Goal: Task Accomplishment & Management: Manage account settings

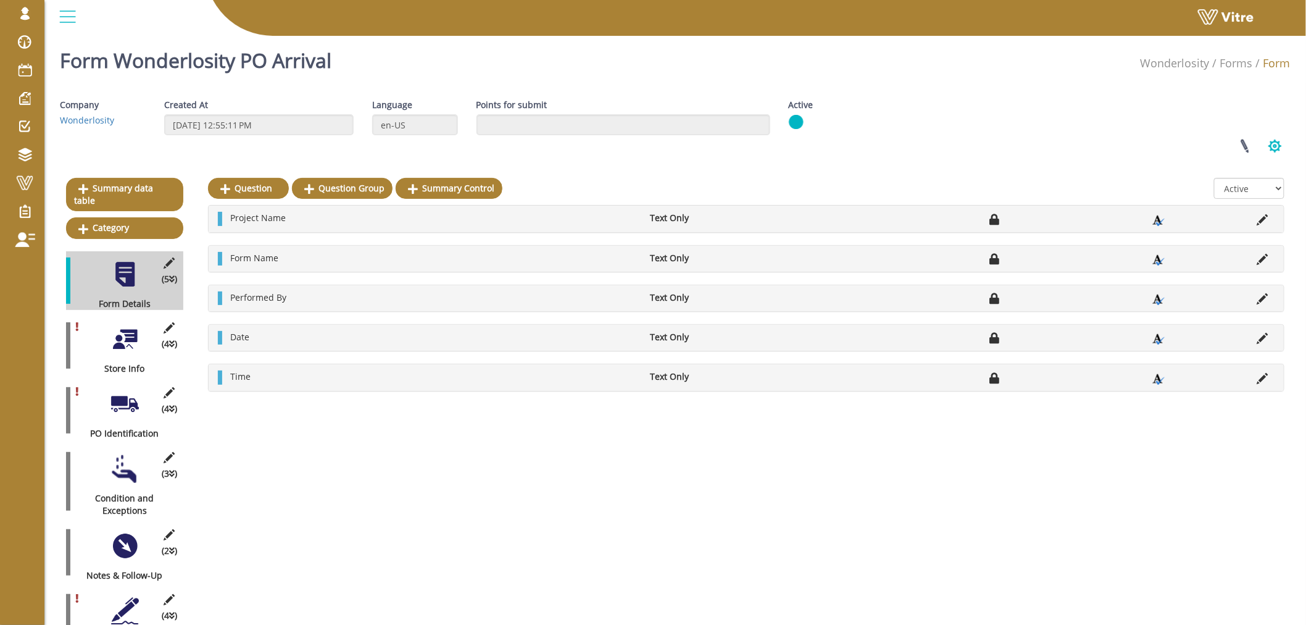
click at [1278, 144] on button "button" at bounding box center [1275, 146] width 31 height 33
click at [1222, 267] on link "Publishing options" at bounding box center [1234, 272] width 112 height 16
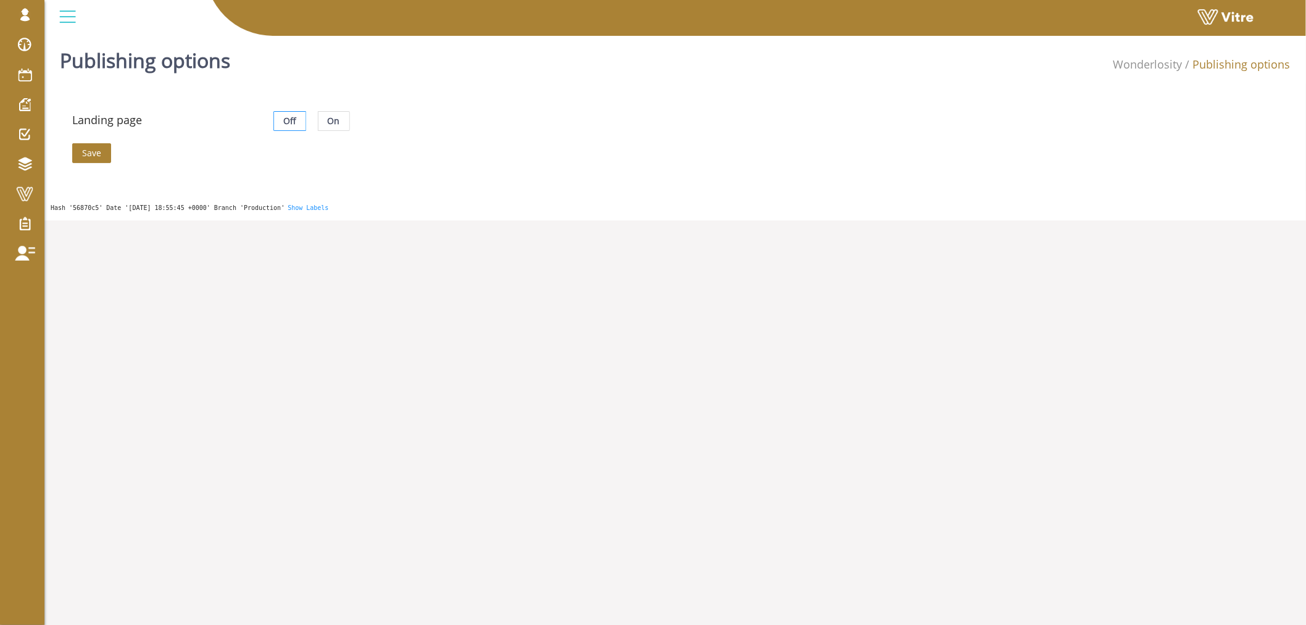
click at [338, 120] on label "On" at bounding box center [334, 121] width 31 height 20
click at [319, 124] on input "On" at bounding box center [319, 124] width 0 height 0
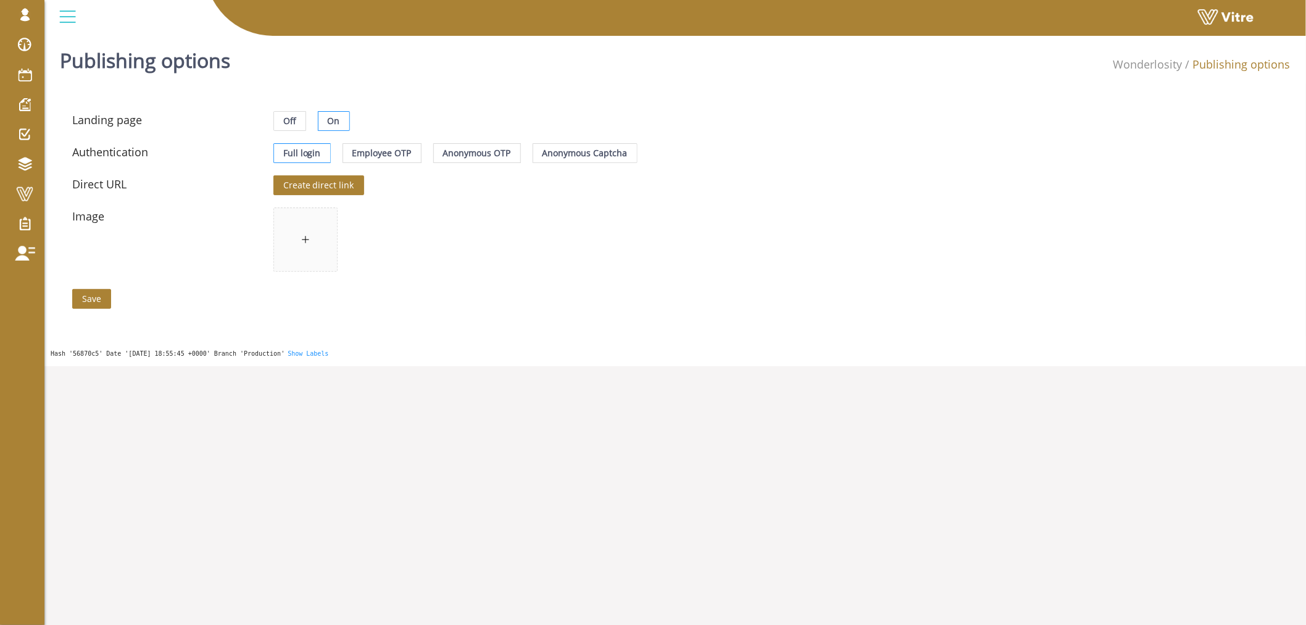
click at [333, 184] on span "Create direct link" at bounding box center [318, 185] width 71 height 14
click at [586, 157] on span "Anonymous Captcha" at bounding box center [585, 153] width 85 height 12
click at [533, 156] on input "Anonymous Captcha" at bounding box center [533, 156] width 0 height 0
click at [596, 191] on span "Copy Data" at bounding box center [606, 185] width 42 height 14
click at [94, 295] on span "Save" at bounding box center [91, 299] width 19 height 14
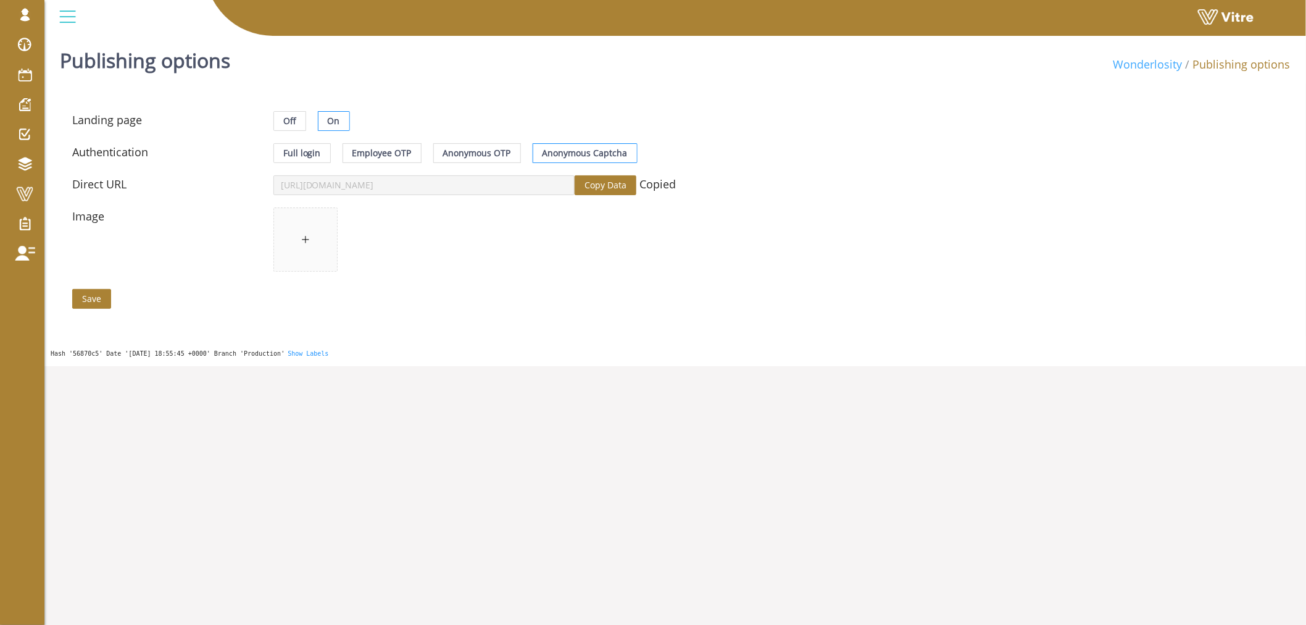
click at [1151, 70] on link "Wonderlosity" at bounding box center [1148, 64] width 69 height 15
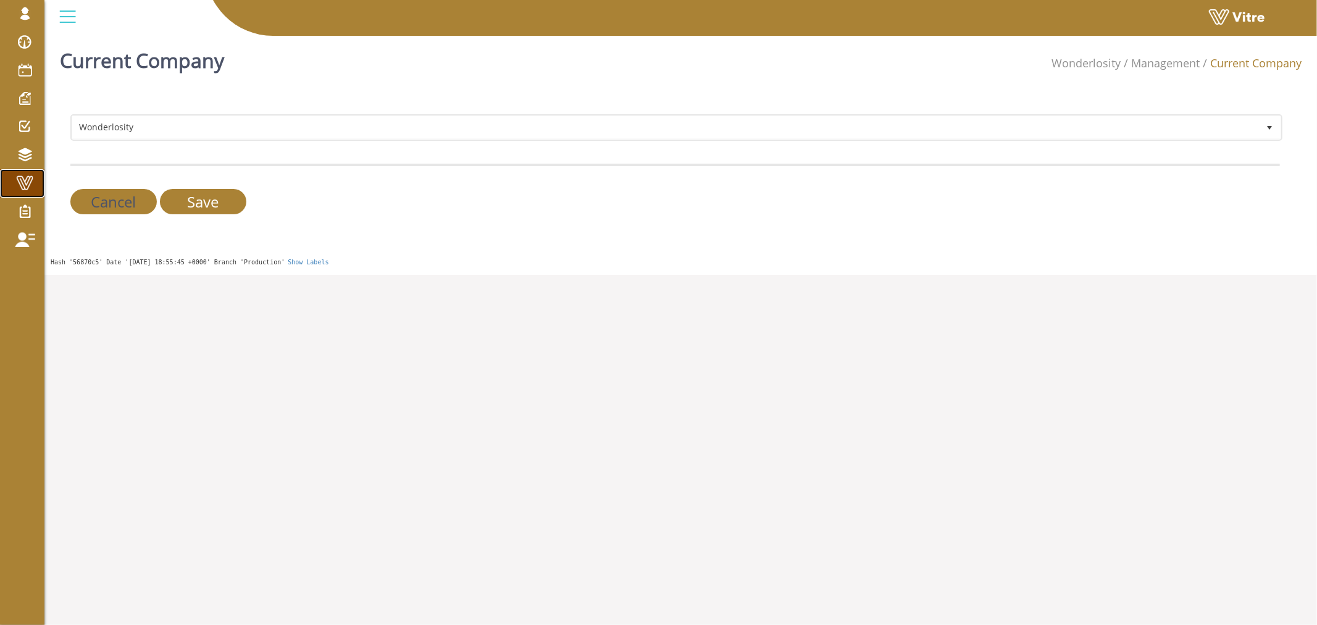
click at [23, 190] on span at bounding box center [24, 182] width 31 height 15
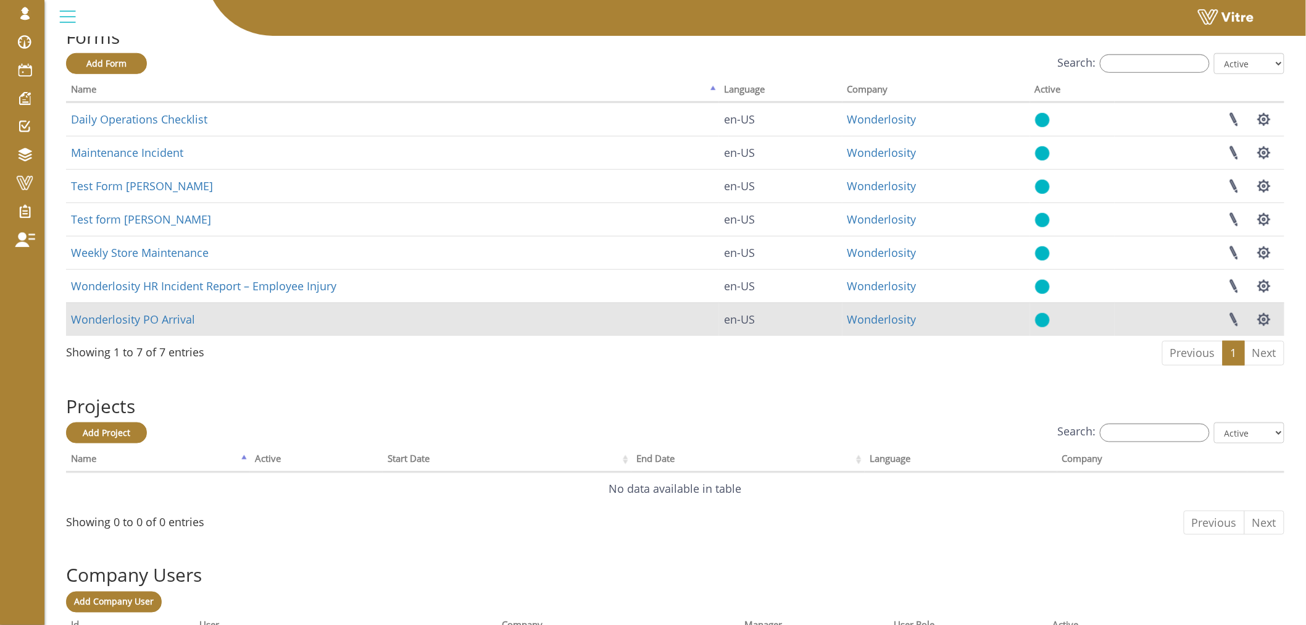
scroll to position [411, 0]
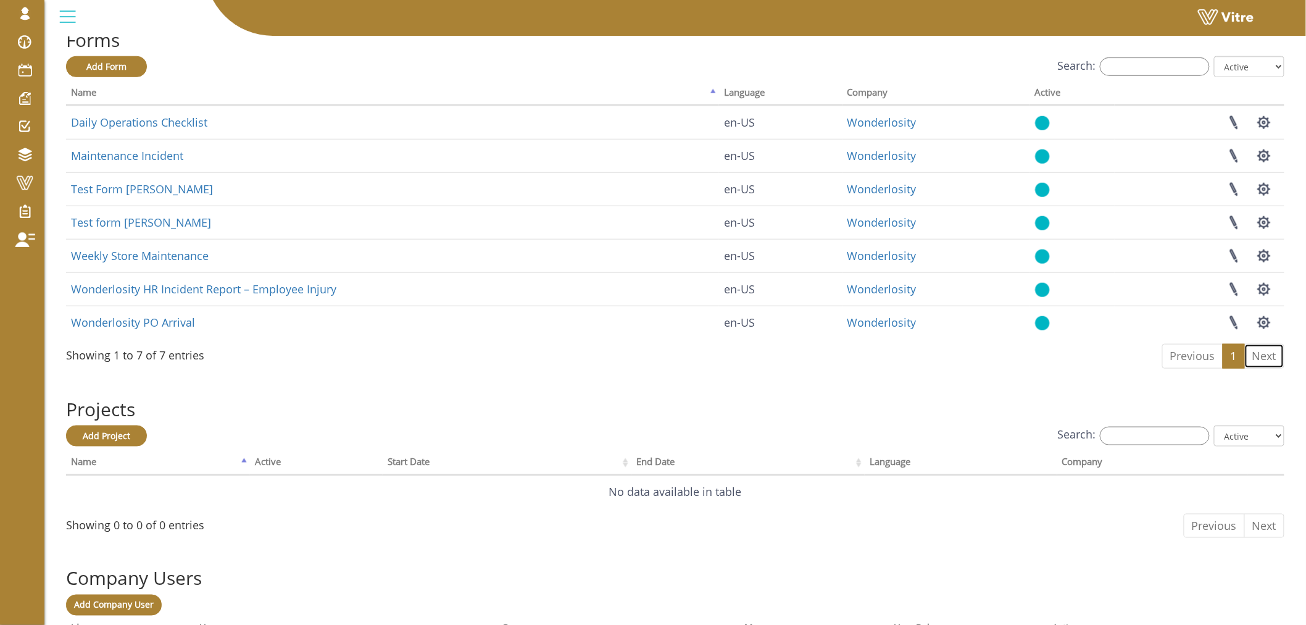
click at [1277, 369] on link "Next" at bounding box center [1265, 356] width 40 height 25
click at [1275, 369] on link "Next" at bounding box center [1265, 356] width 40 height 25
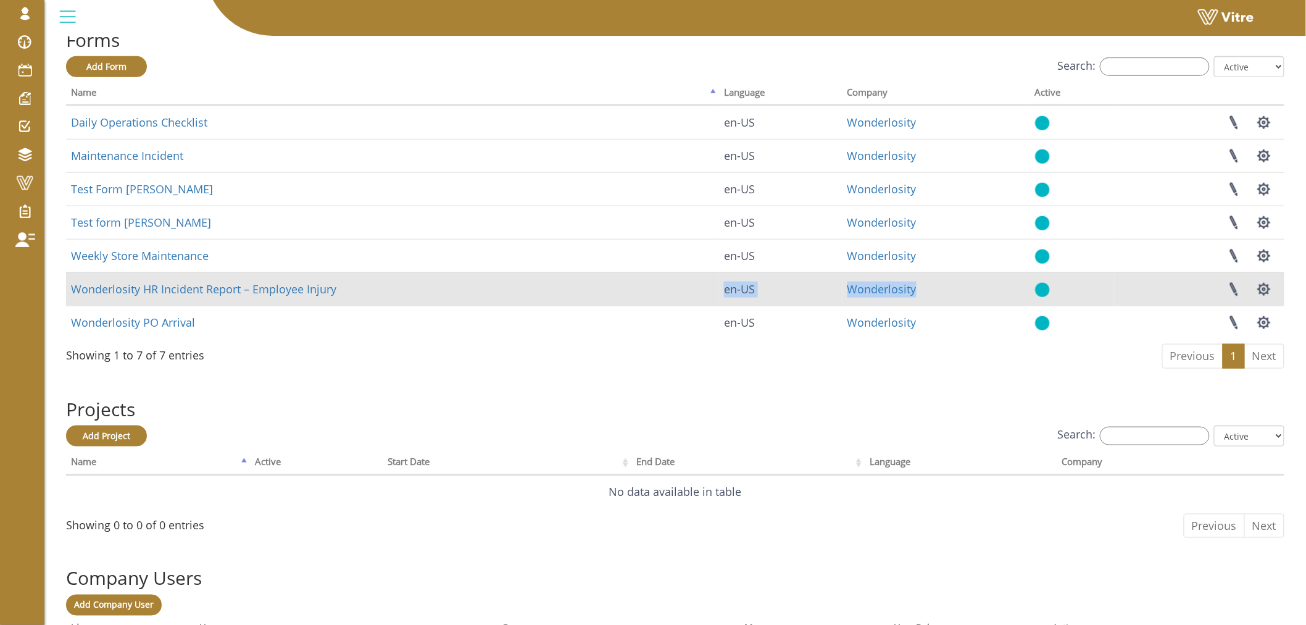
drag, startPoint x: 979, startPoint y: 330, endPoint x: 1016, endPoint y: 328, distance: 37.1
click at [1009, 306] on tr "Wonderlosity HR Incident Report – Employee Injury en-US Wonderlosity Linked Pro…" at bounding box center [675, 288] width 1219 height 33
click at [1257, 306] on button "button" at bounding box center [1264, 289] width 31 height 33
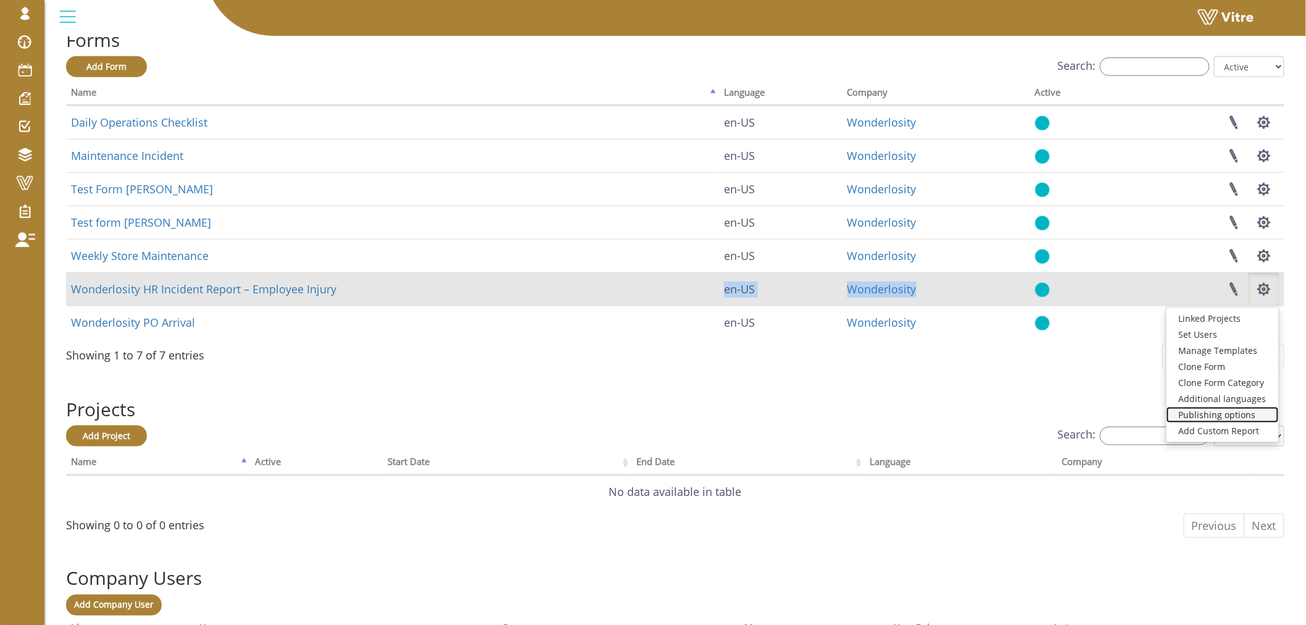
click at [1224, 423] on link "Publishing options" at bounding box center [1223, 415] width 112 height 16
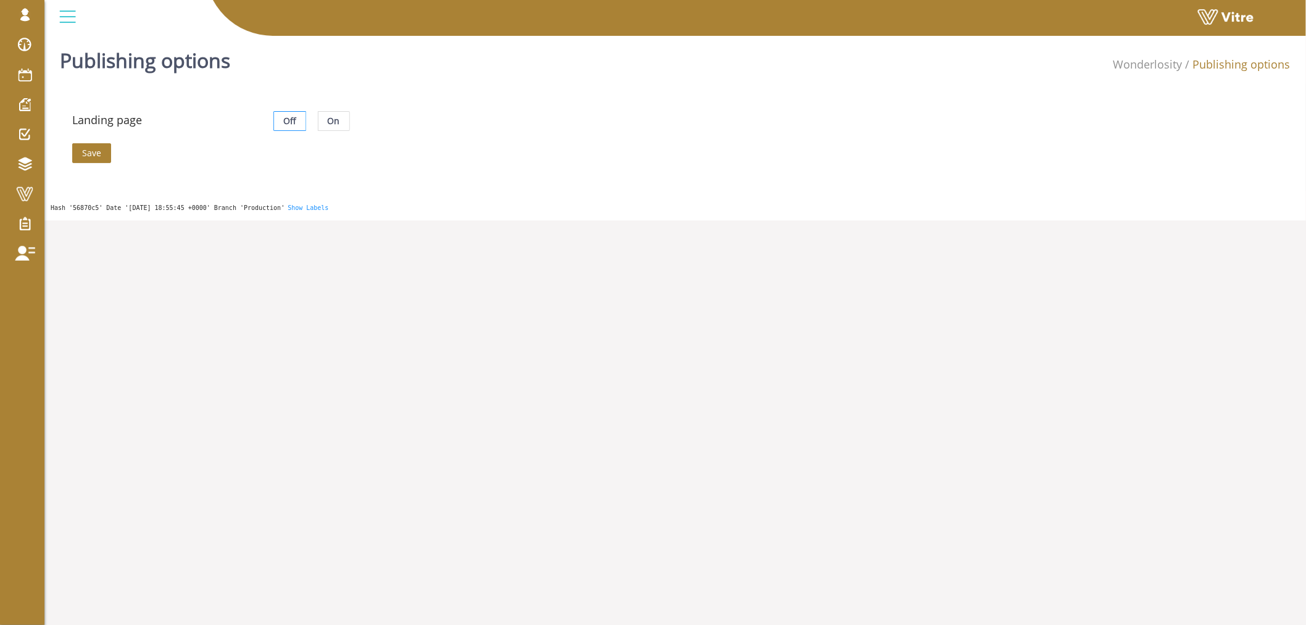
click at [328, 122] on span "On" at bounding box center [334, 121] width 12 height 12
click at [319, 124] on input "On" at bounding box center [319, 124] width 0 height 0
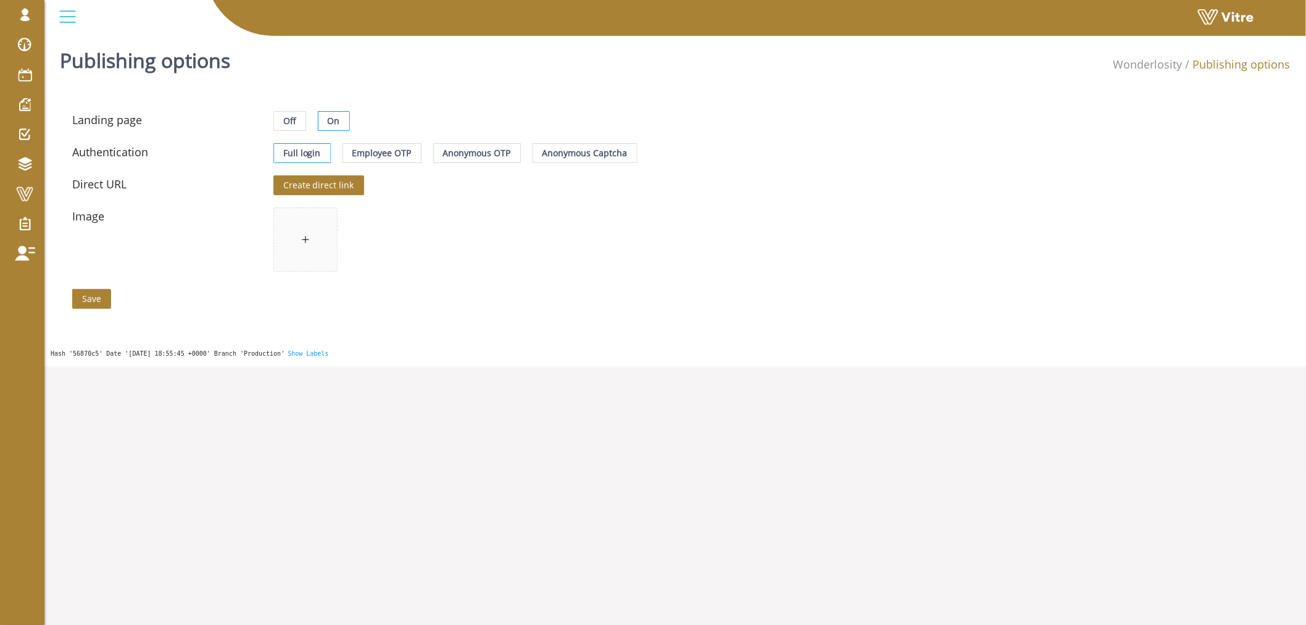
click at [566, 151] on span "Anonymous Captcha" at bounding box center [585, 153] width 85 height 12
click at [533, 156] on input "Anonymous Captcha" at bounding box center [533, 156] width 0 height 0
click at [324, 183] on span "Create direct link" at bounding box center [318, 185] width 71 height 14
click at [636, 183] on div "Copy Data" at bounding box center [726, 185] width 302 height 20
click at [619, 184] on span "Copy Data" at bounding box center [606, 185] width 42 height 14
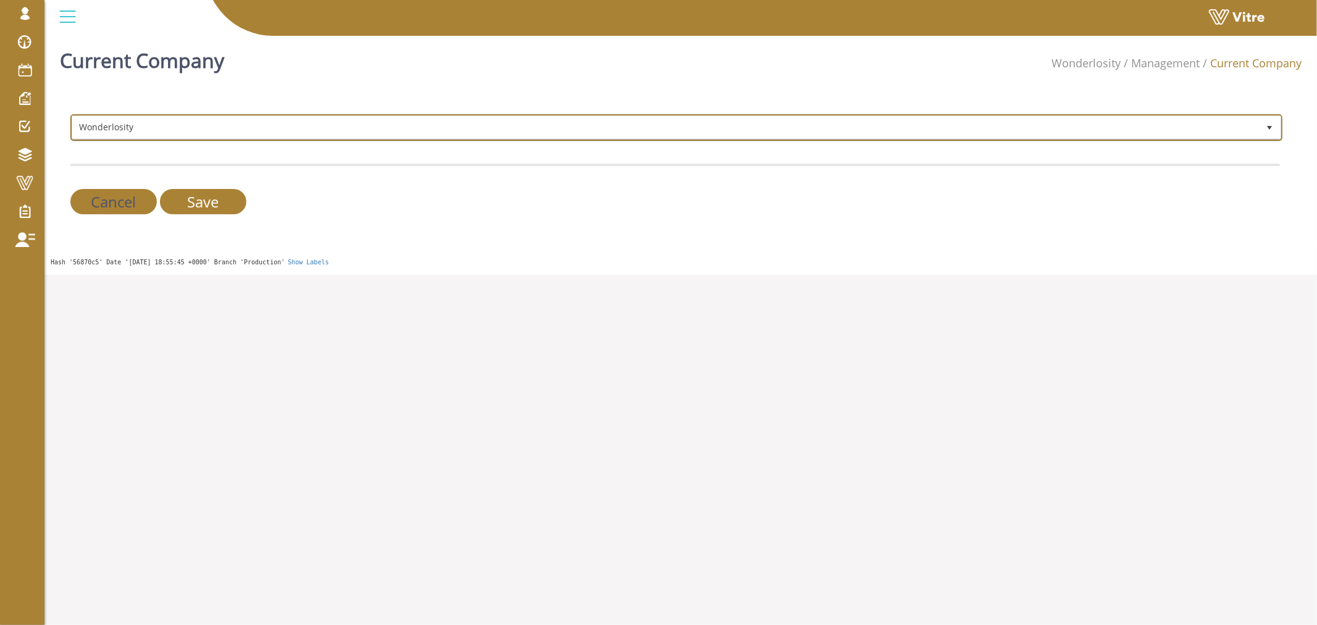
click at [161, 135] on span "Wonderlosity" at bounding box center [665, 127] width 1186 height 22
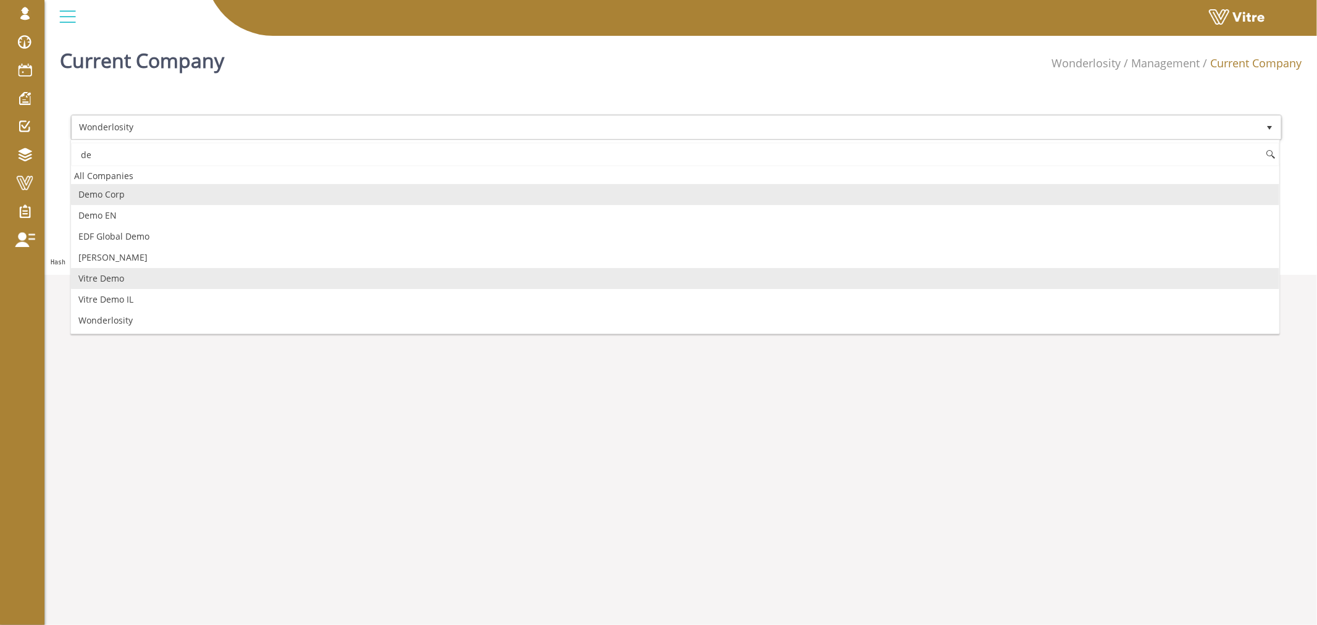
click at [144, 282] on li "Vitre Demo" at bounding box center [675, 278] width 1208 height 21
type input "de"
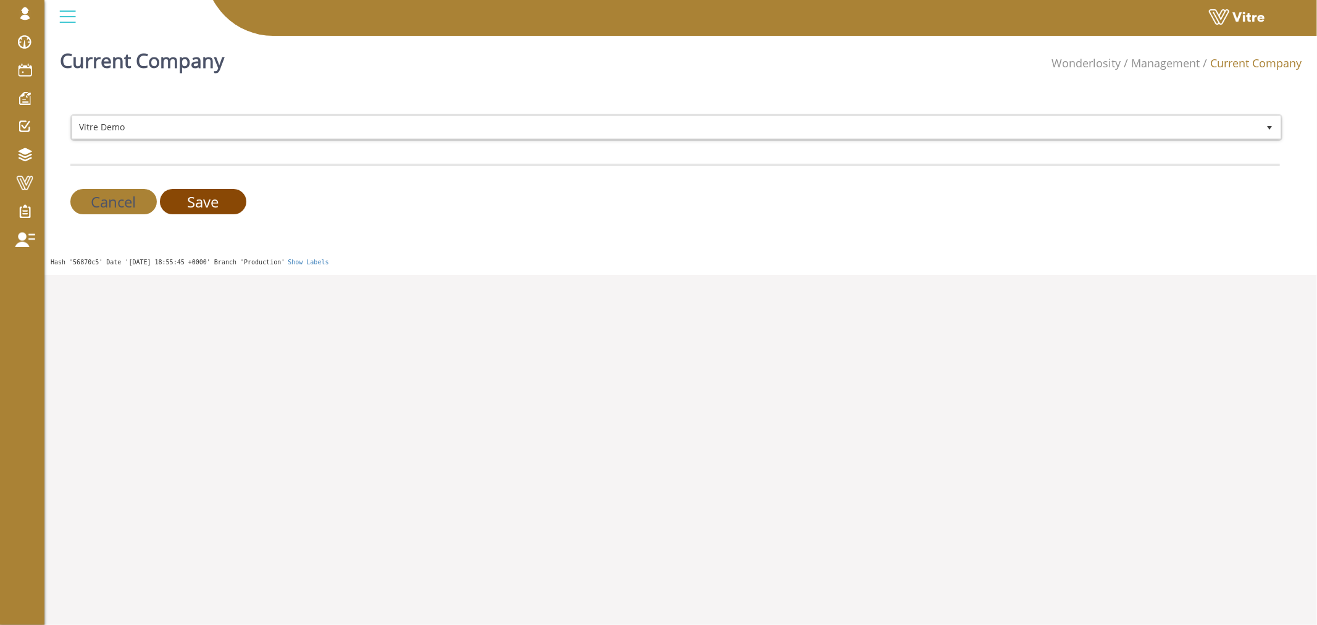
click at [207, 199] on input "Save" at bounding box center [203, 201] width 86 height 25
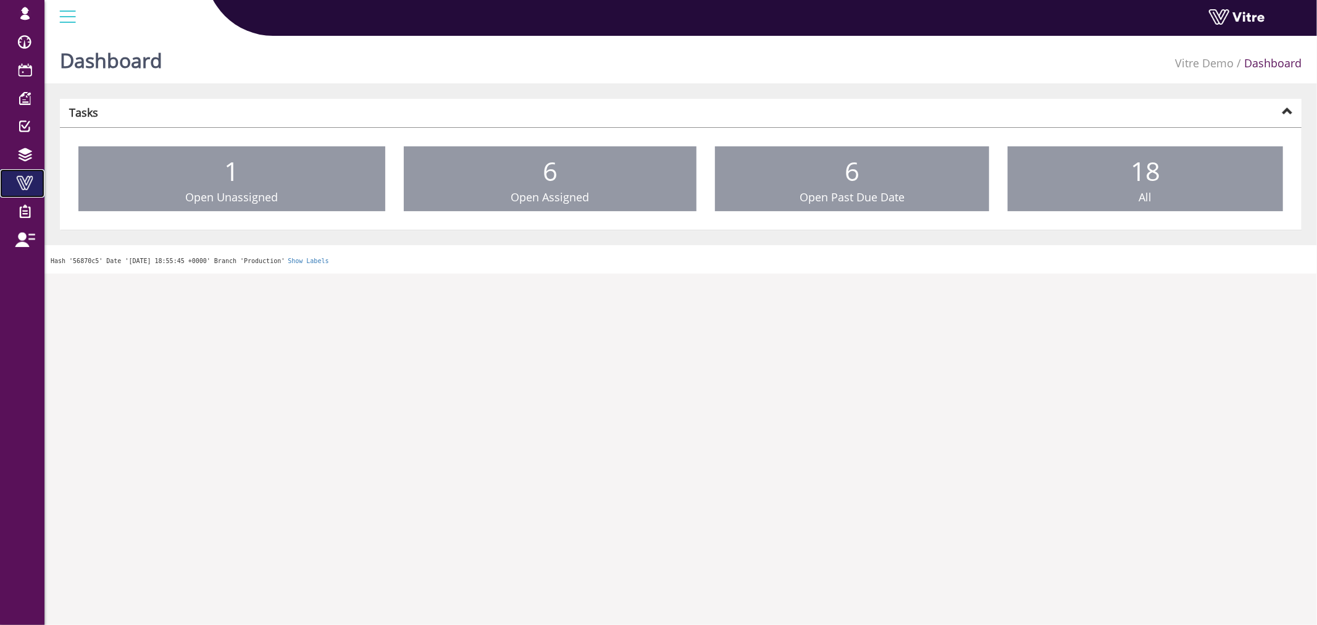
click at [23, 179] on span at bounding box center [24, 182] width 31 height 15
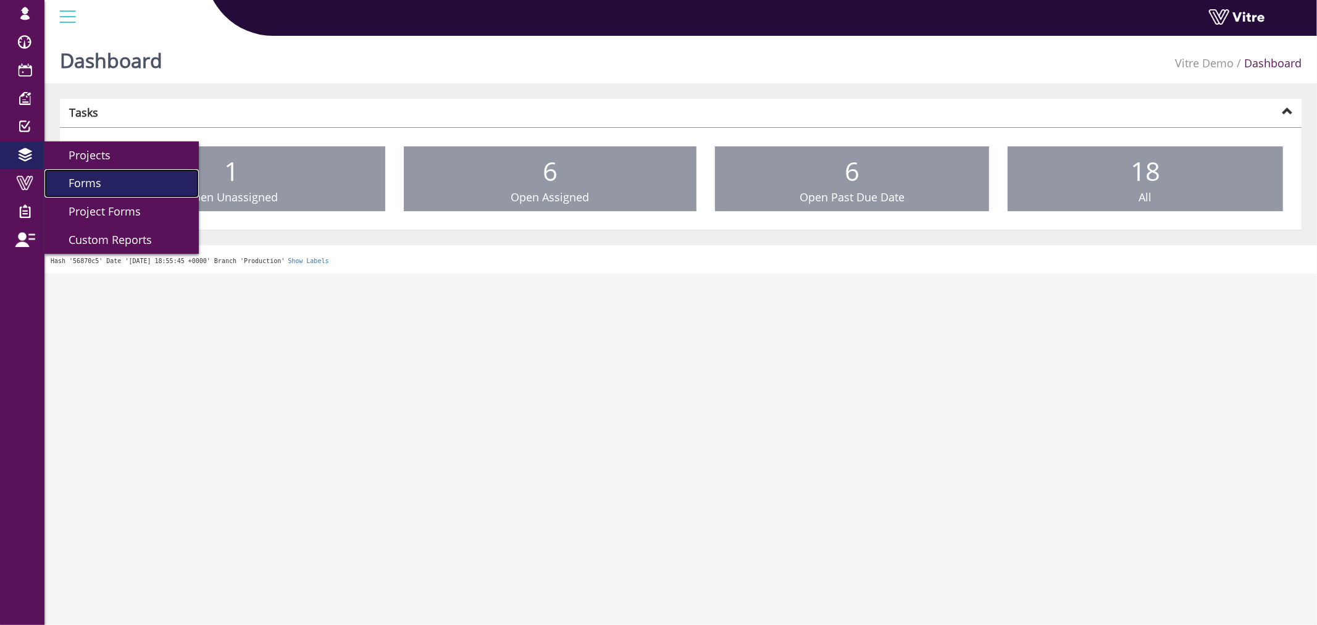
click at [96, 173] on link "Forms" at bounding box center [121, 183] width 154 height 28
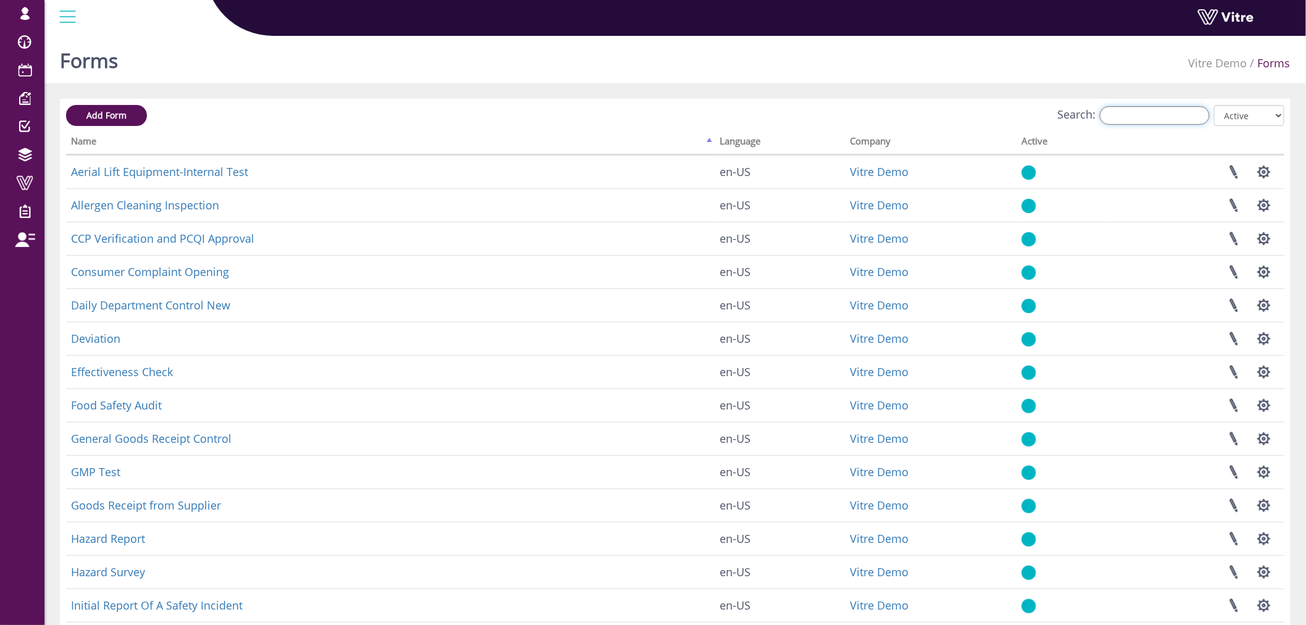
click at [1146, 122] on input "Search:" at bounding box center [1155, 115] width 110 height 19
click at [1145, 115] on input "Search:" at bounding box center [1155, 115] width 110 height 19
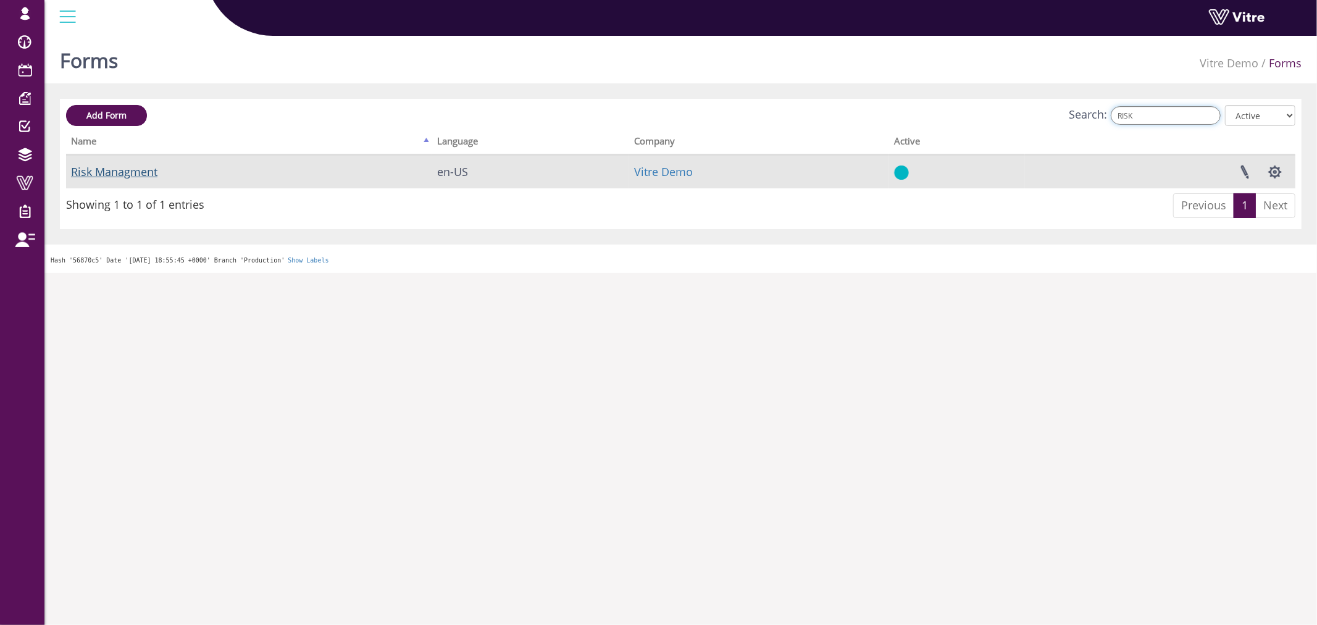
type input "RISK"
click at [131, 169] on link "Risk Managment" at bounding box center [114, 171] width 86 height 15
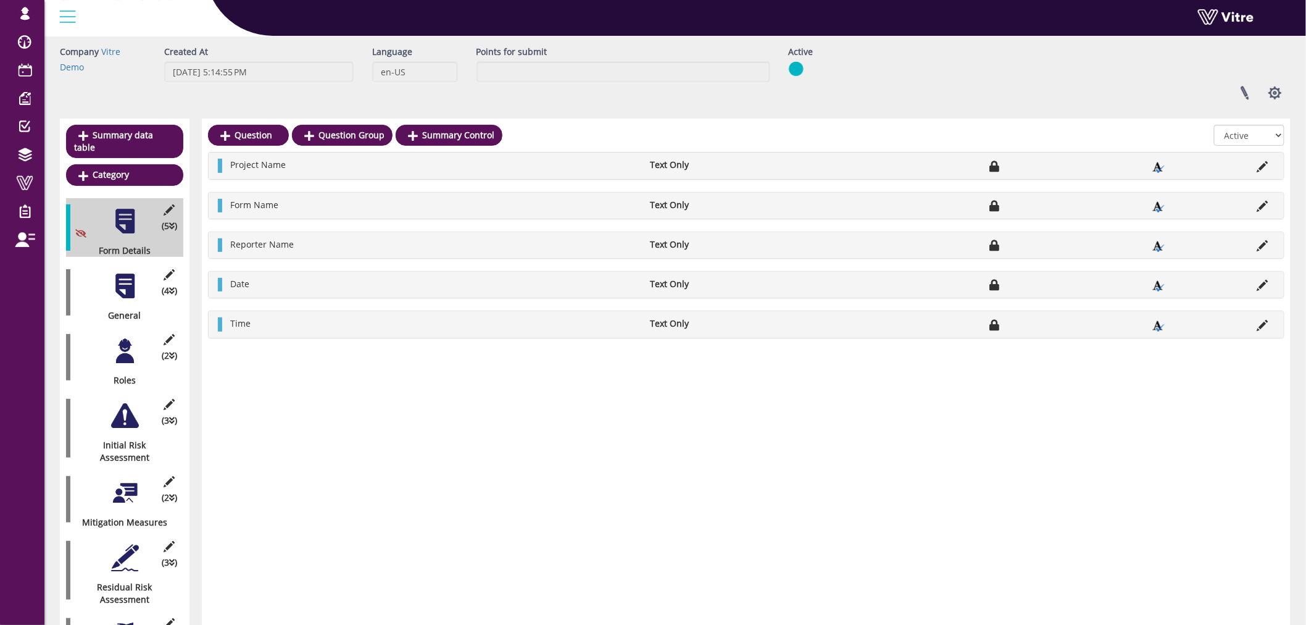
scroll to position [69, 0]
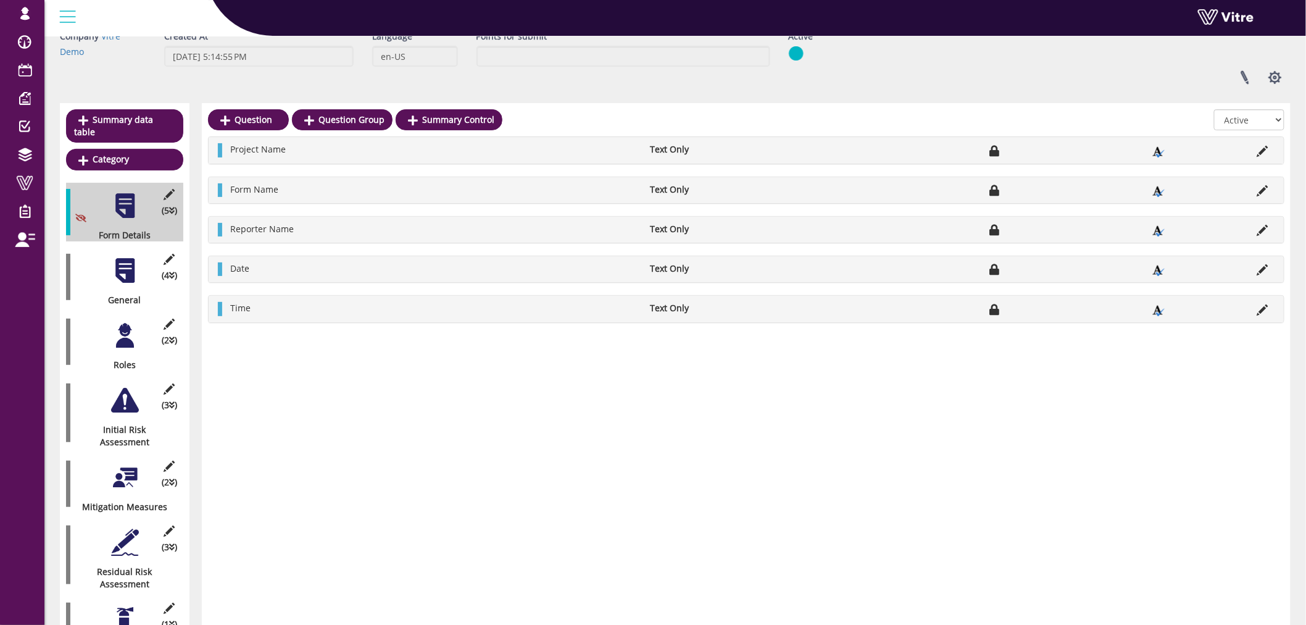
click at [121, 257] on div at bounding box center [125, 271] width 28 height 28
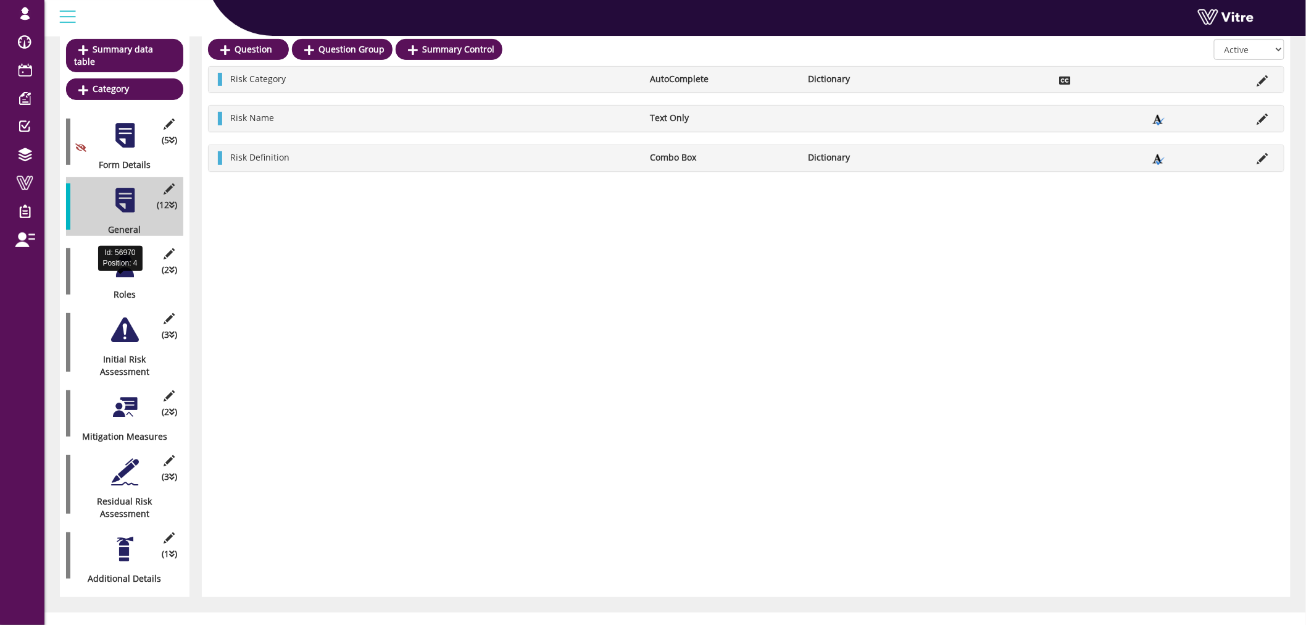
scroll to position [142, 0]
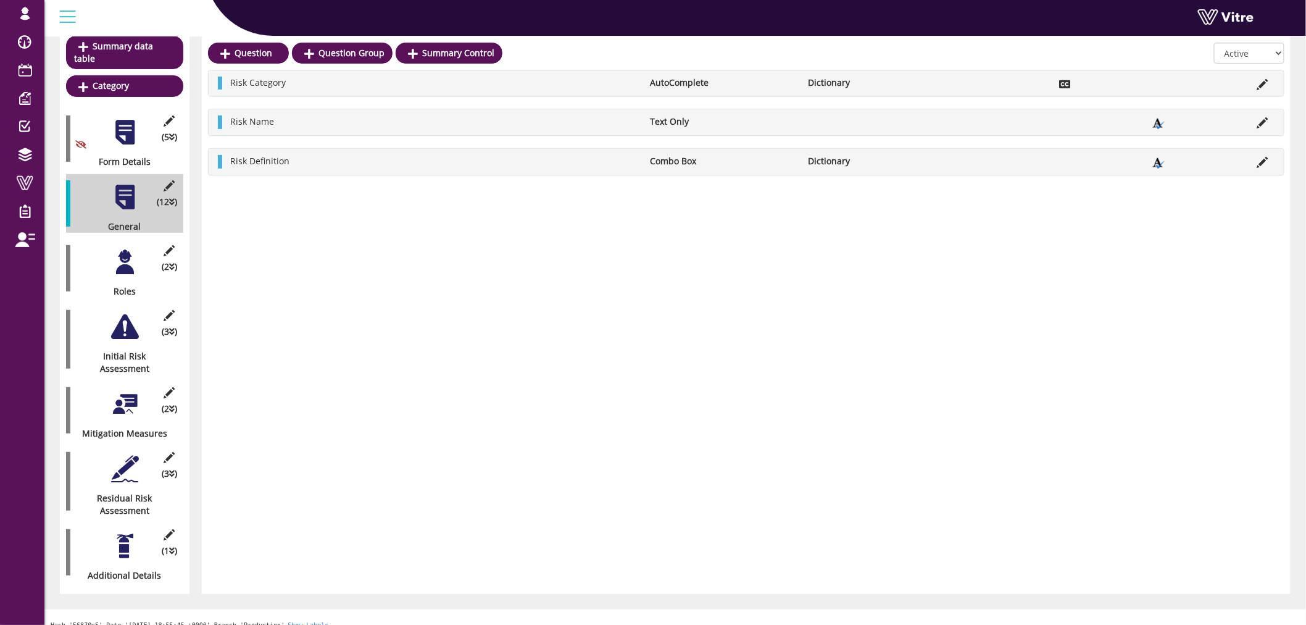
click at [127, 535] on div at bounding box center [125, 546] width 28 height 28
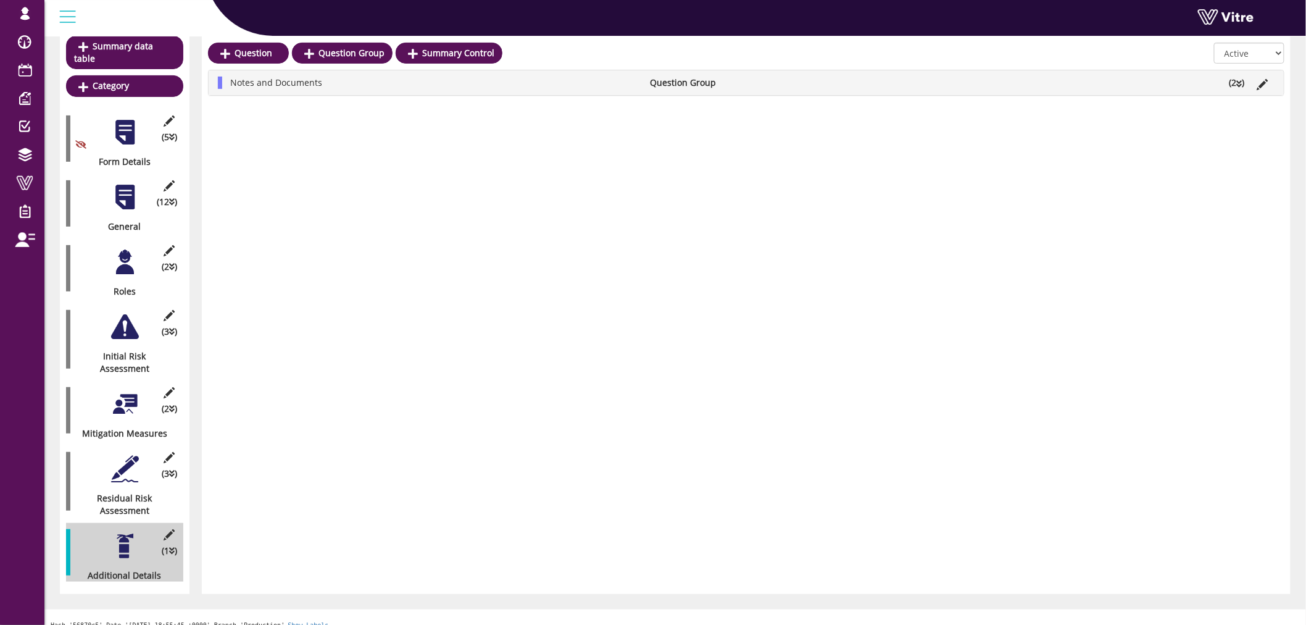
click at [122, 455] on div at bounding box center [125, 469] width 28 height 28
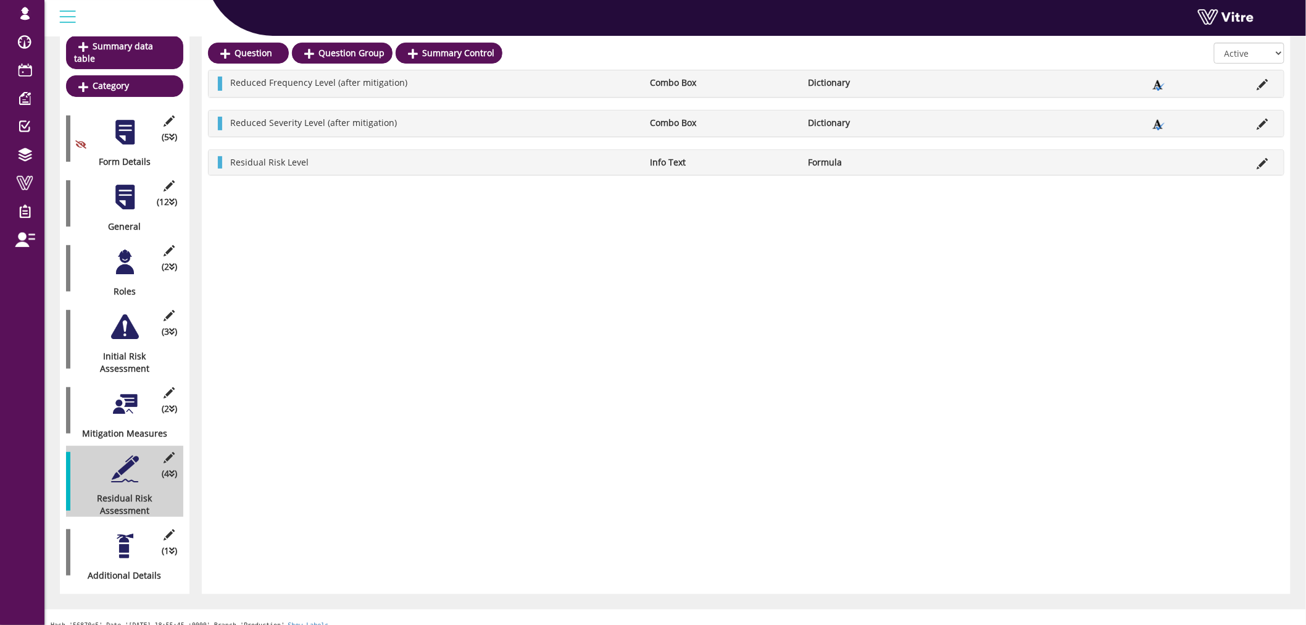
click at [117, 390] on div at bounding box center [125, 404] width 28 height 28
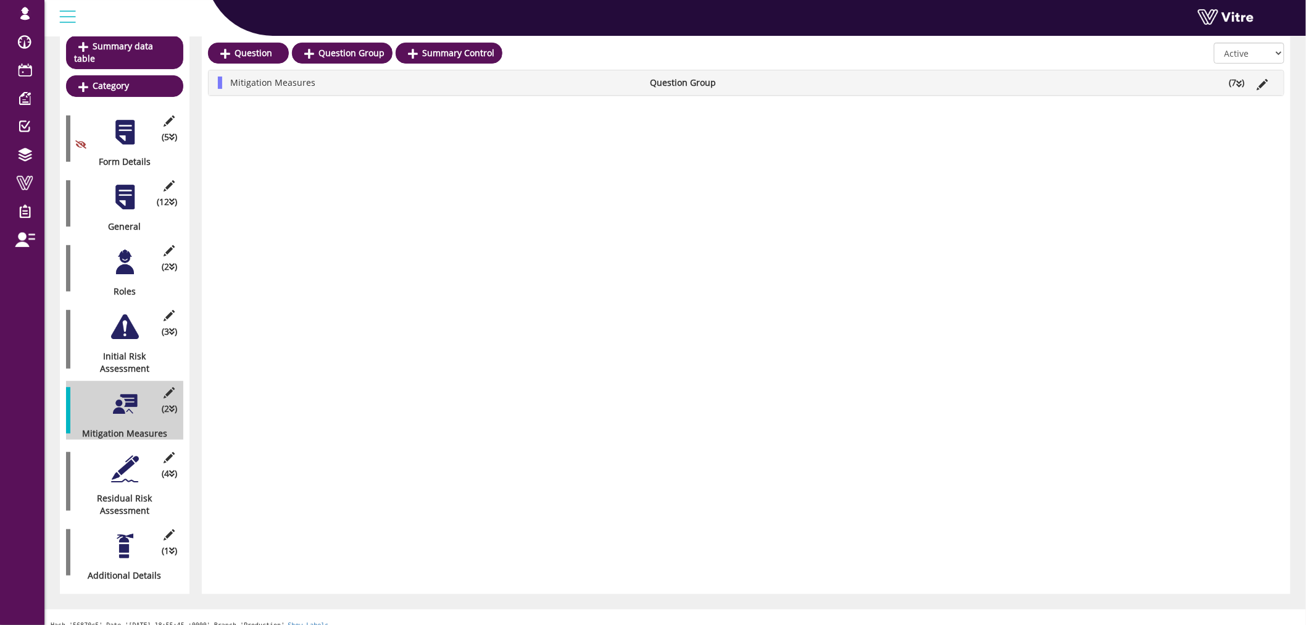
click at [115, 317] on div at bounding box center [125, 327] width 28 height 28
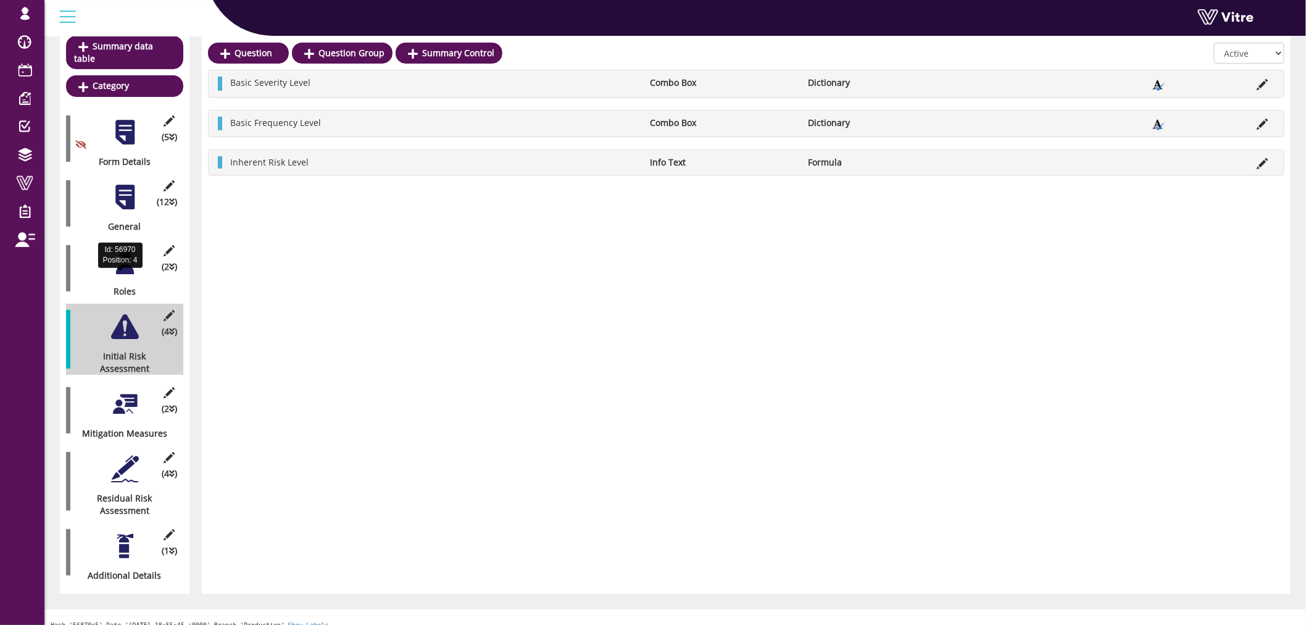
click at [119, 285] on div "Roles" at bounding box center [120, 291] width 108 height 12
click at [125, 256] on div at bounding box center [125, 262] width 28 height 28
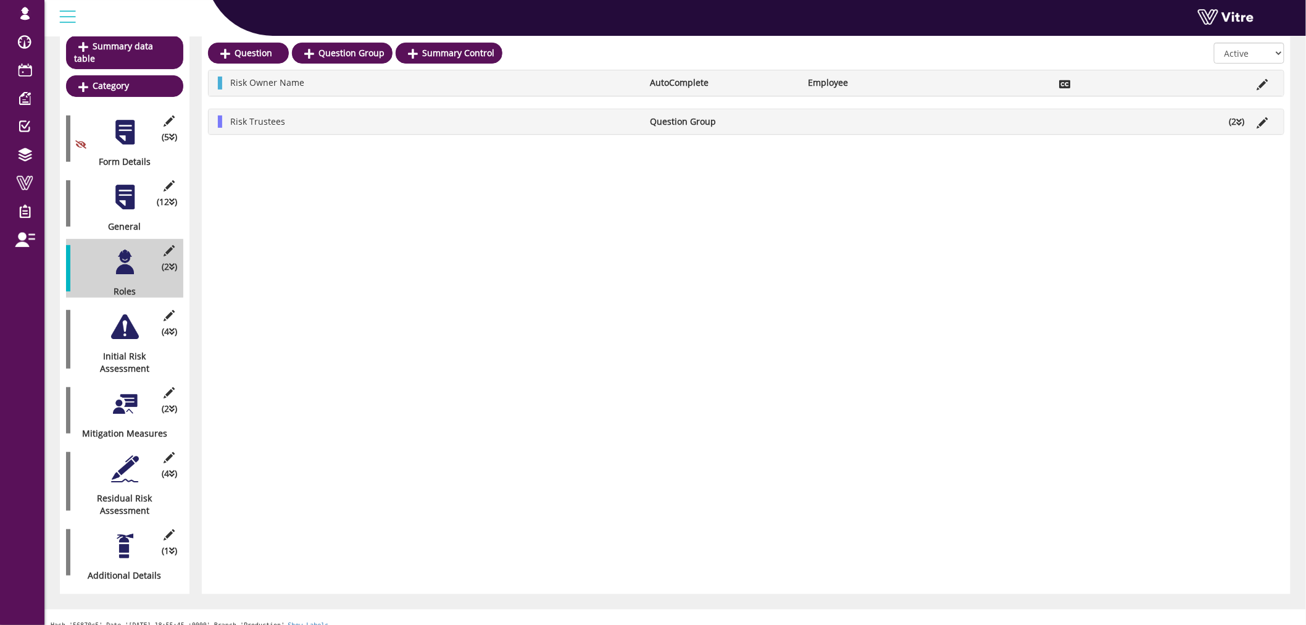
click at [1236, 117] on li "(2 )" at bounding box center [1238, 121] width 28 height 12
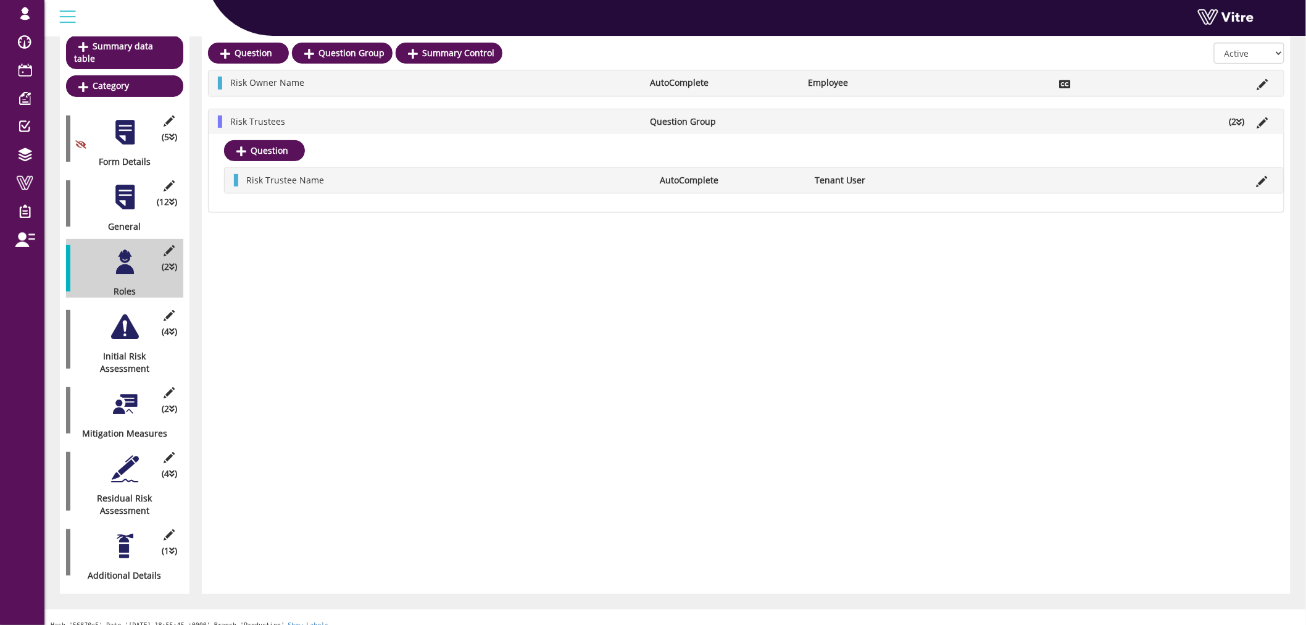
click at [127, 193] on div at bounding box center [125, 197] width 28 height 28
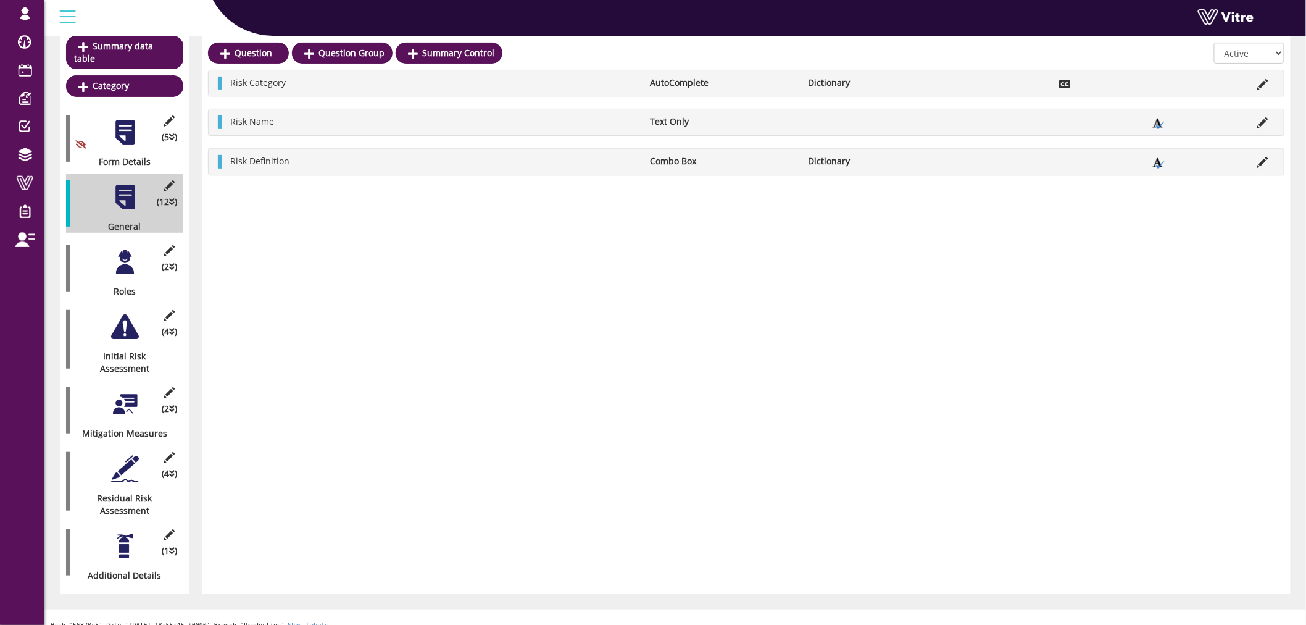
click at [111, 119] on div at bounding box center [125, 133] width 28 height 28
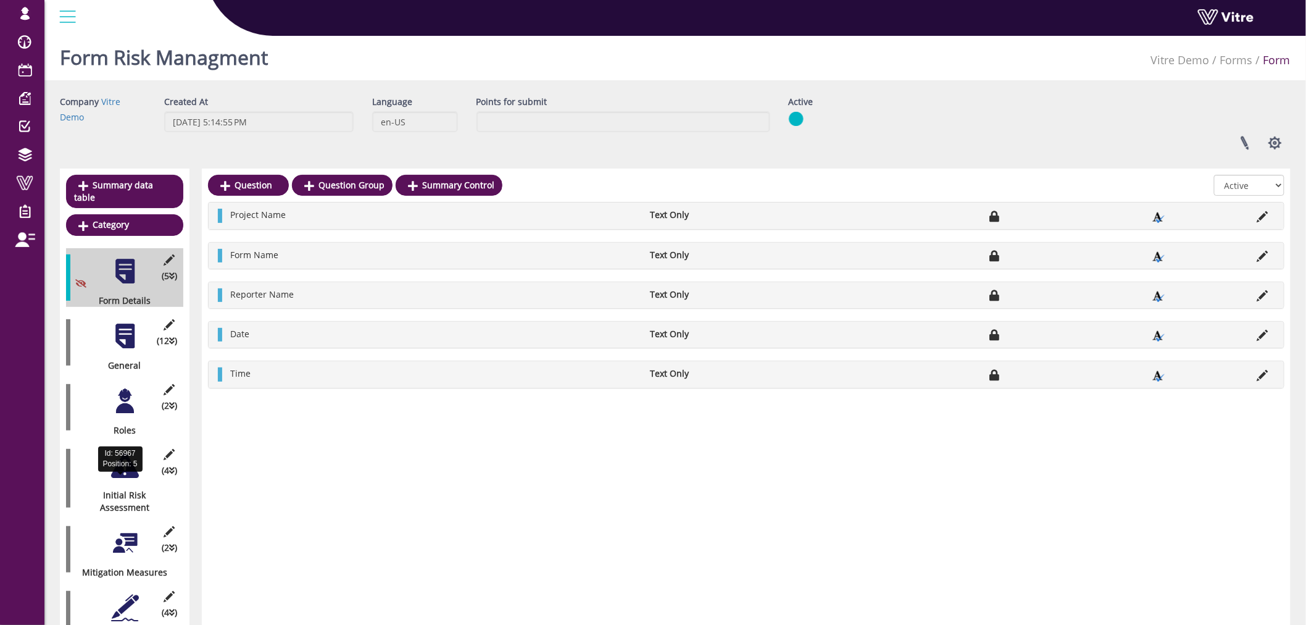
scroll to position [0, 0]
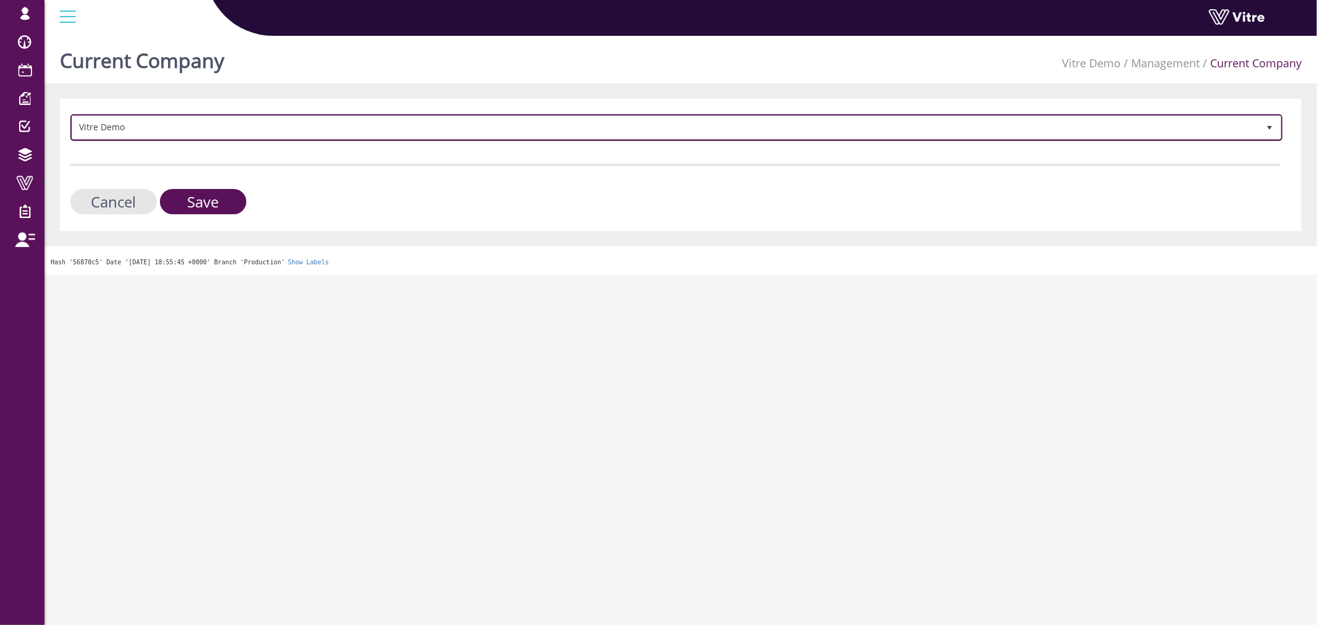
click at [214, 133] on span "Vitre Demo" at bounding box center [665, 127] width 1186 height 22
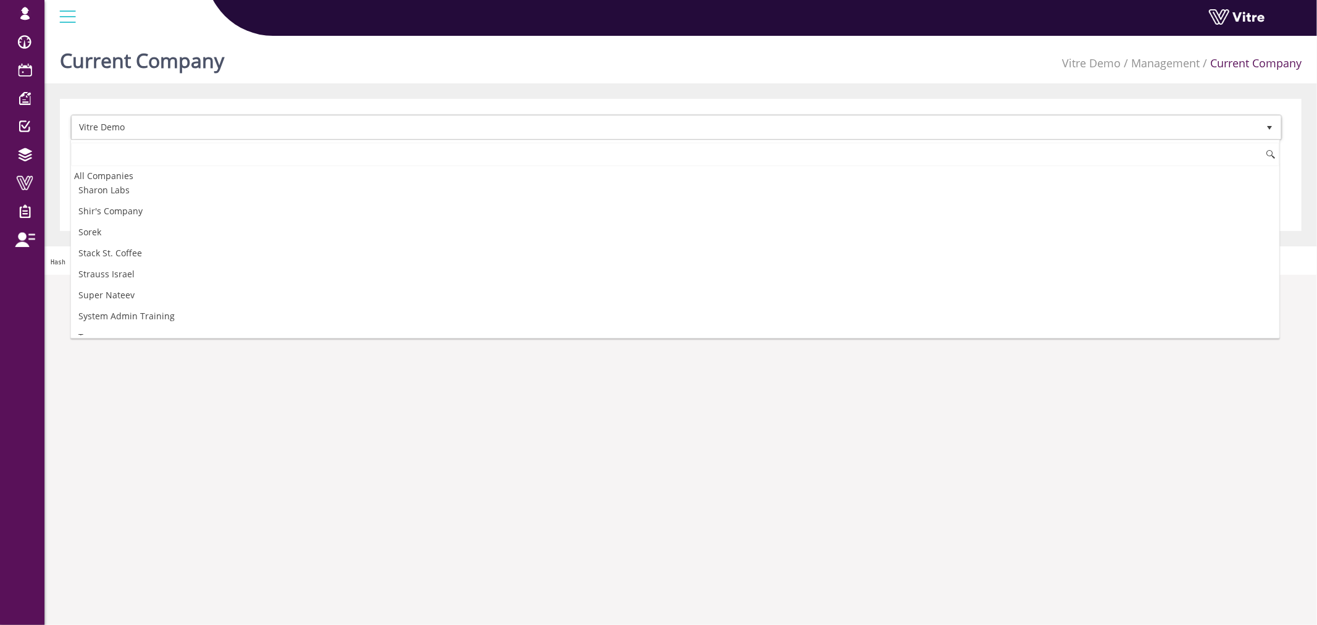
scroll to position [1479, 0]
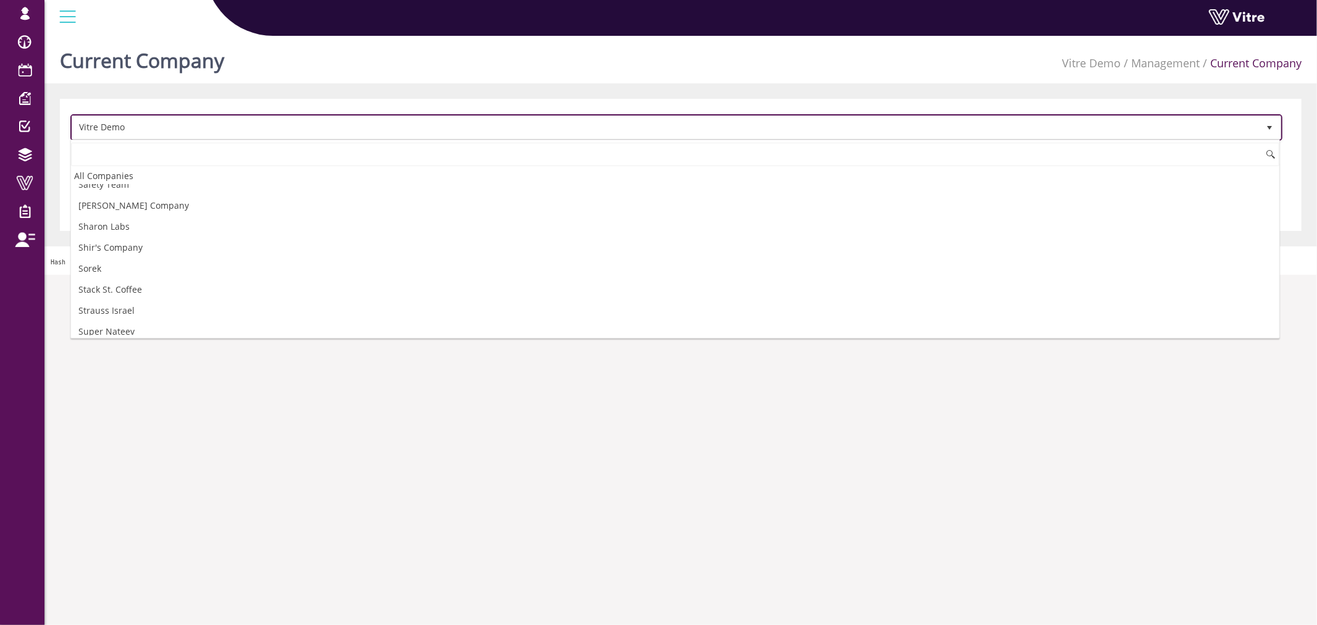
click at [177, 131] on span "Vitre Demo" at bounding box center [665, 127] width 1186 height 22
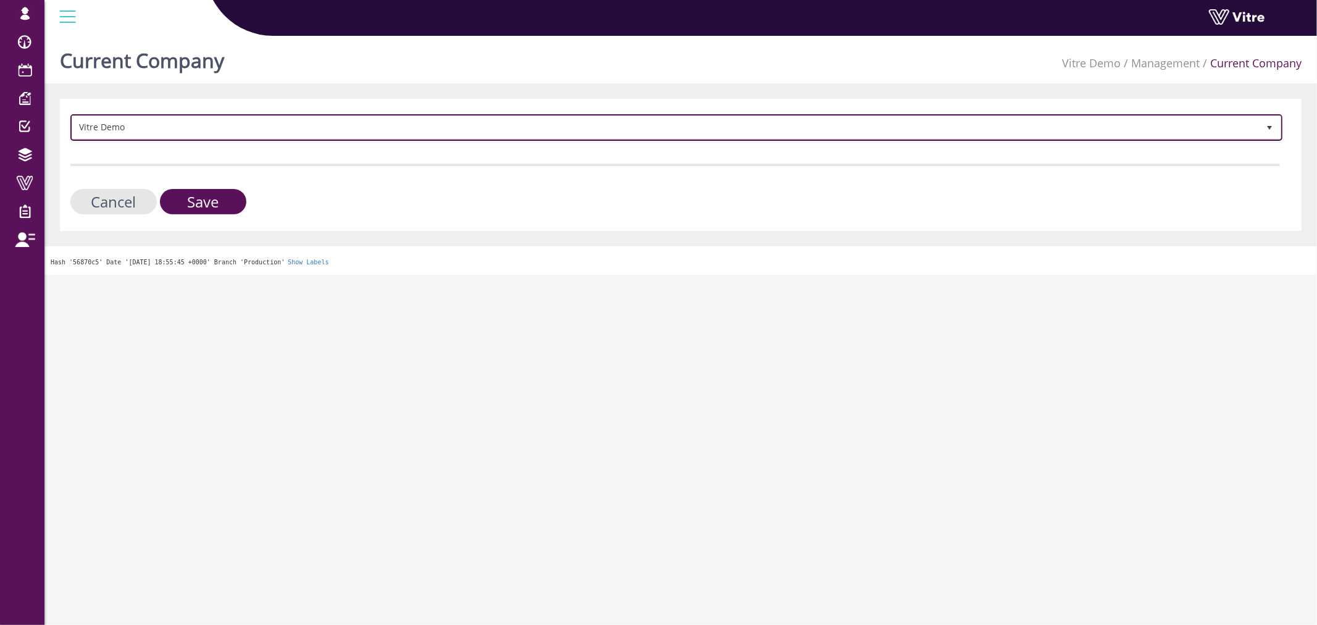
click at [169, 130] on span "Vitre Demo" at bounding box center [665, 127] width 1186 height 22
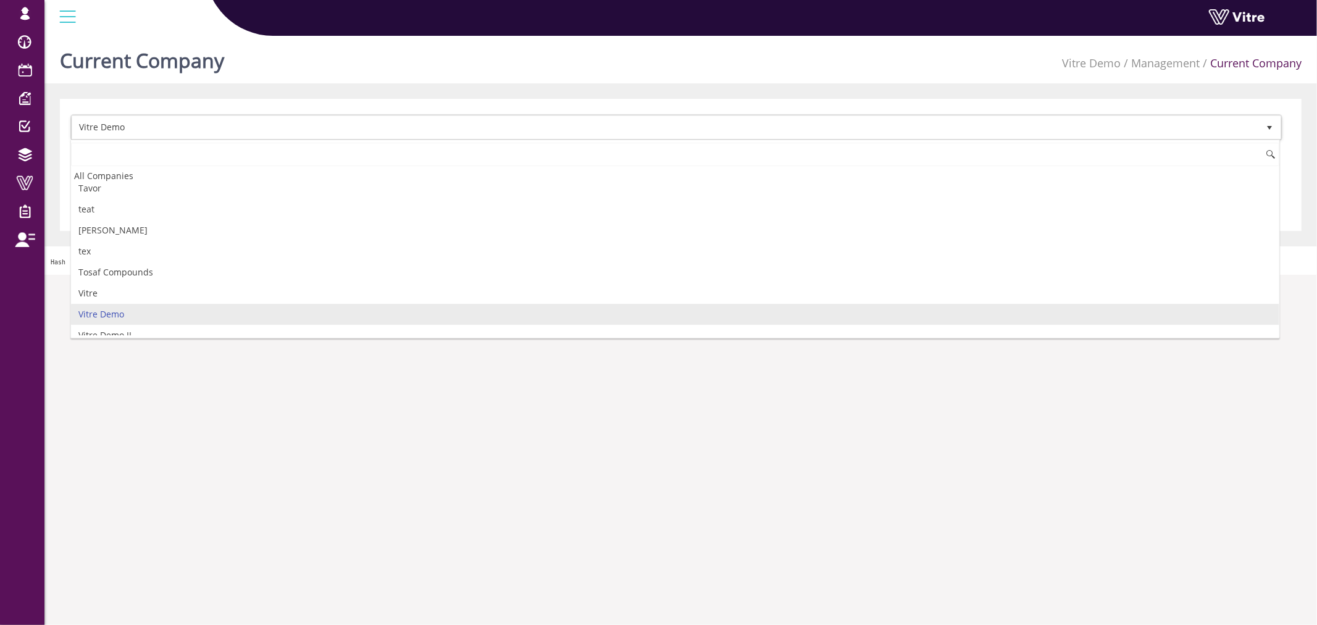
click at [151, 154] on input at bounding box center [675, 154] width 1208 height 23
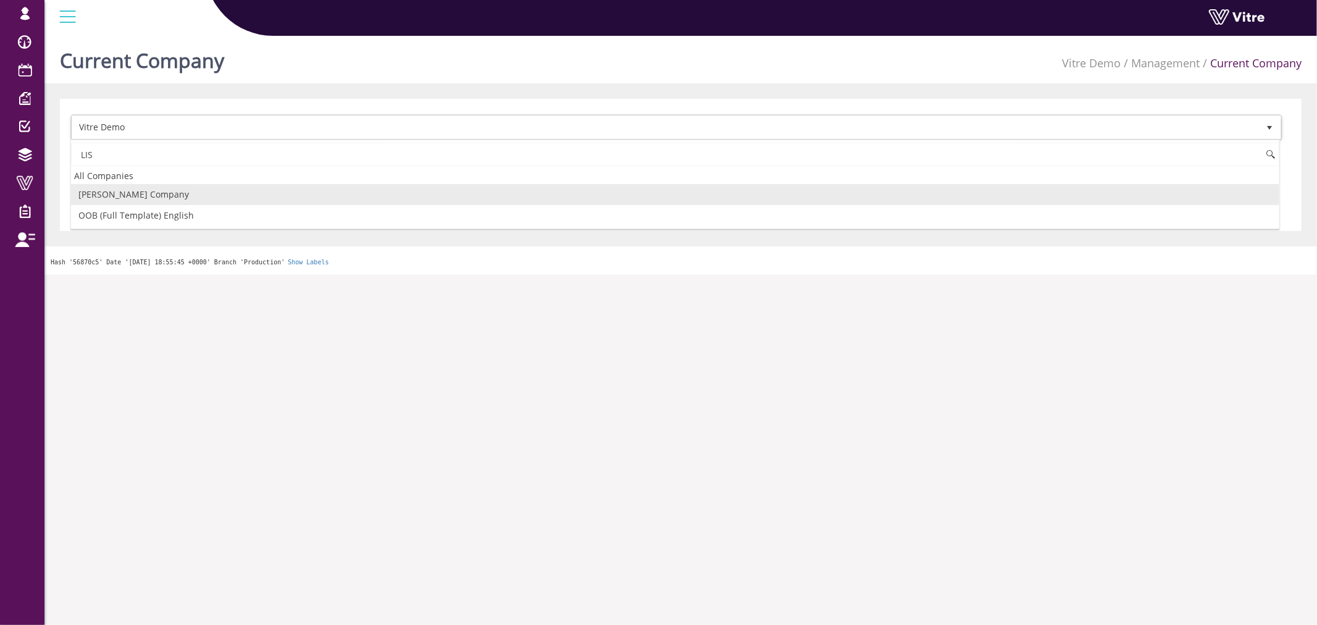
click at [193, 192] on li "[PERSON_NAME]'s Company" at bounding box center [675, 194] width 1208 height 21
type input "LIS"
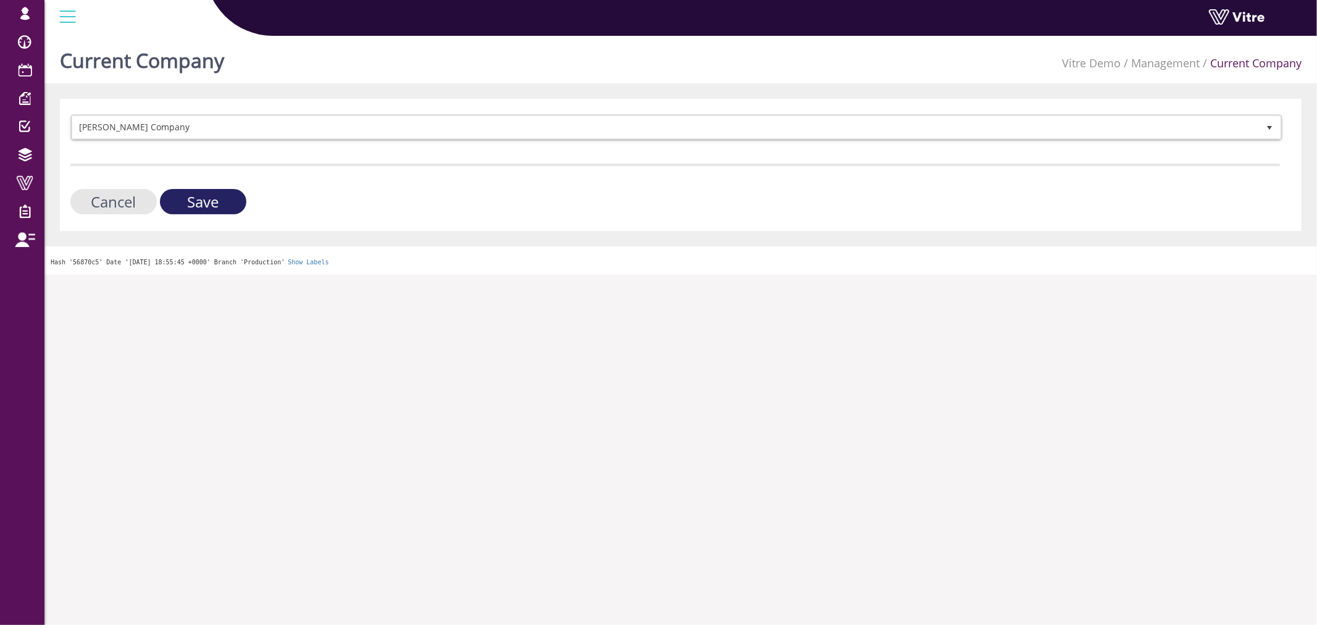
click at [199, 196] on input "Save" at bounding box center [203, 201] width 86 height 25
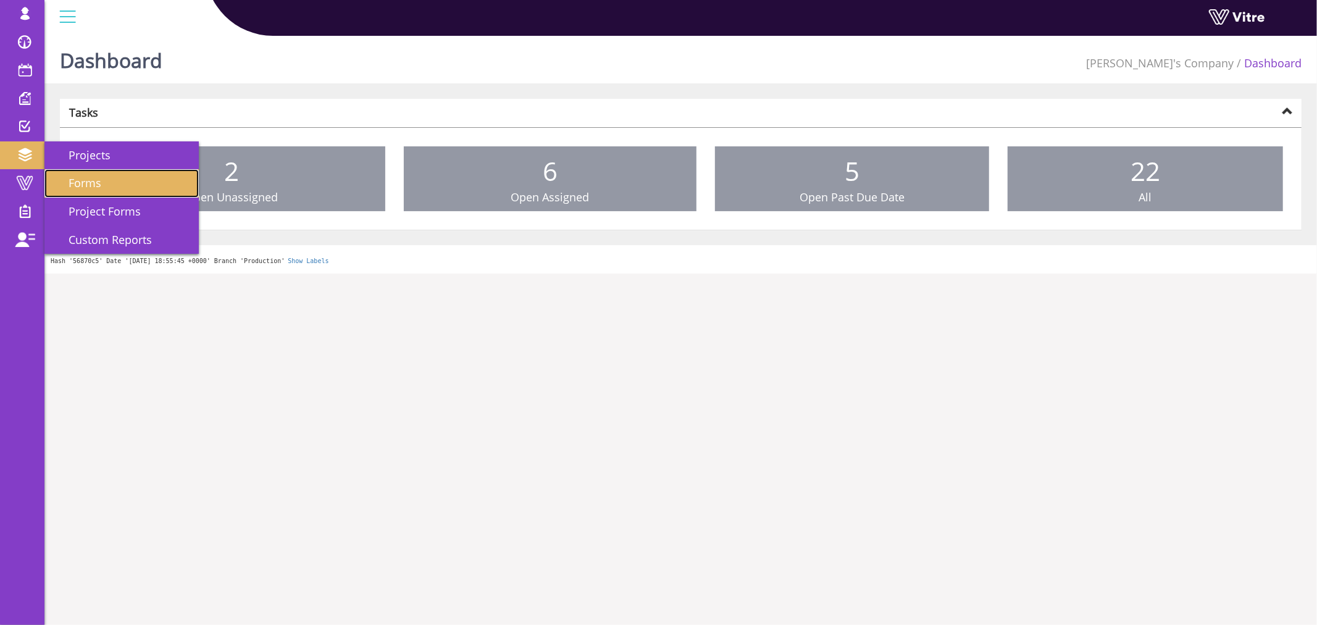
click at [99, 181] on span "Forms" at bounding box center [78, 182] width 48 height 15
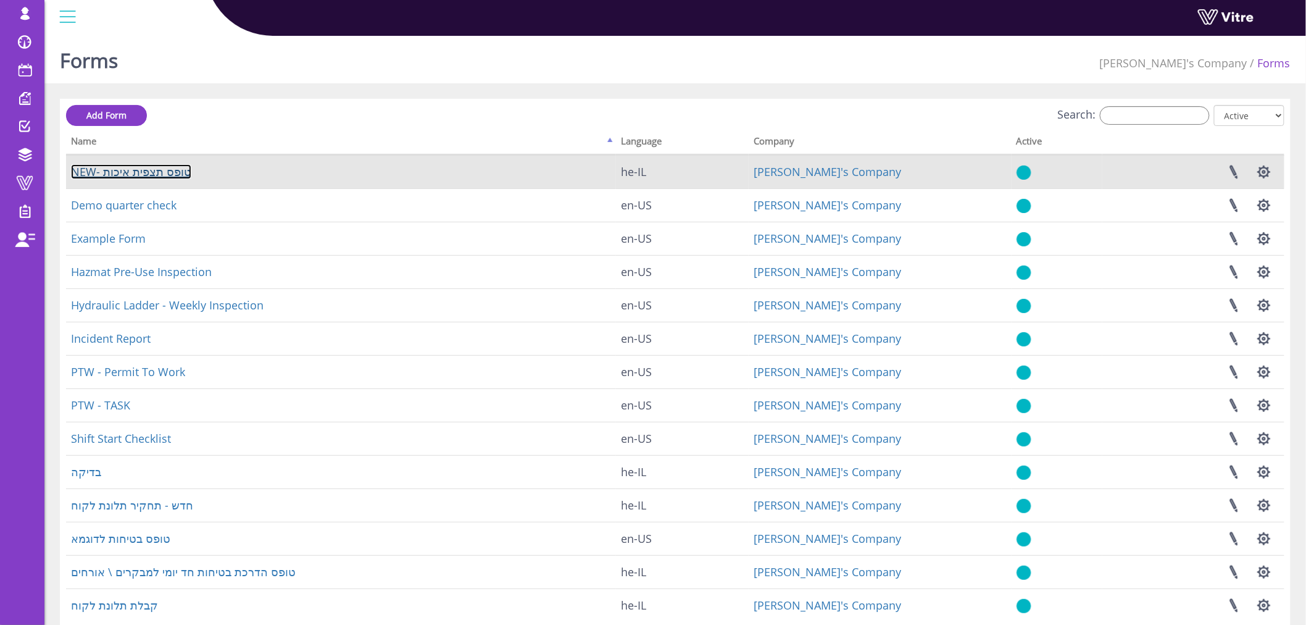
click at [146, 174] on link "NEW- טופס תצפית איכות" at bounding box center [131, 171] width 120 height 15
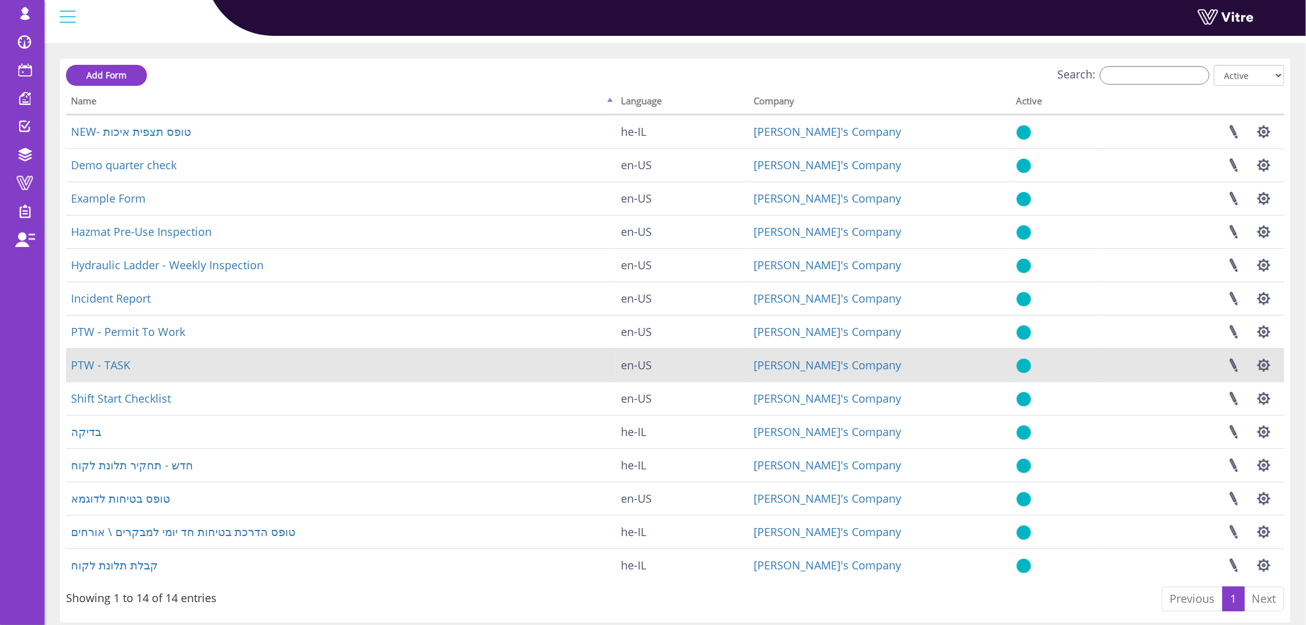
scroll to position [81, 0]
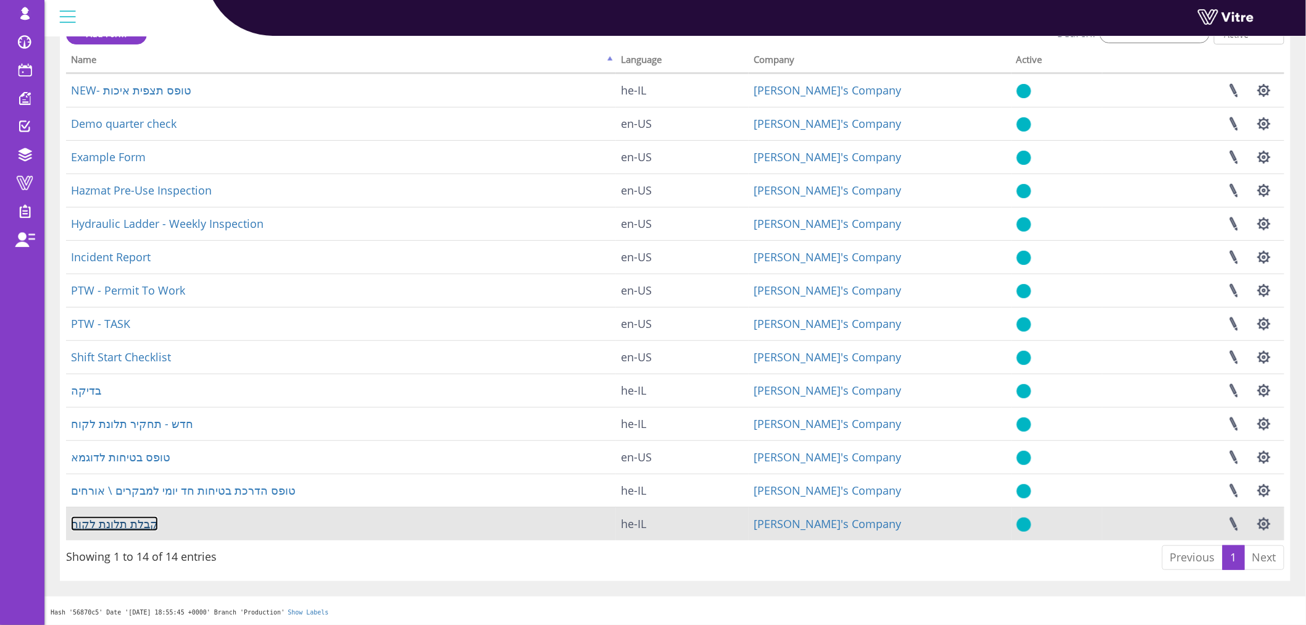
click at [133, 521] on link "קבלת תלונת לקוח" at bounding box center [114, 523] width 87 height 15
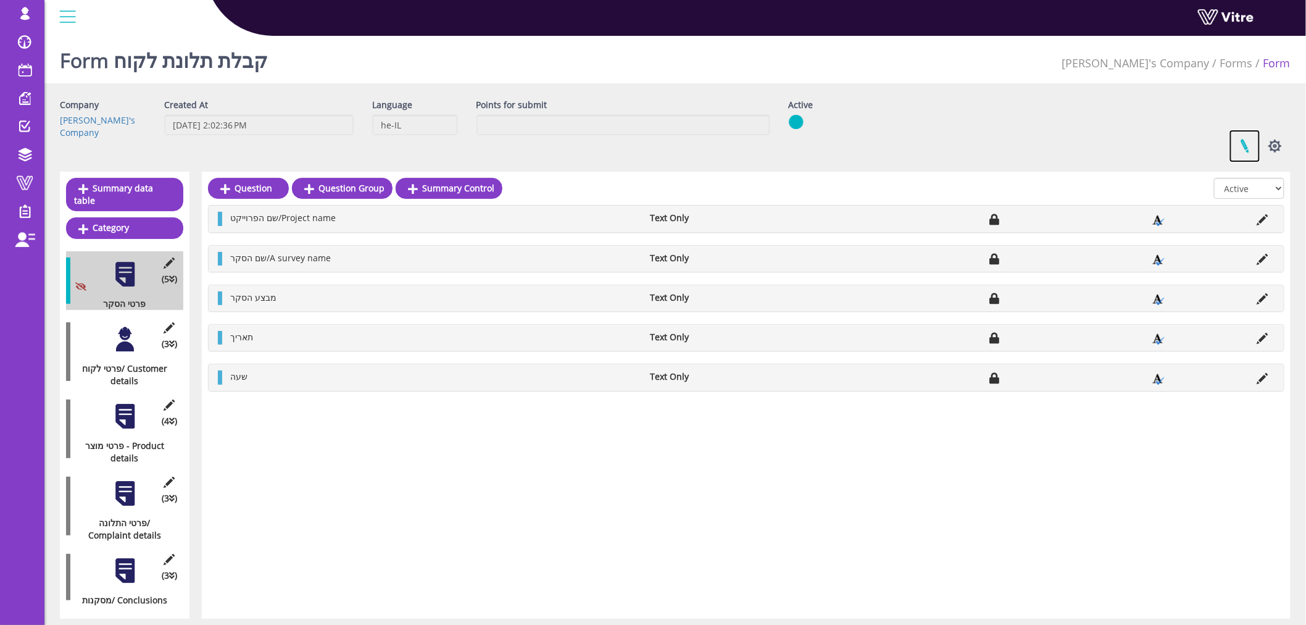
click at [1251, 145] on link at bounding box center [1245, 146] width 31 height 33
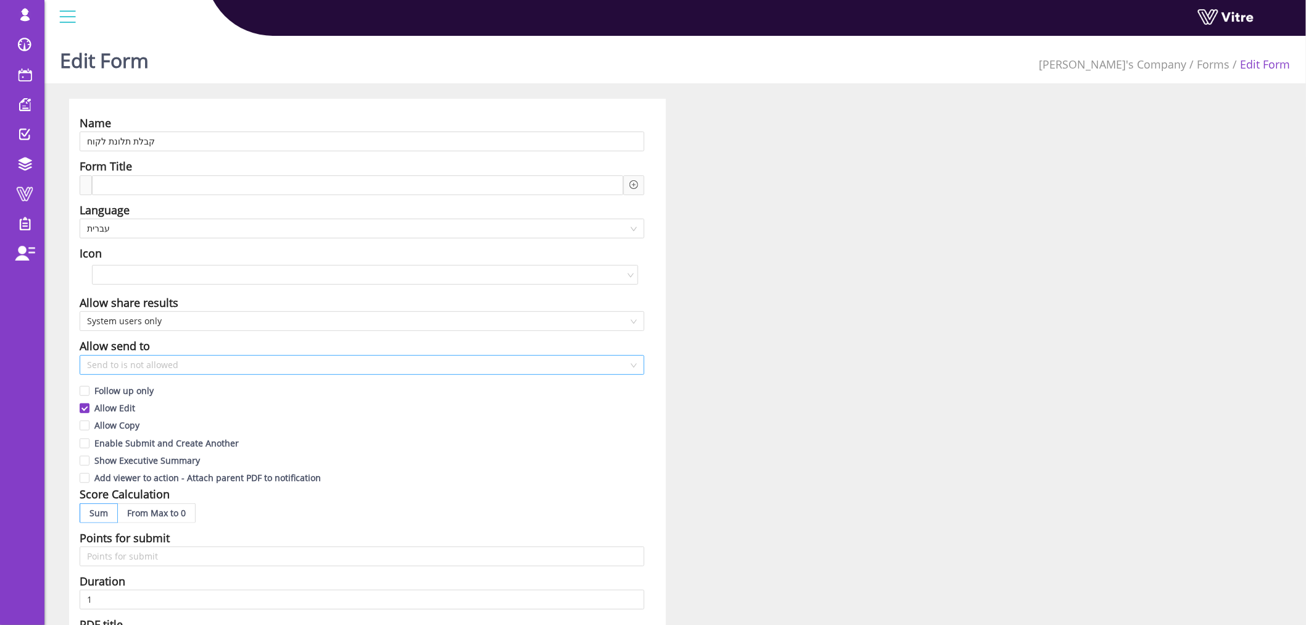
click at [153, 361] on span "Send to is not allowed" at bounding box center [362, 365] width 550 height 19
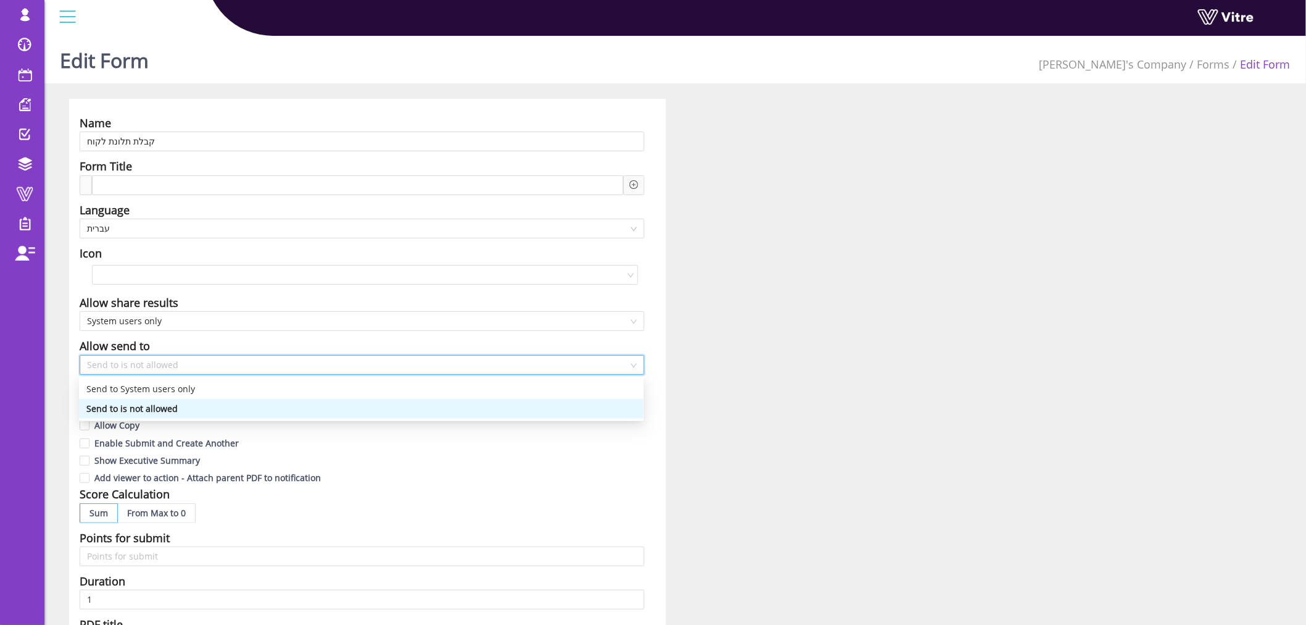
click at [153, 361] on span "Send to is not allowed" at bounding box center [362, 365] width 550 height 19
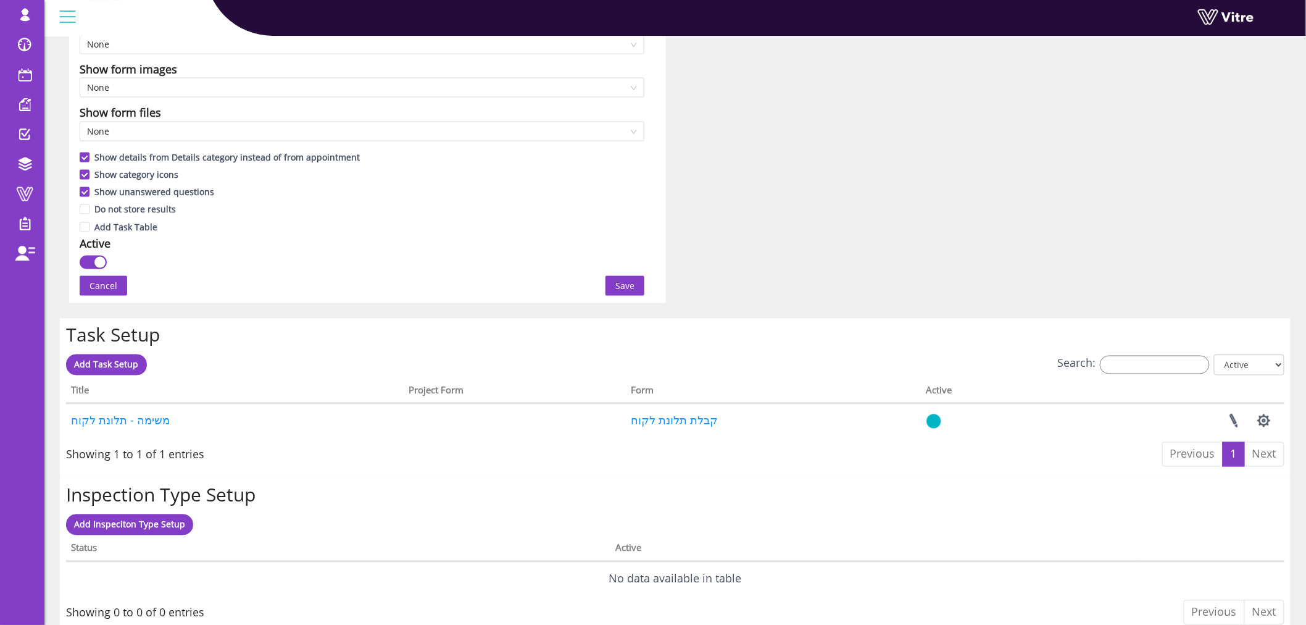
scroll to position [686, 0]
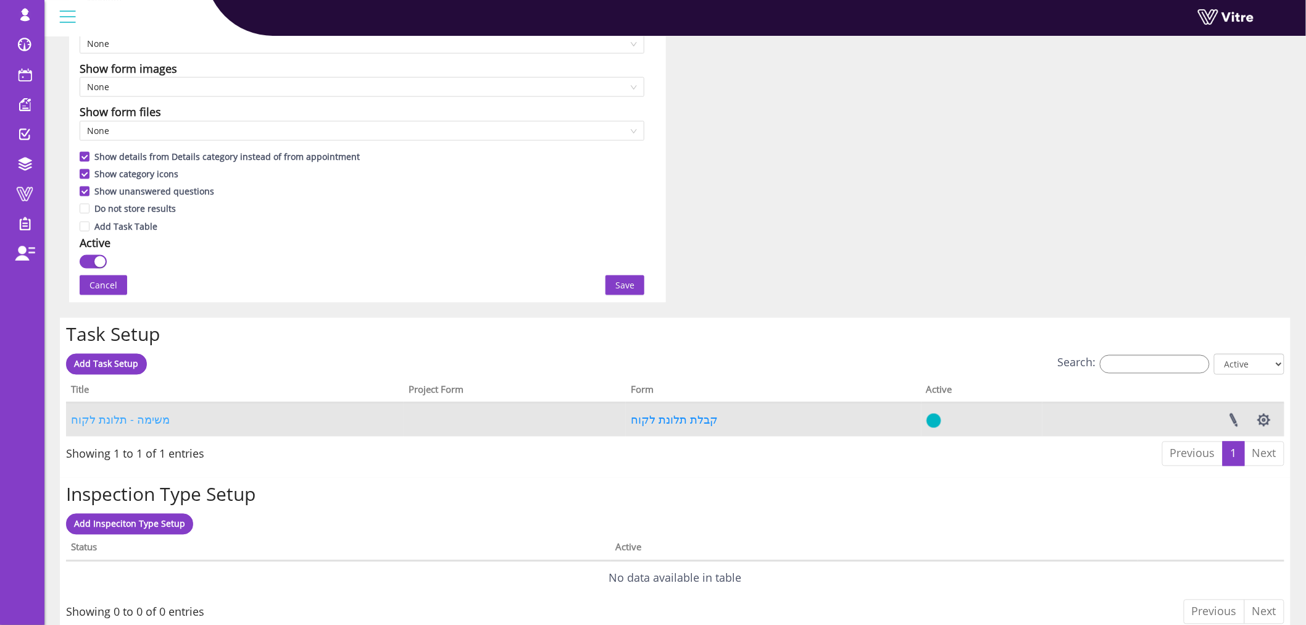
click at [127, 419] on link "משימה - תלונת לקוח" at bounding box center [120, 419] width 99 height 15
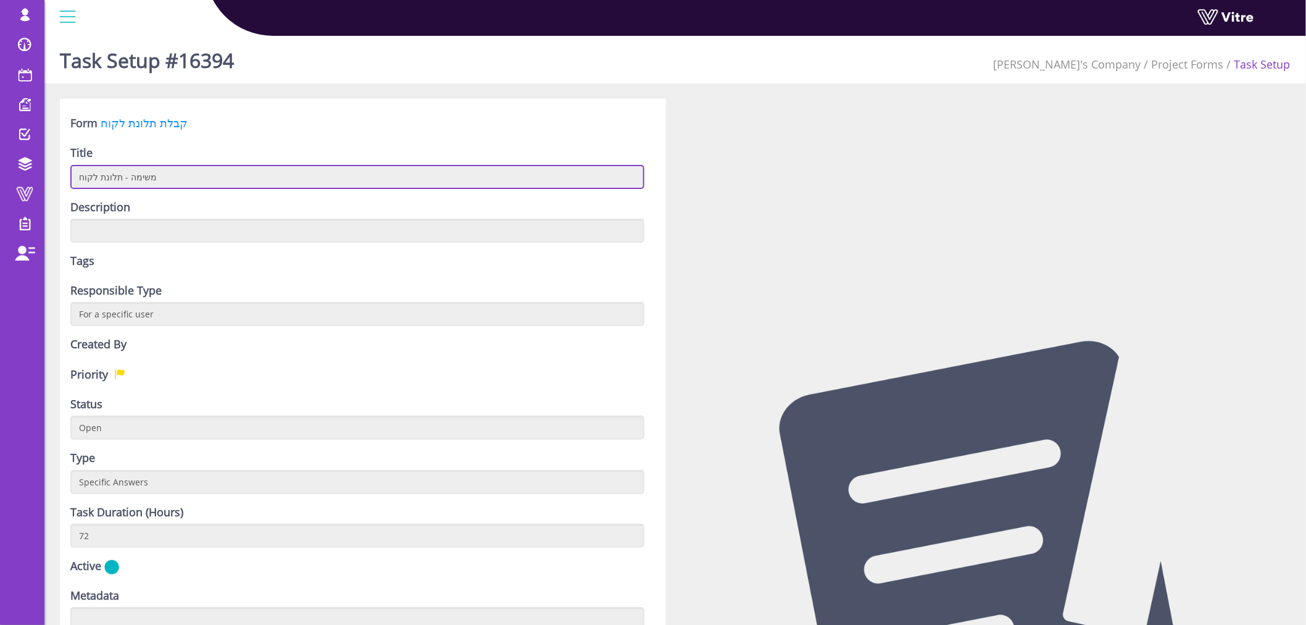
click at [109, 180] on input "משימה - תלונת לקוח" at bounding box center [357, 177] width 574 height 24
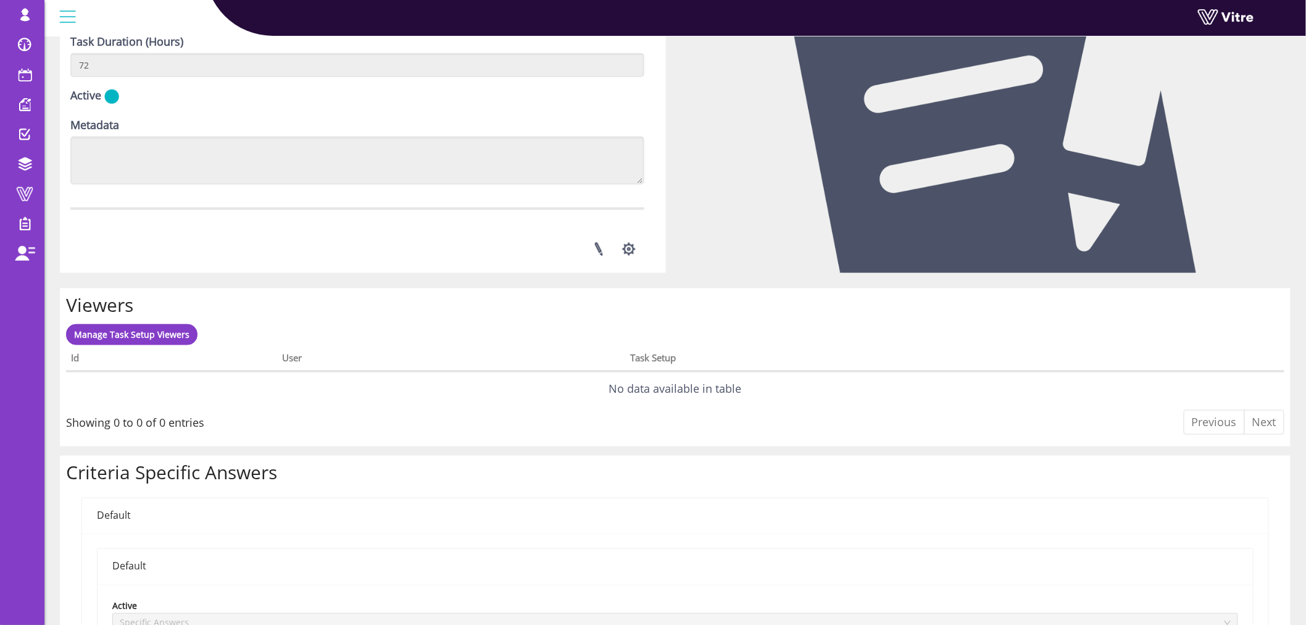
scroll to position [480, 0]
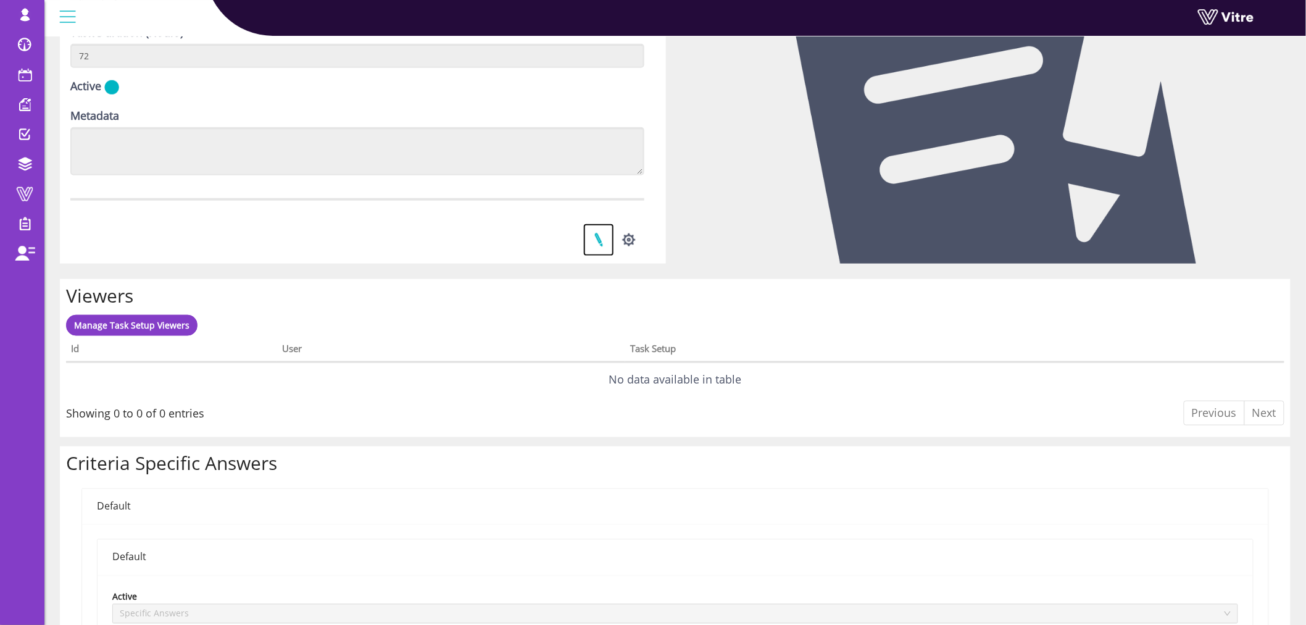
click at [598, 243] on link at bounding box center [598, 239] width 31 height 33
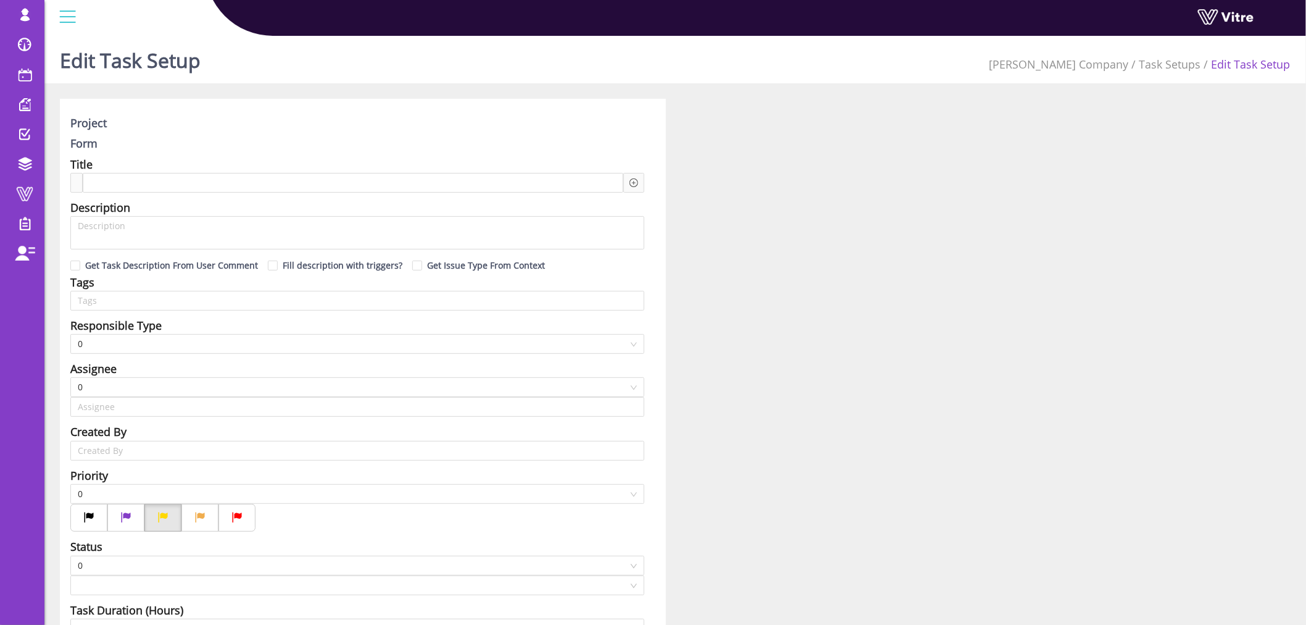
type input "Lishay Peled SU"
click at [120, 176] on span "משימה - תלונת לקוח" at bounding box center [145, 183] width 107 height 14
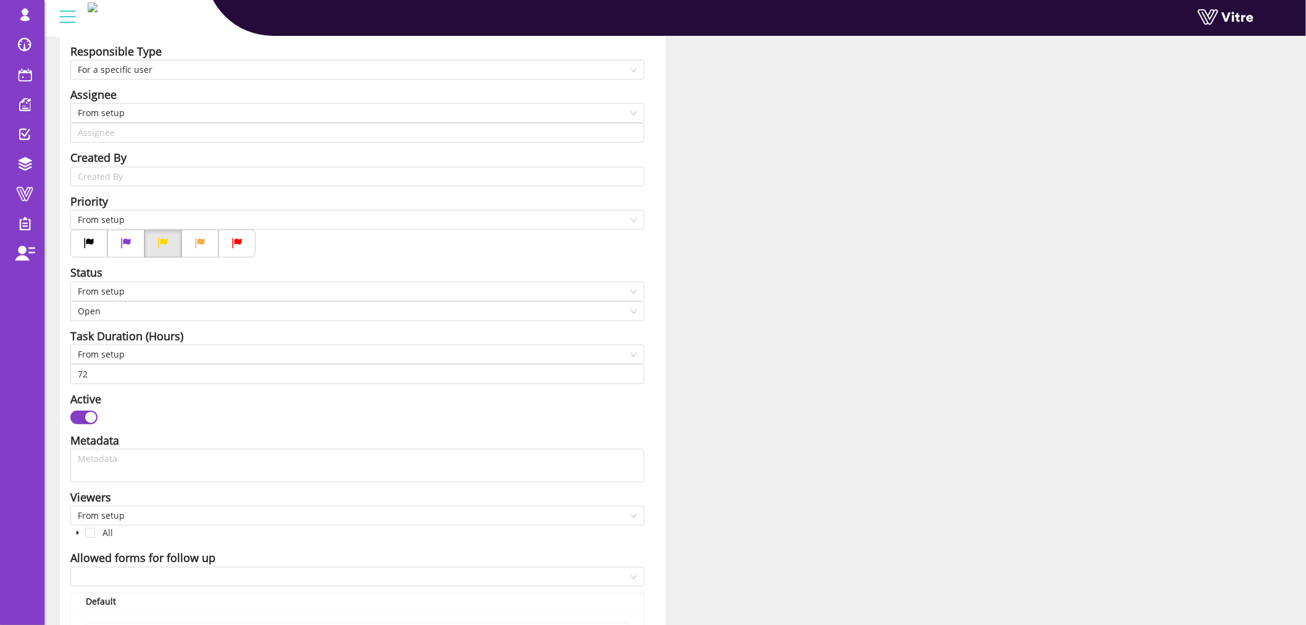
scroll to position [343, 0]
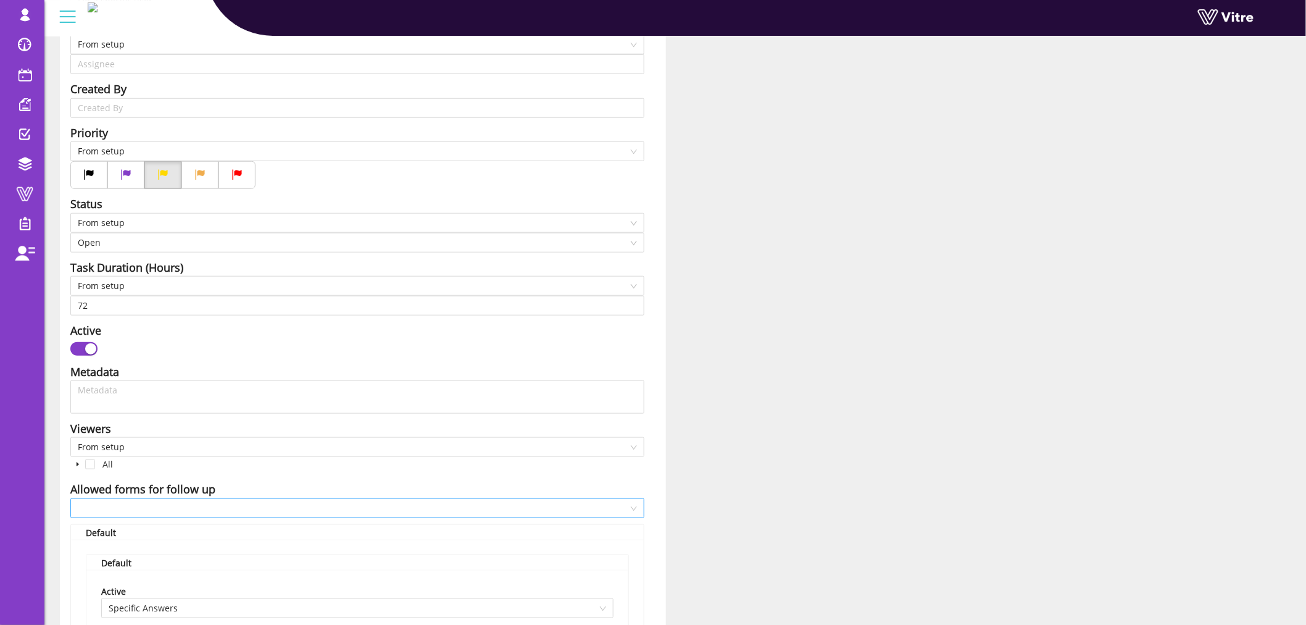
click at [176, 507] on input "search" at bounding box center [353, 508] width 551 height 19
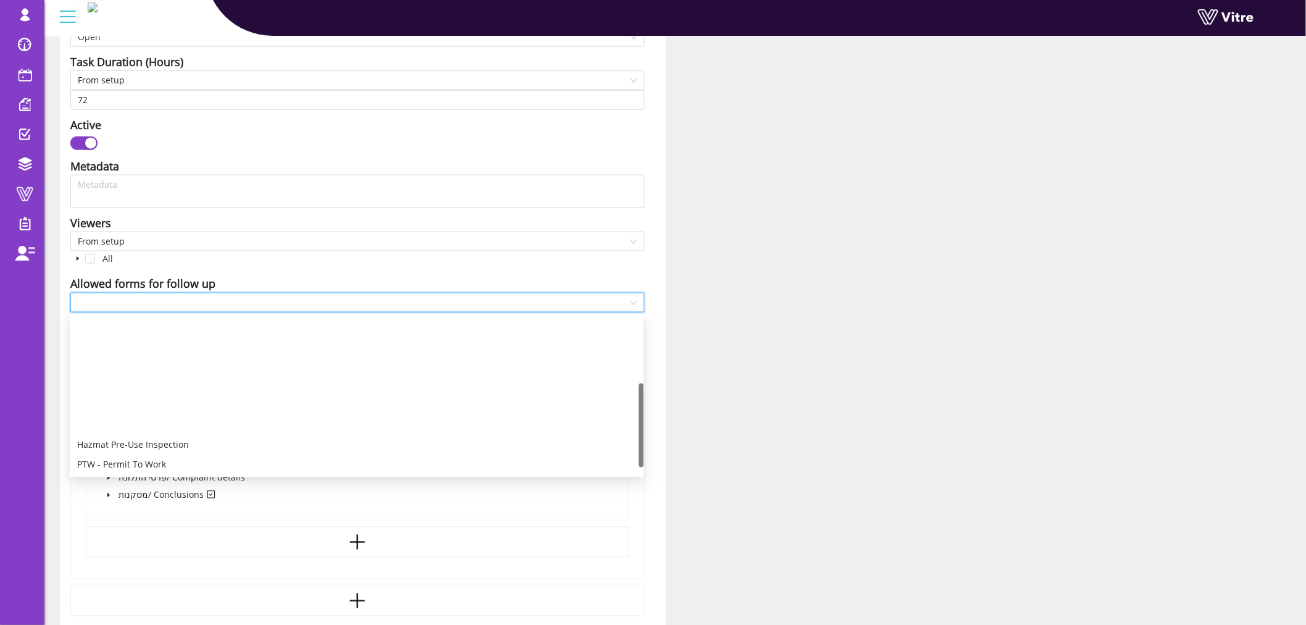
scroll to position [138, 0]
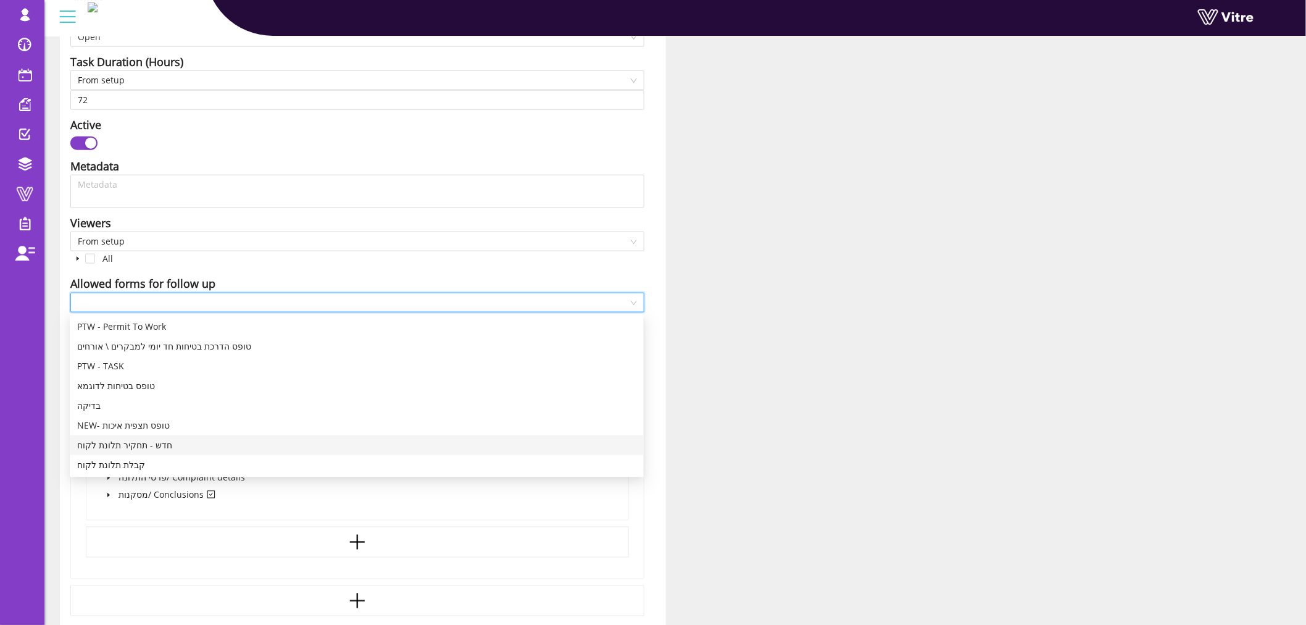
click at [206, 452] on div "חדש - תחקיר תלונת לקוח" at bounding box center [357, 445] width 574 height 20
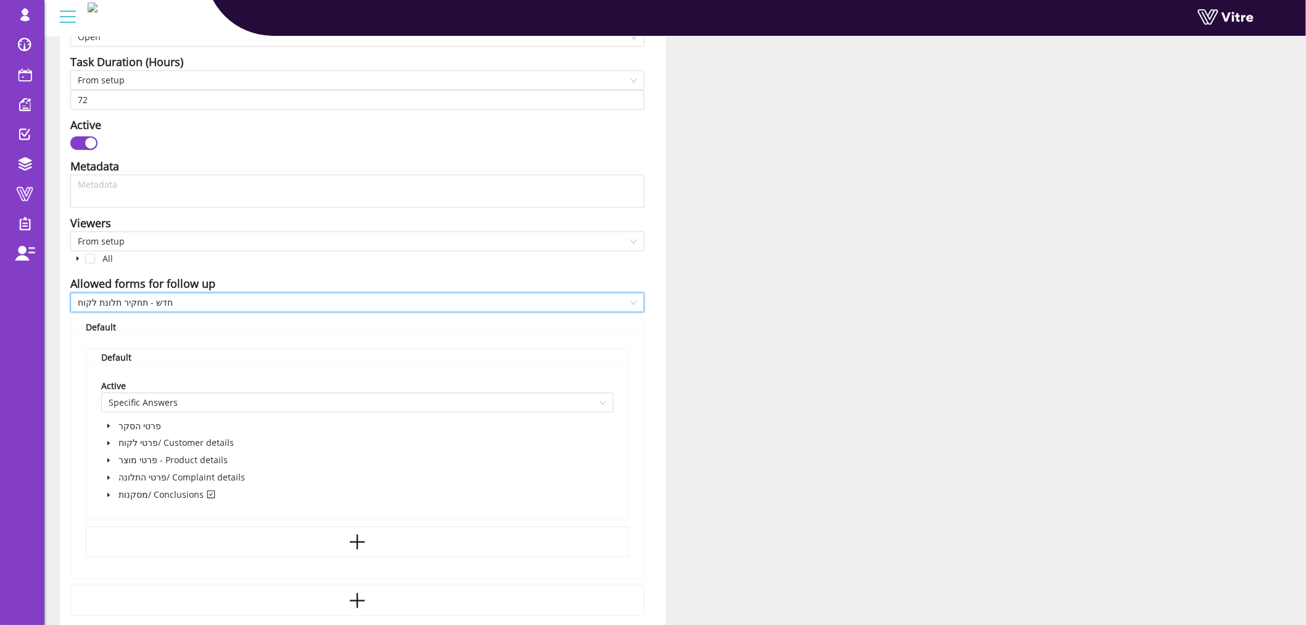
click at [167, 328] on div "Default" at bounding box center [357, 326] width 543 height 15
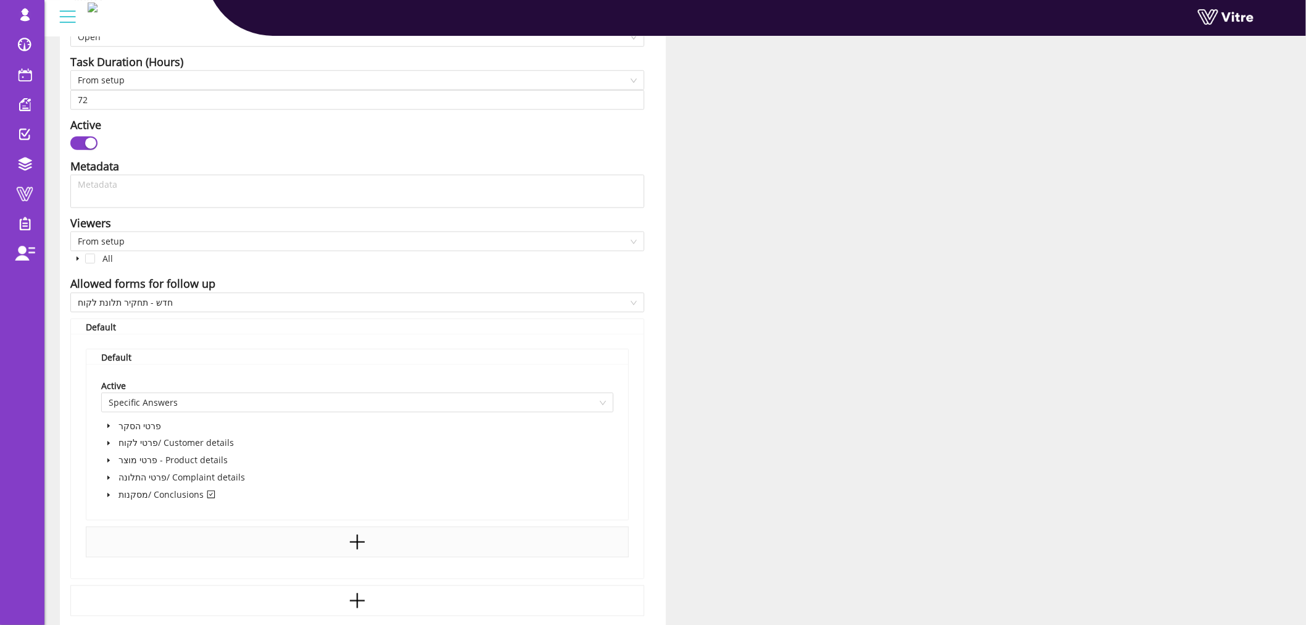
scroll to position [757, 0]
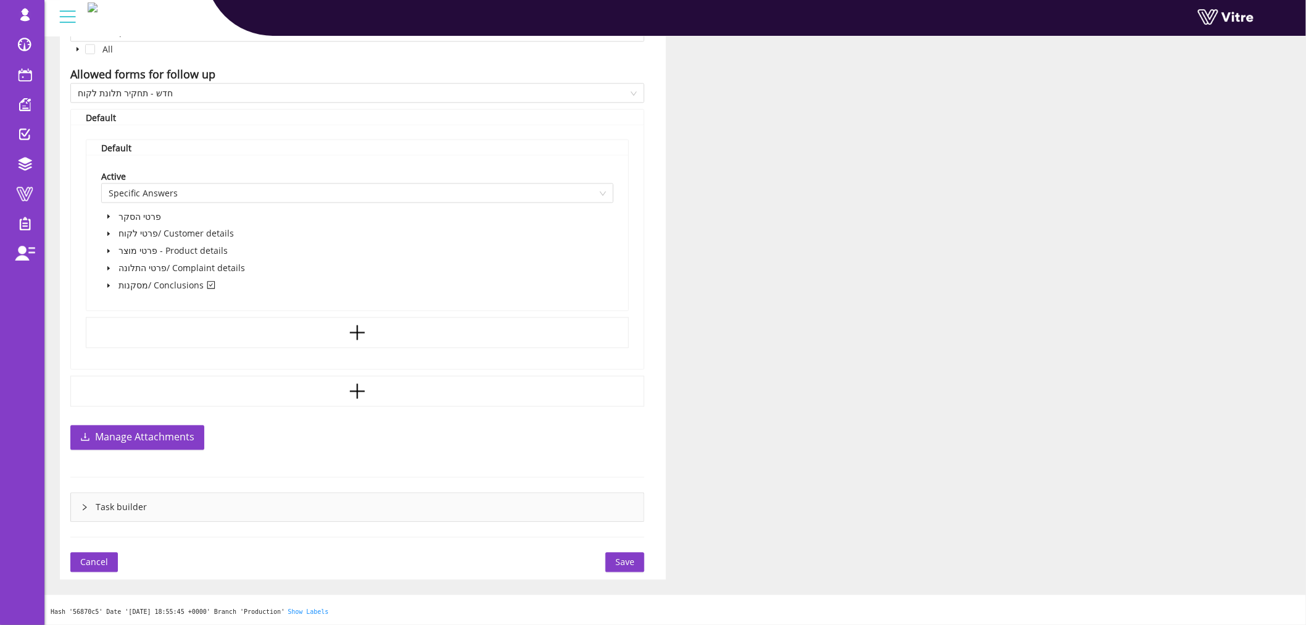
click at [631, 562] on span "Save" at bounding box center [624, 563] width 19 height 14
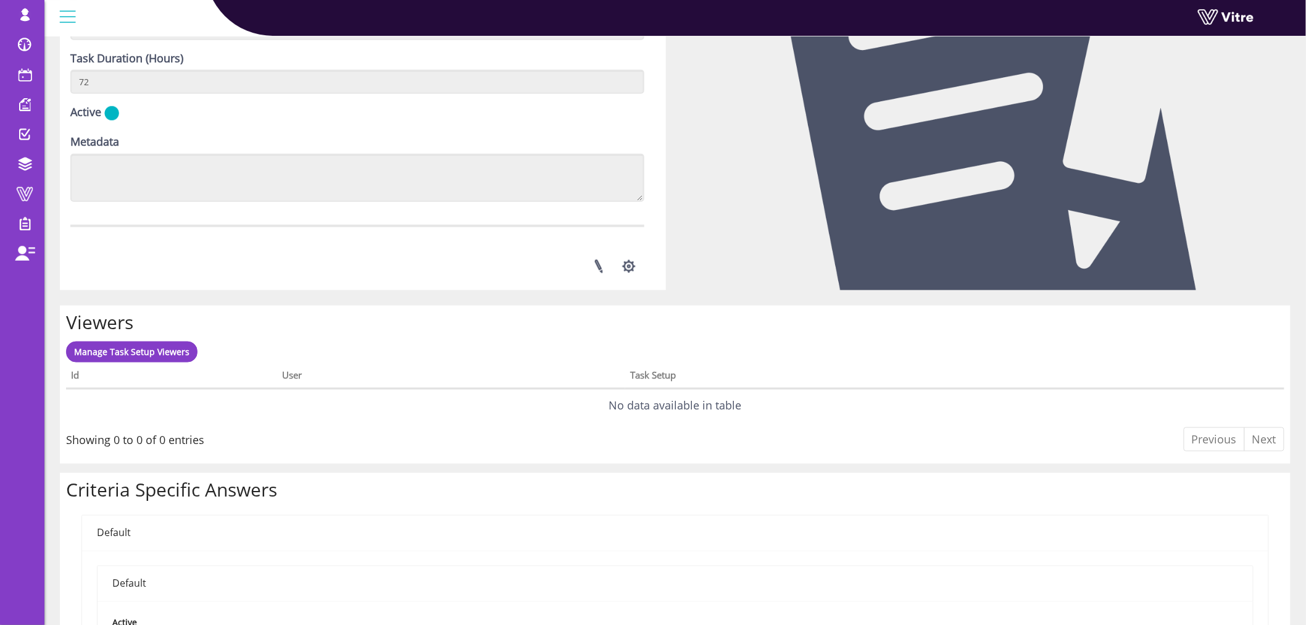
scroll to position [480, 0]
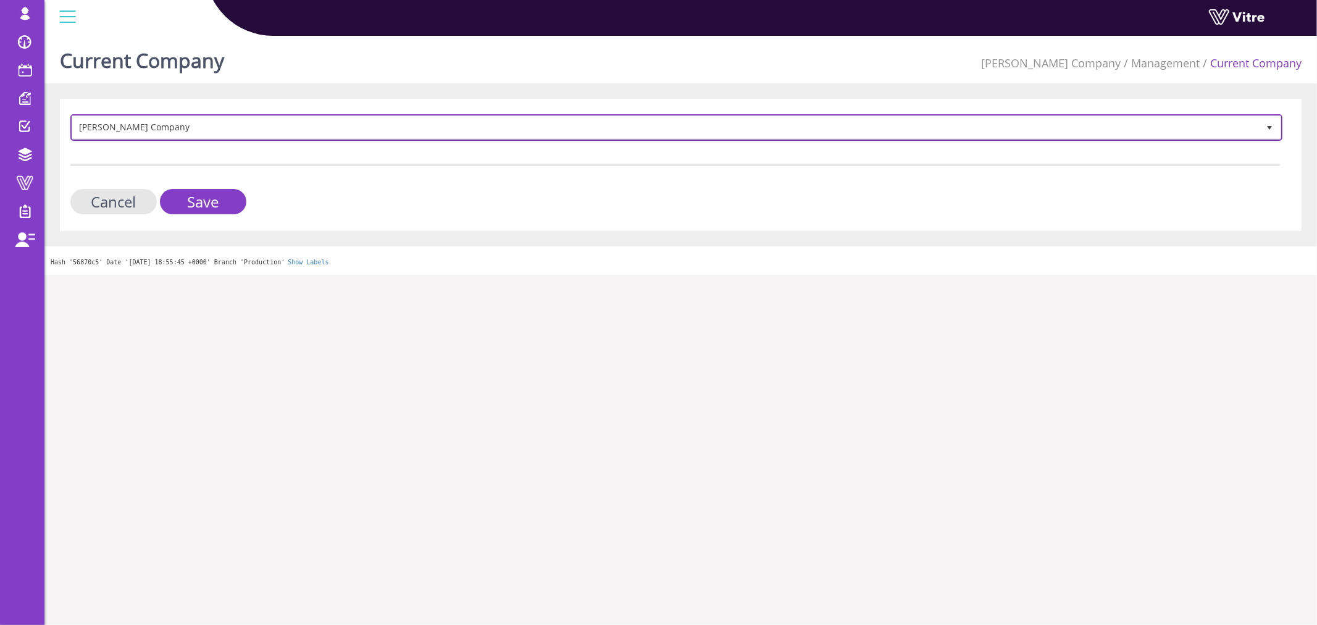
click at [341, 130] on span "[PERSON_NAME] Company" at bounding box center [665, 127] width 1186 height 22
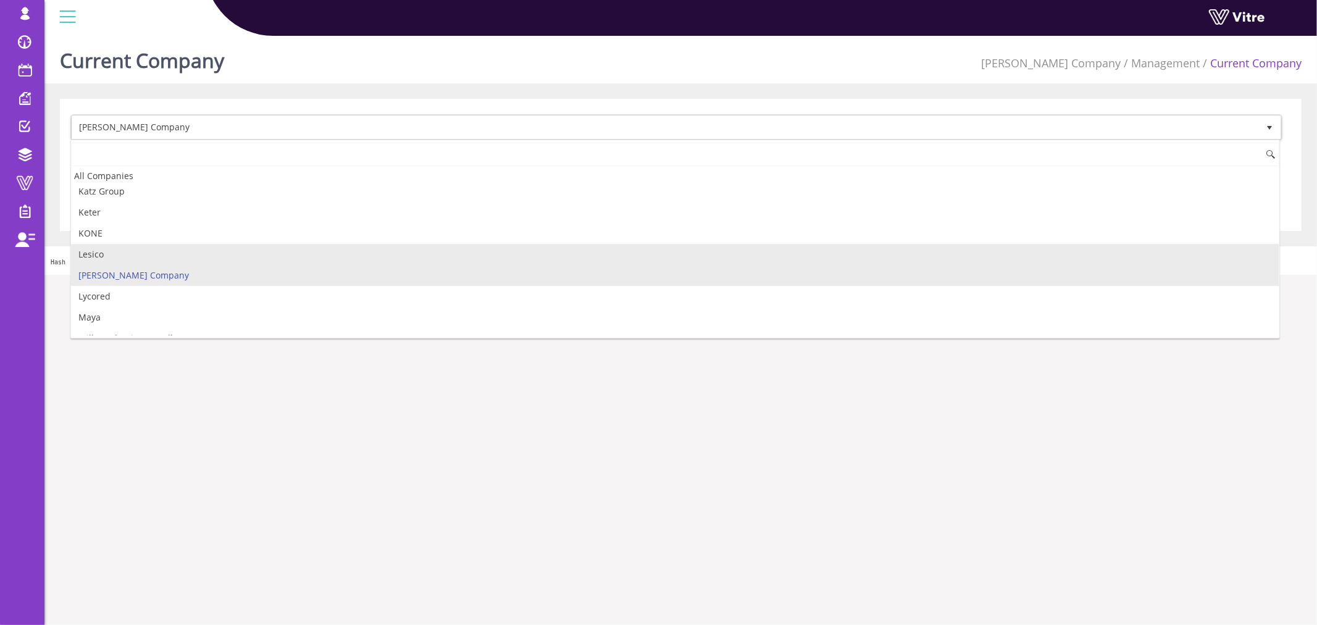
scroll to position [741, 0]
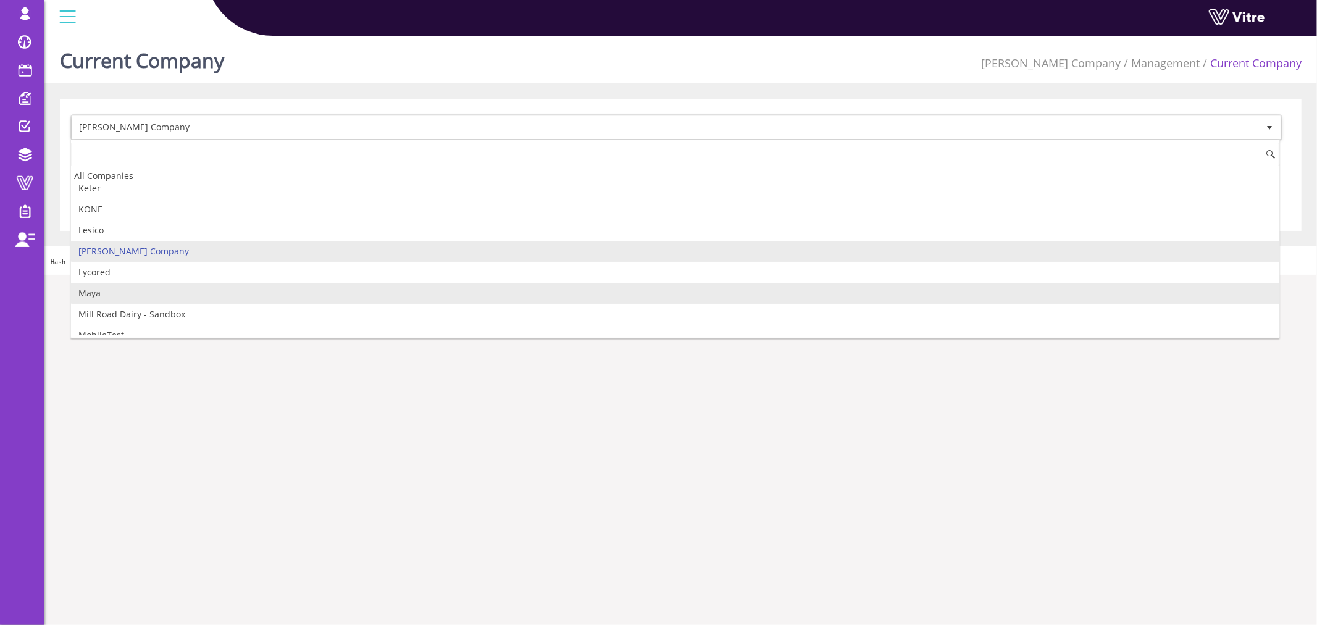
click at [120, 294] on li "Maya" at bounding box center [675, 293] width 1208 height 21
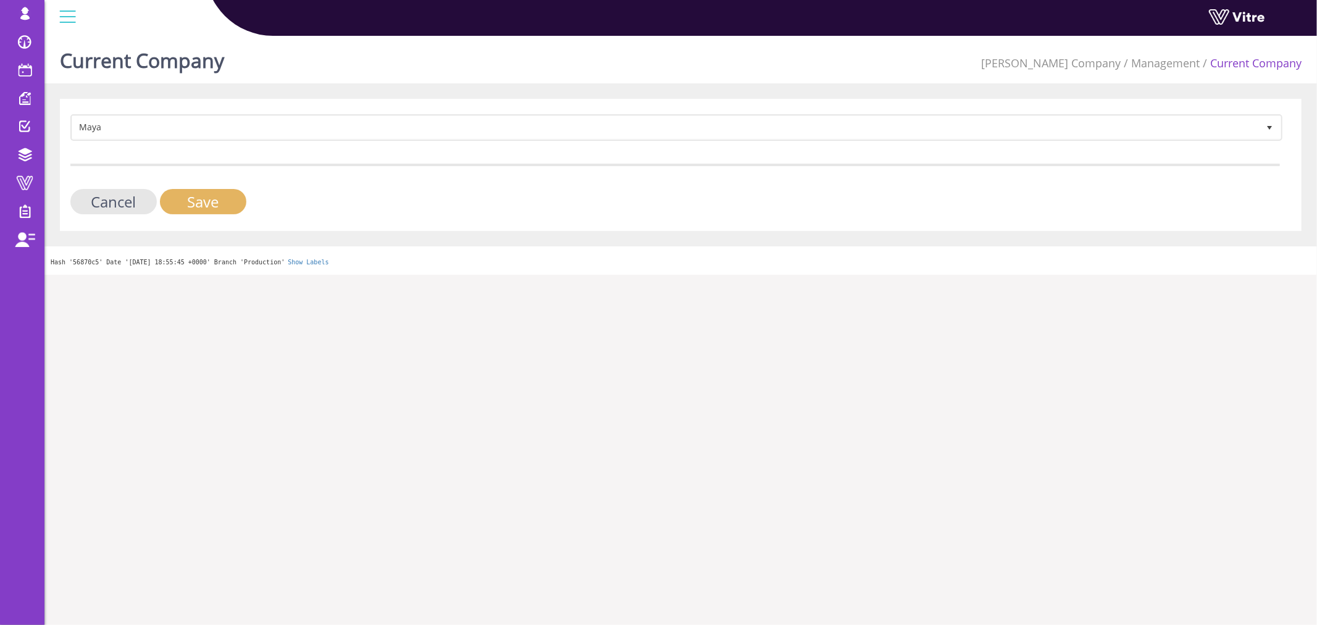
click at [220, 196] on input "Save" at bounding box center [203, 201] width 86 height 25
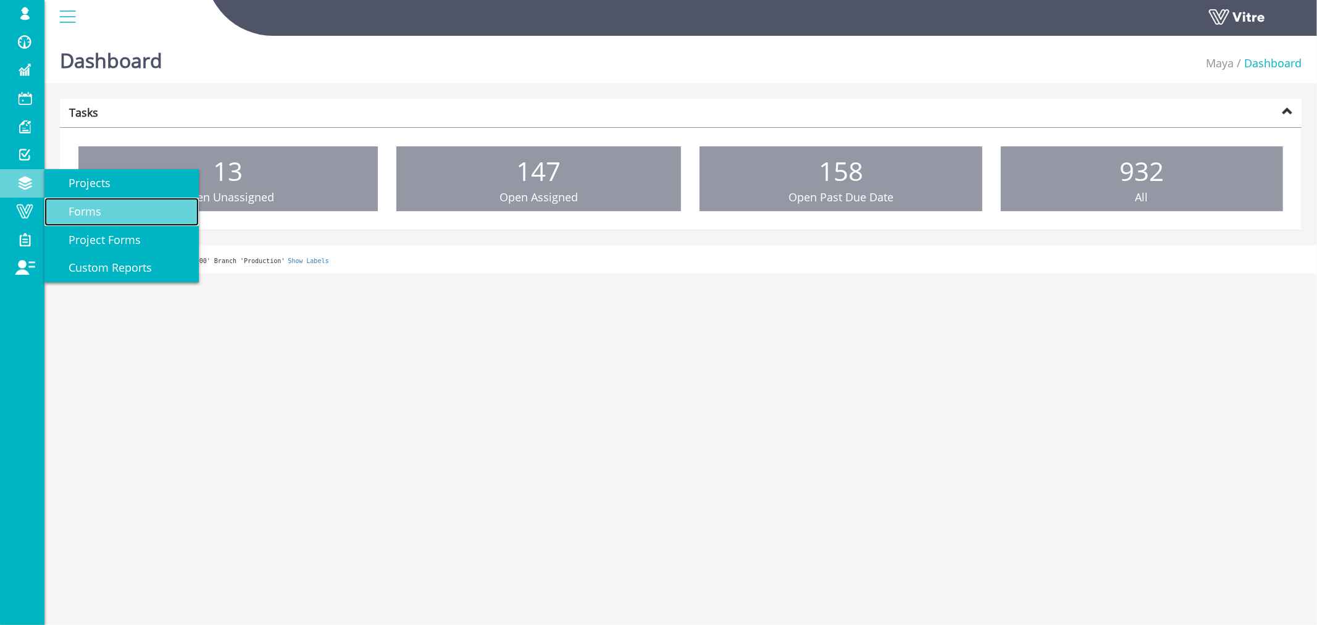
click at [117, 207] on link "Forms" at bounding box center [121, 212] width 154 height 28
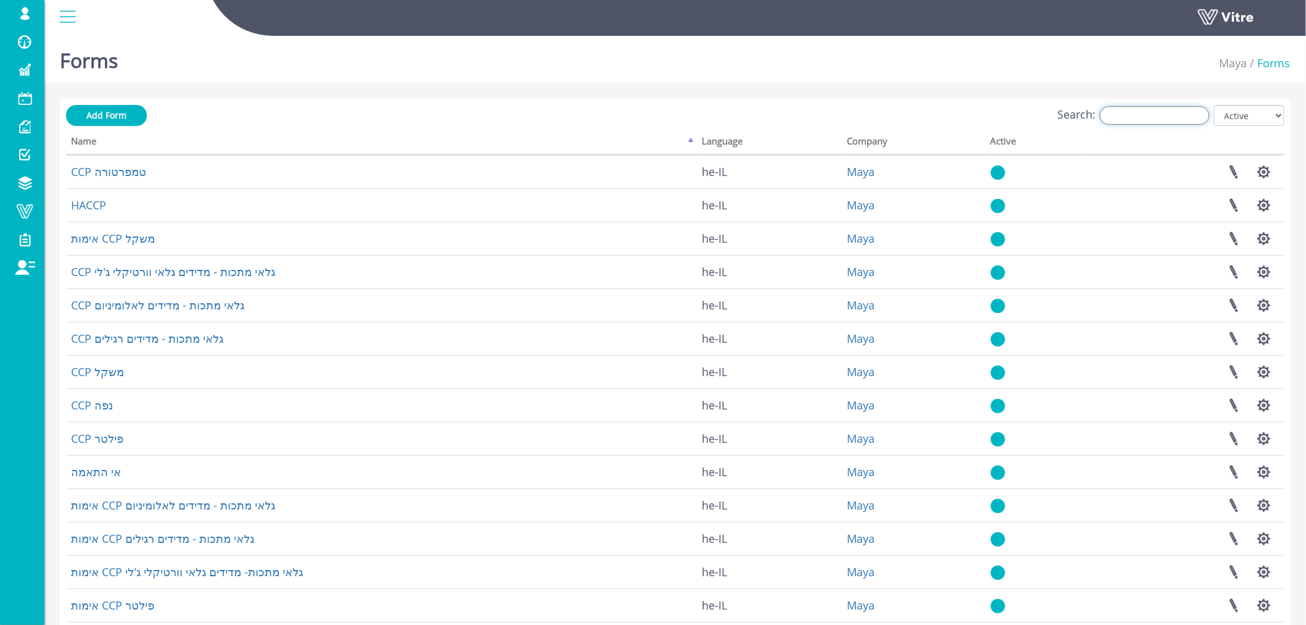
click at [1153, 119] on input "Search:" at bounding box center [1155, 115] width 110 height 19
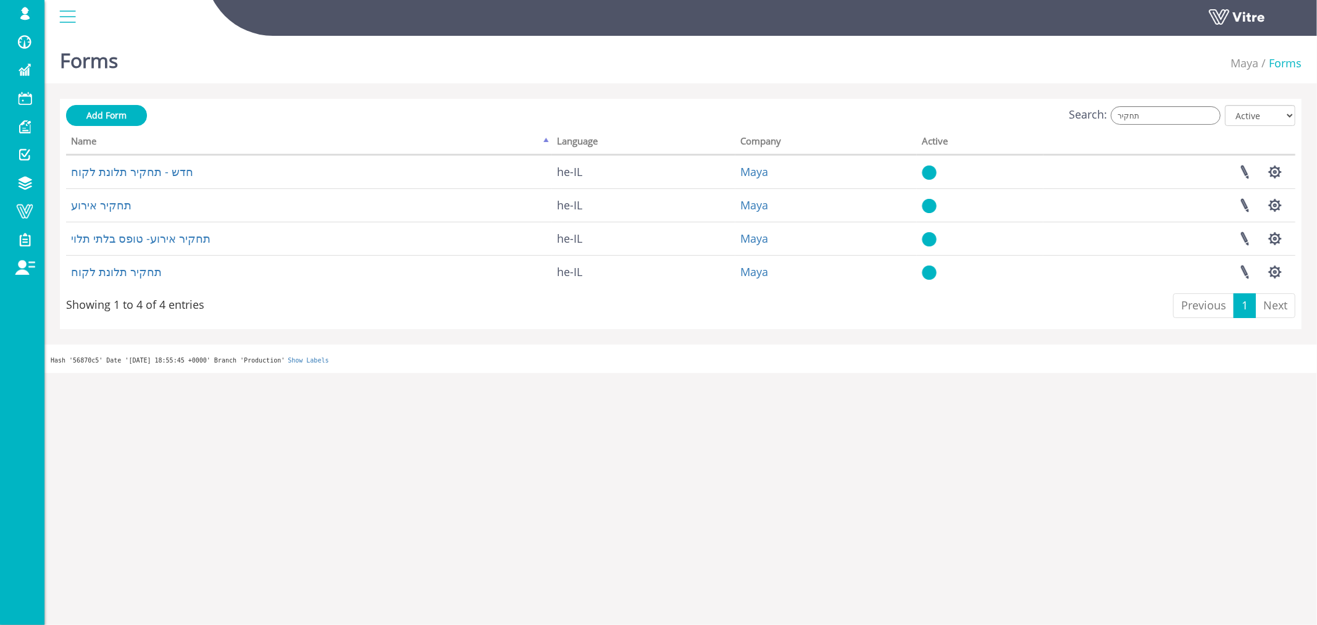
click at [1146, 104] on div "Add Form Search: תחקיר All Active Not Active Processing... Name Language Compan…" at bounding box center [680, 214] width 1241 height 230
click at [1145, 118] on input "תחקיר" at bounding box center [1166, 115] width 110 height 19
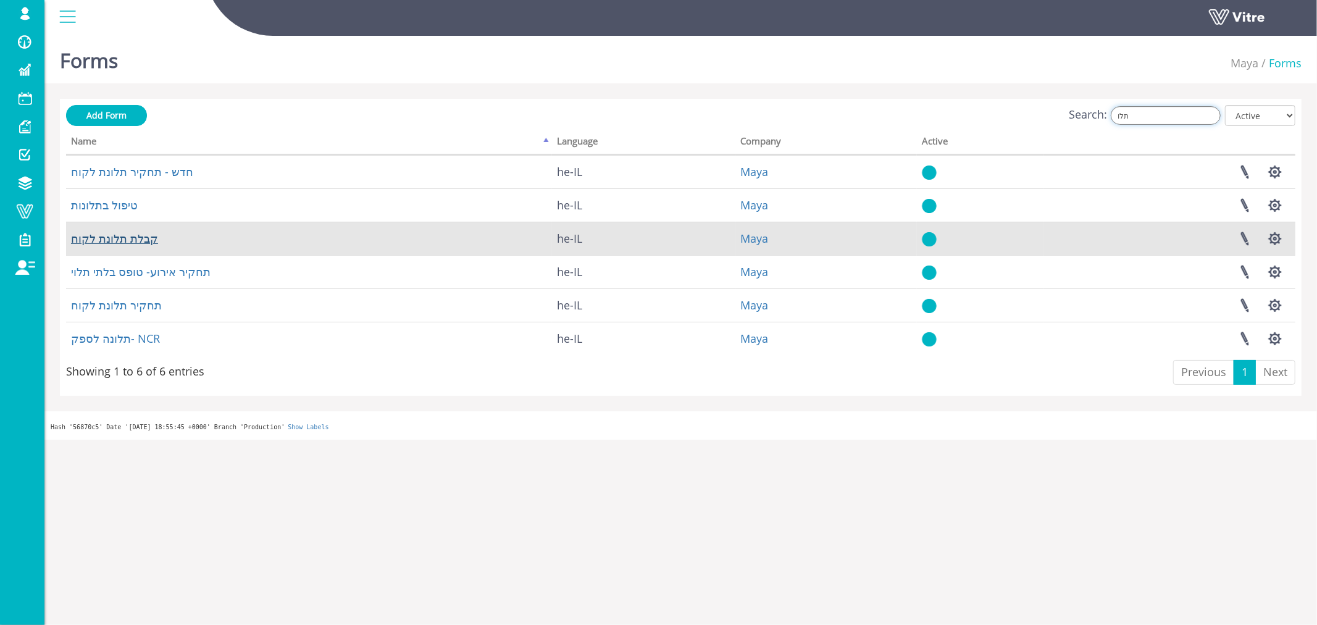
type input "תלו"
click at [1243, 235] on link at bounding box center [1244, 238] width 31 height 33
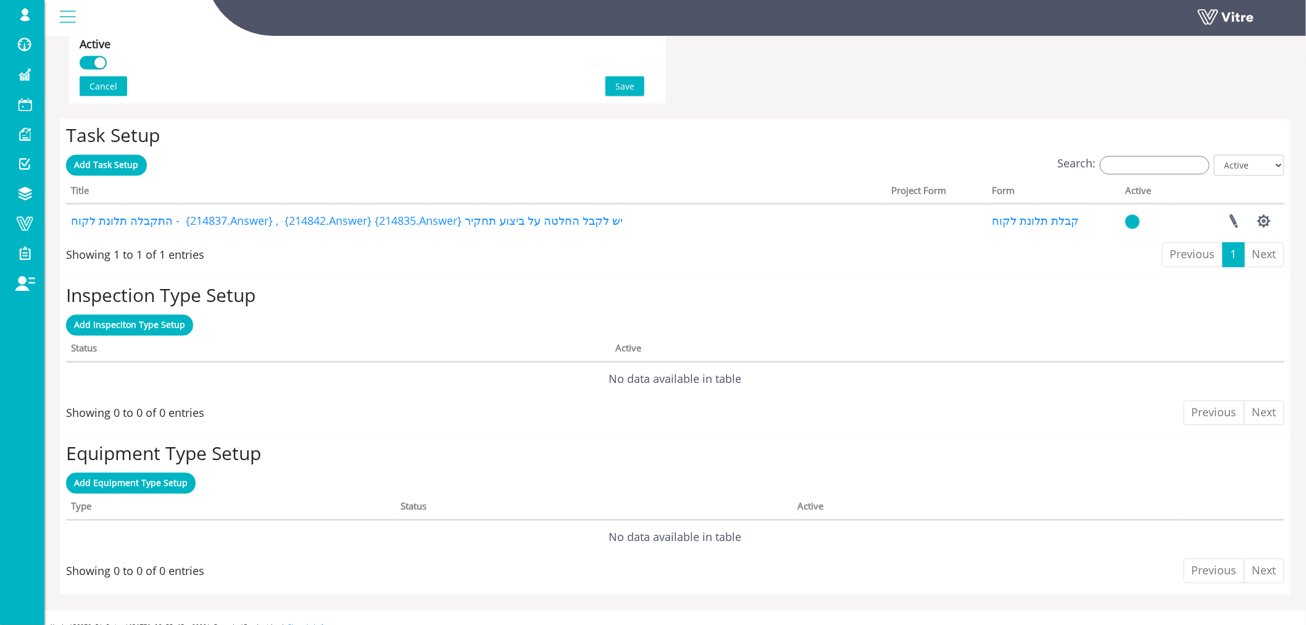
scroll to position [891, 0]
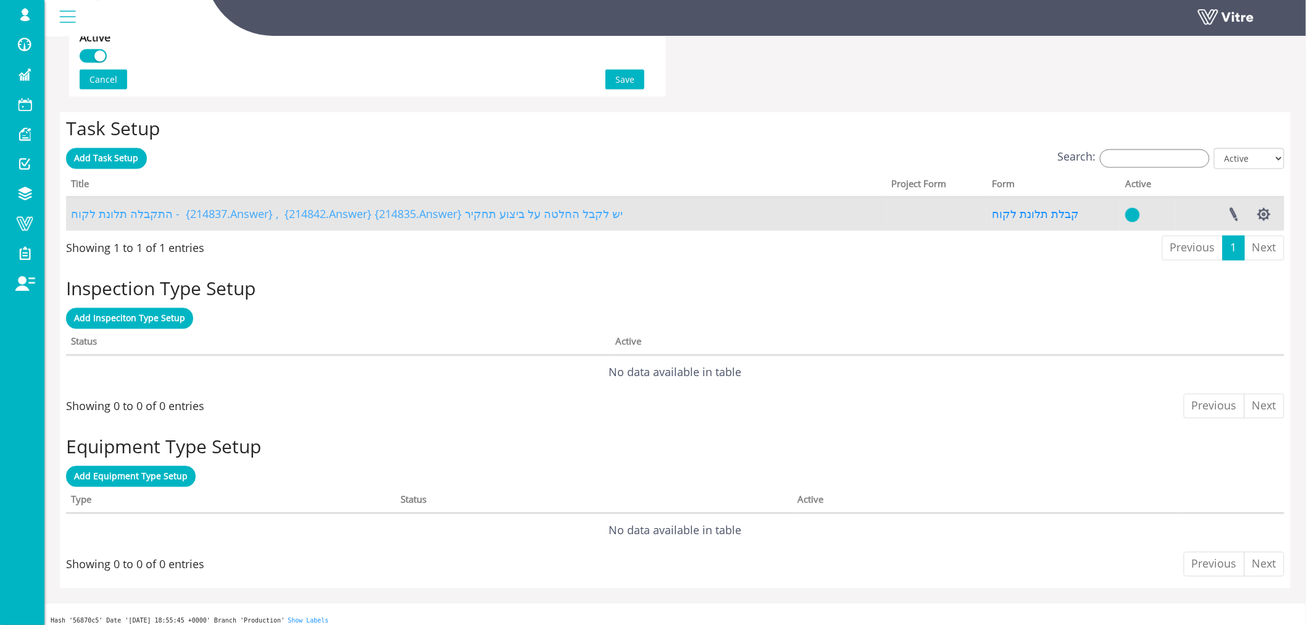
click at [340, 216] on link "התקבלה תלונת לקוח - {214837.Answer} , {214842.Answer} {214835.Answer} יש לקבל ה…" at bounding box center [347, 214] width 552 height 15
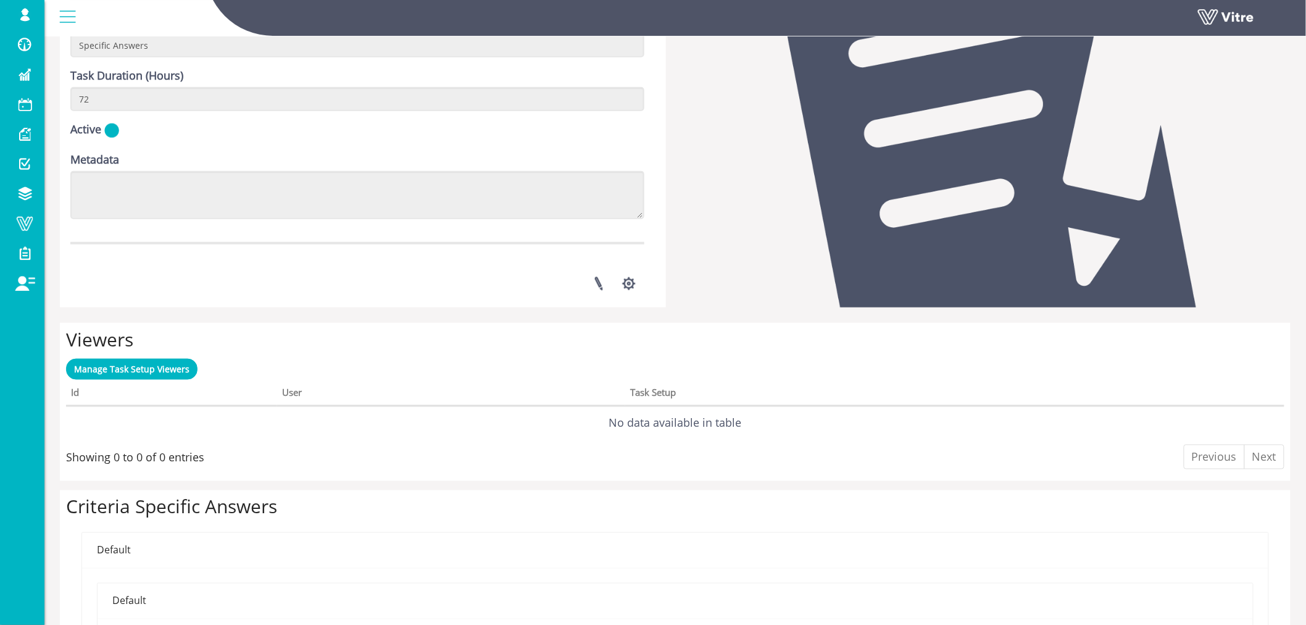
scroll to position [480, 0]
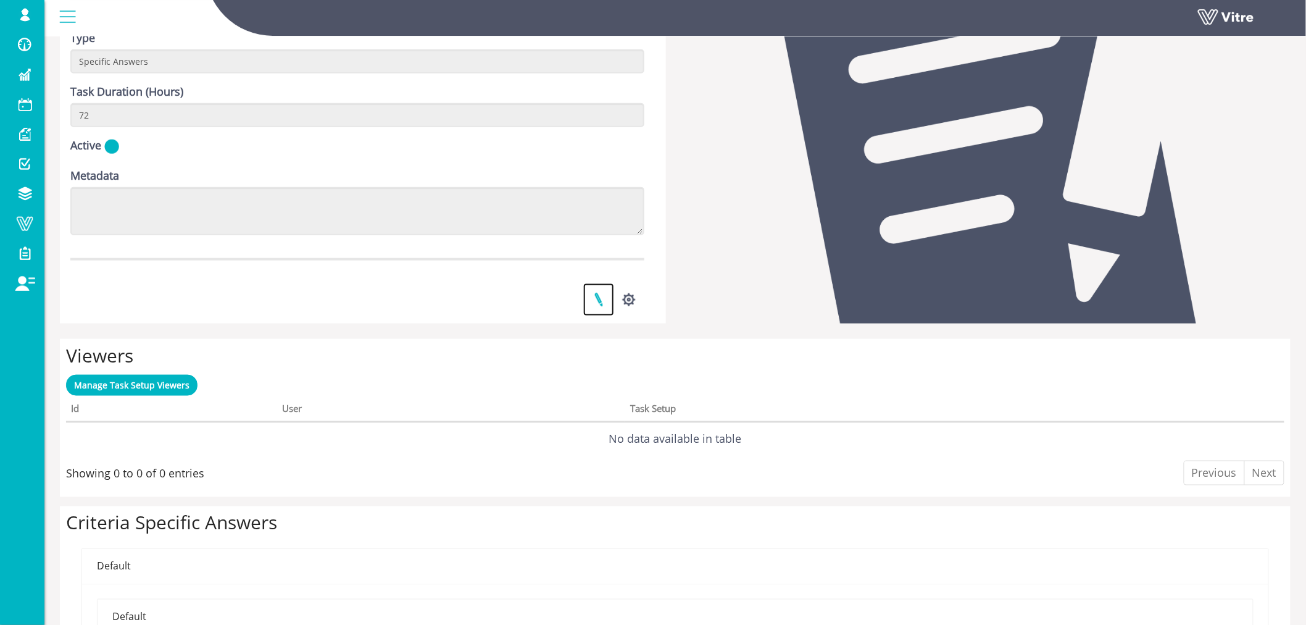
click at [609, 294] on link at bounding box center [598, 299] width 31 height 33
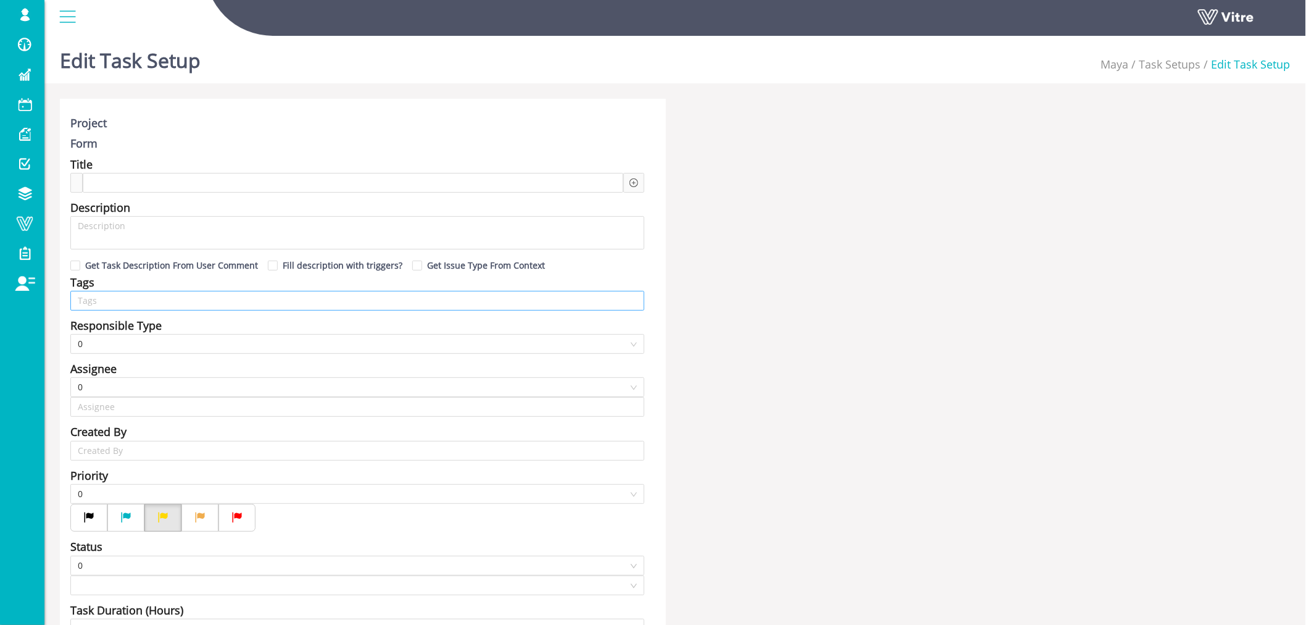
type input "Lishay Peled SU"
checkbox input "true"
type input "[PERSON_NAME]"
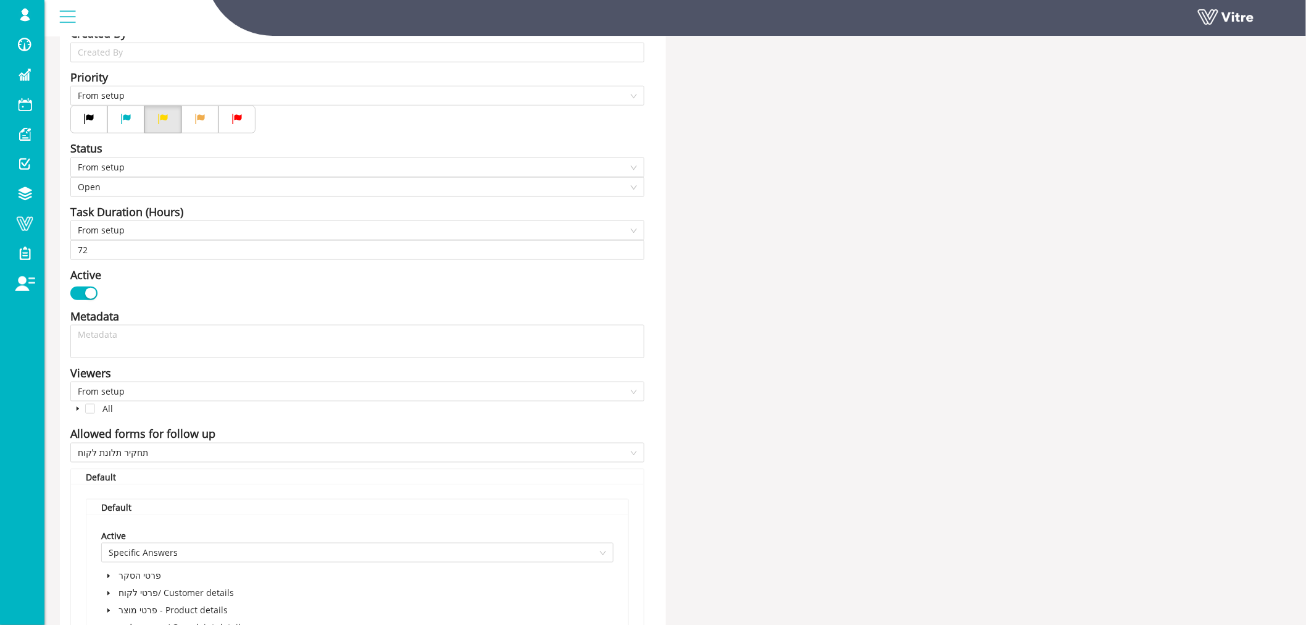
scroll to position [411, 0]
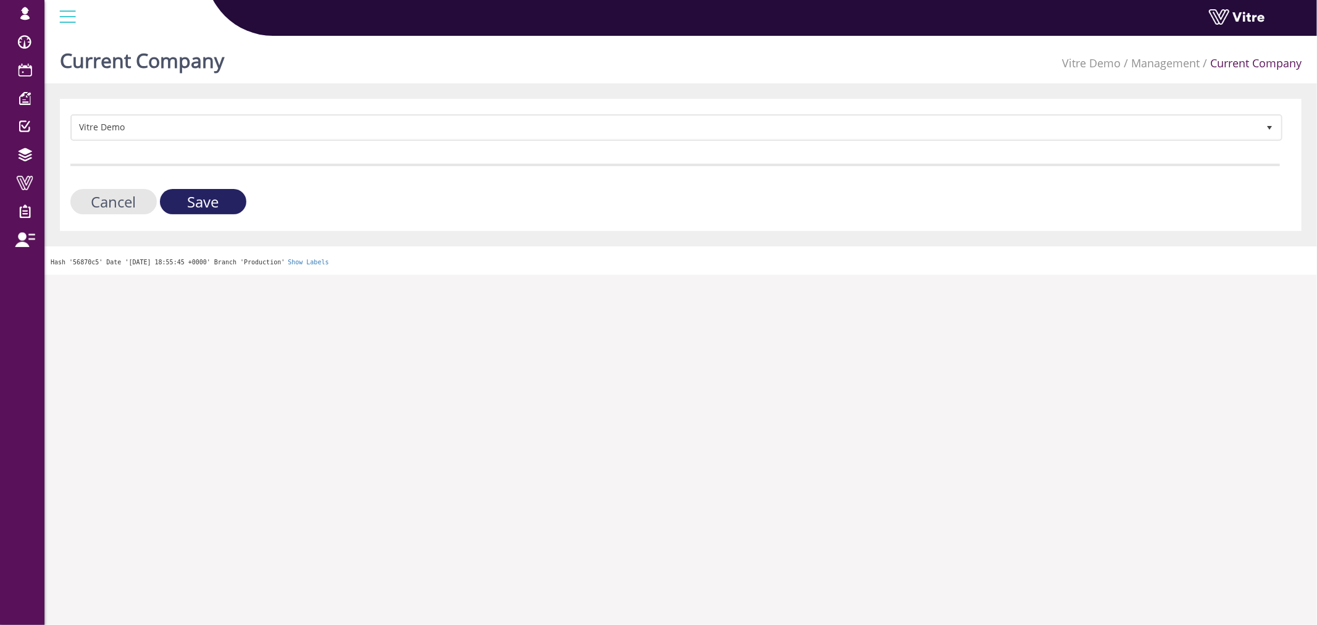
click at [202, 190] on input "Save" at bounding box center [203, 201] width 86 height 25
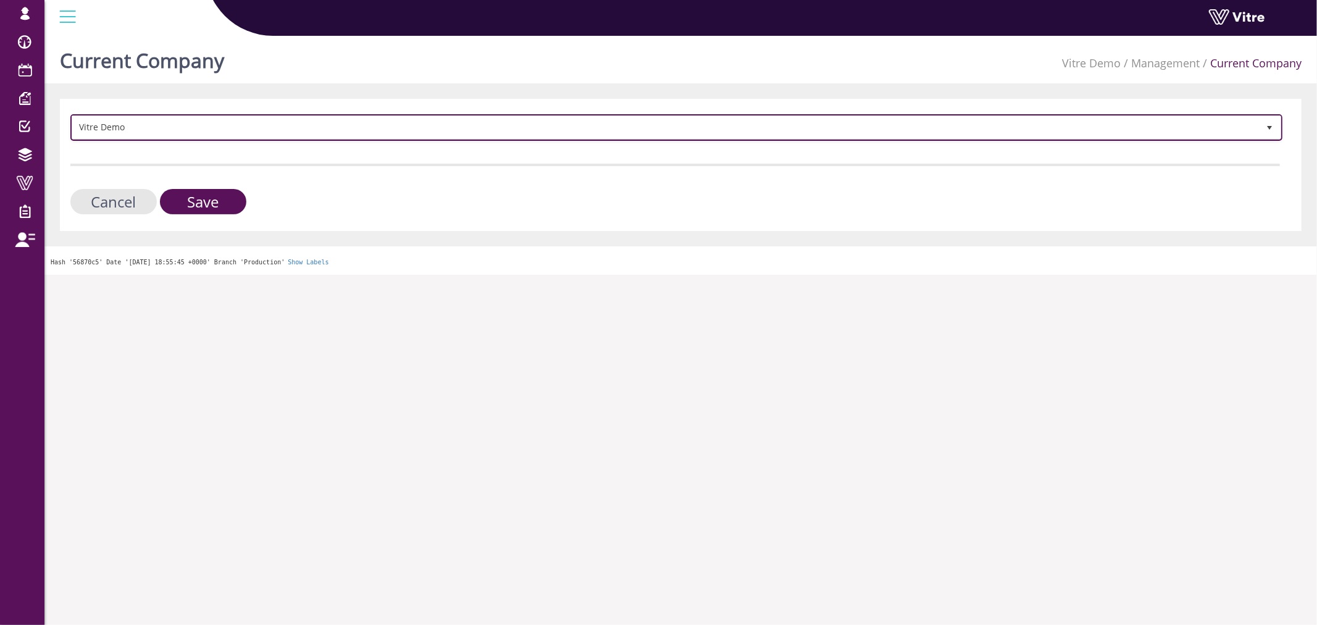
click at [209, 117] on span "Vitre Demo" at bounding box center [665, 127] width 1186 height 22
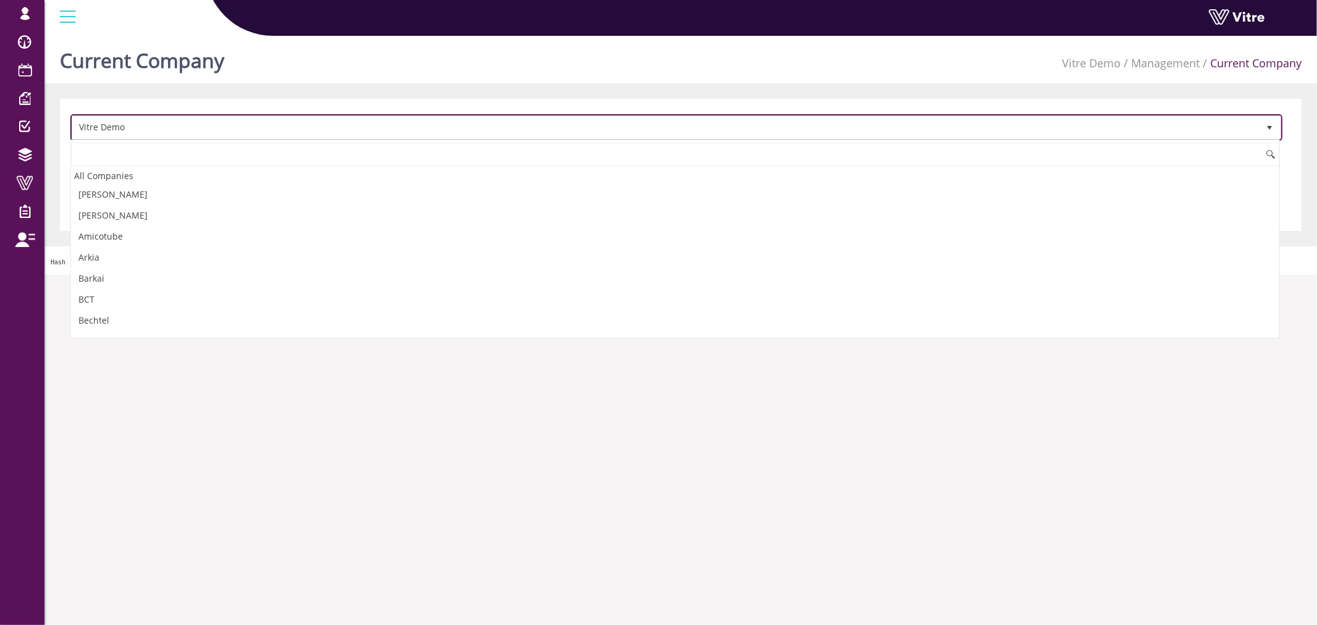
scroll to position [1685, 0]
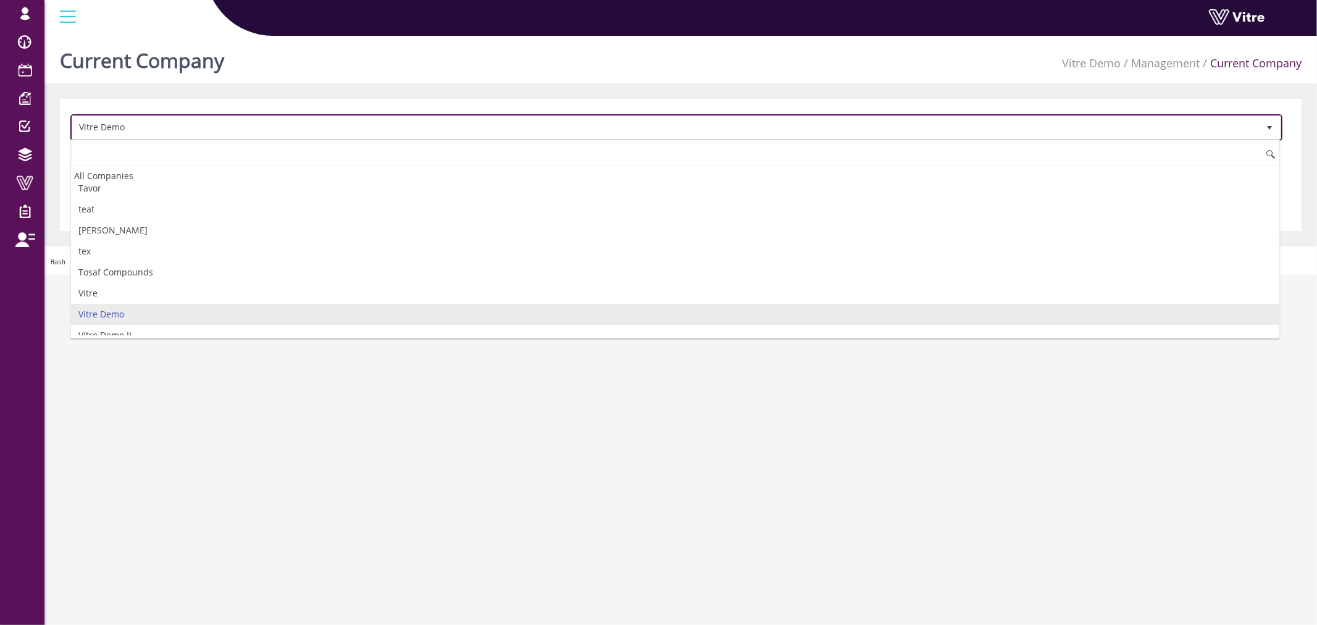
click at [163, 125] on span "Vitre Demo" at bounding box center [665, 127] width 1186 height 22
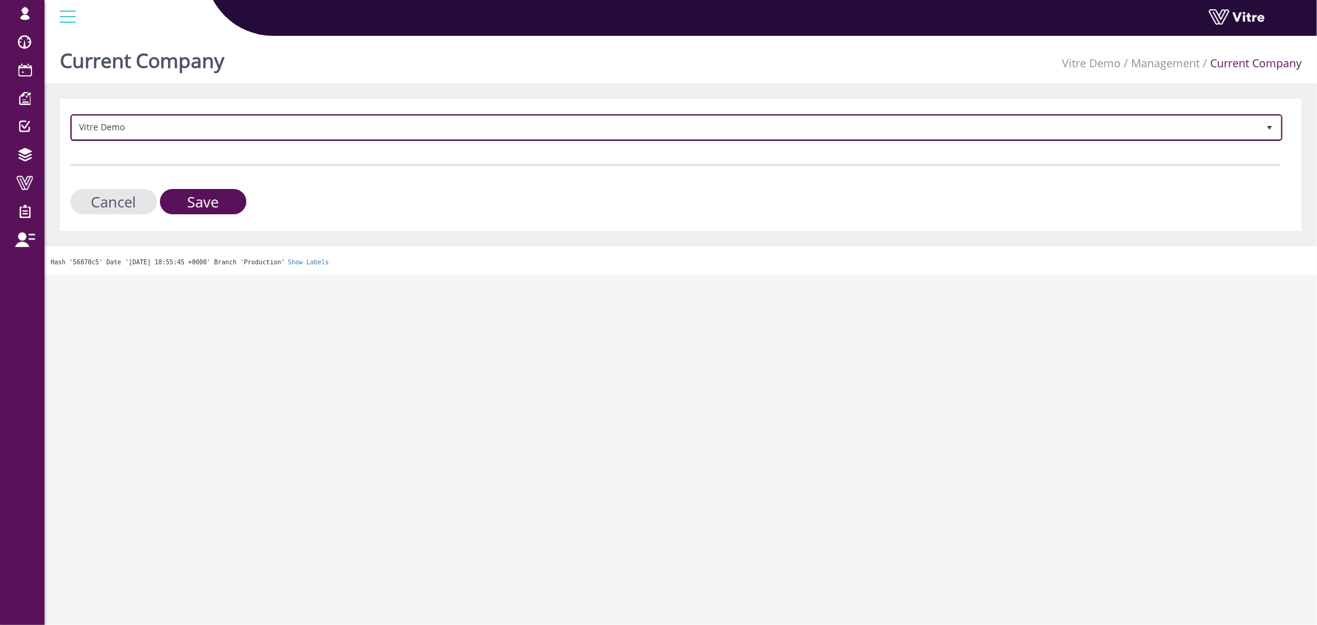
click at [163, 125] on span "Vitre Demo" at bounding box center [665, 127] width 1186 height 22
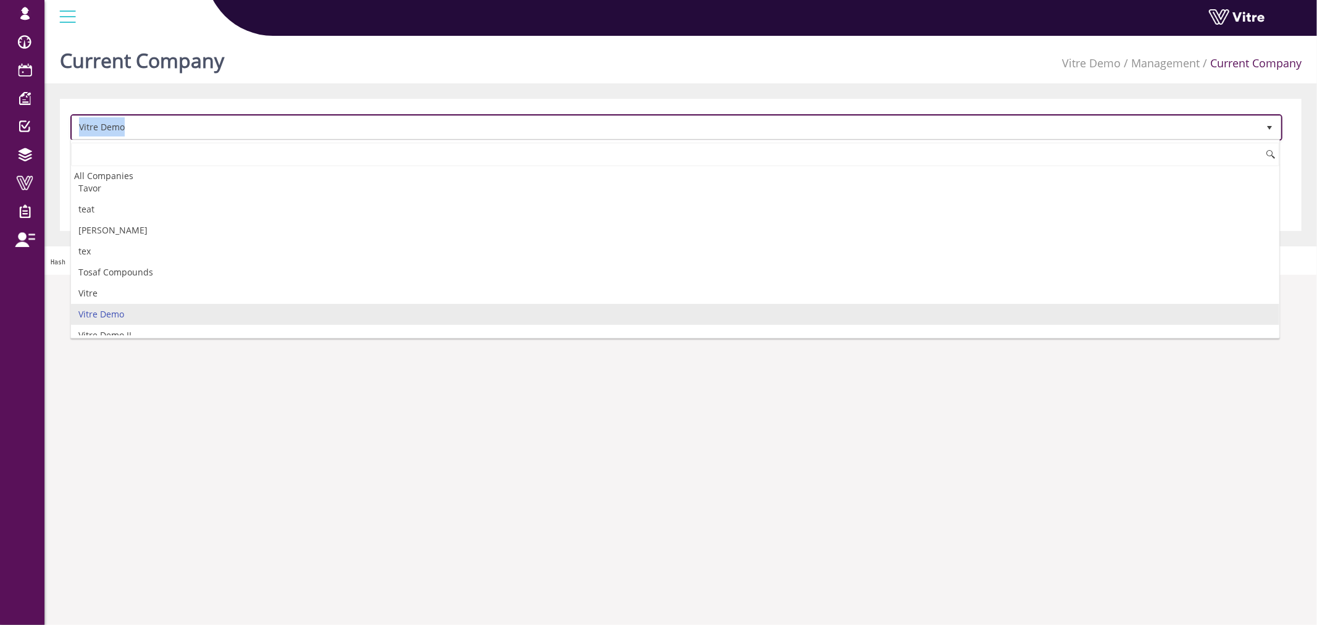
click at [163, 125] on span "Vitre Demo" at bounding box center [665, 127] width 1186 height 22
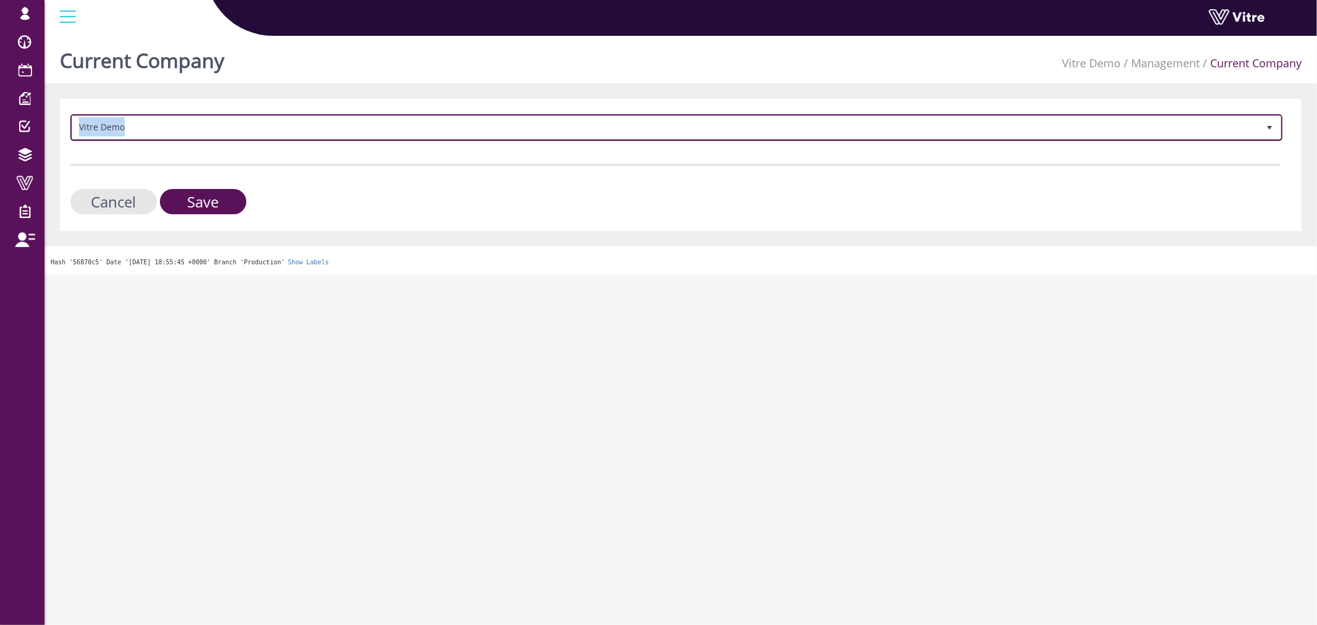
click at [163, 125] on span "Vitre Demo" at bounding box center [665, 127] width 1186 height 22
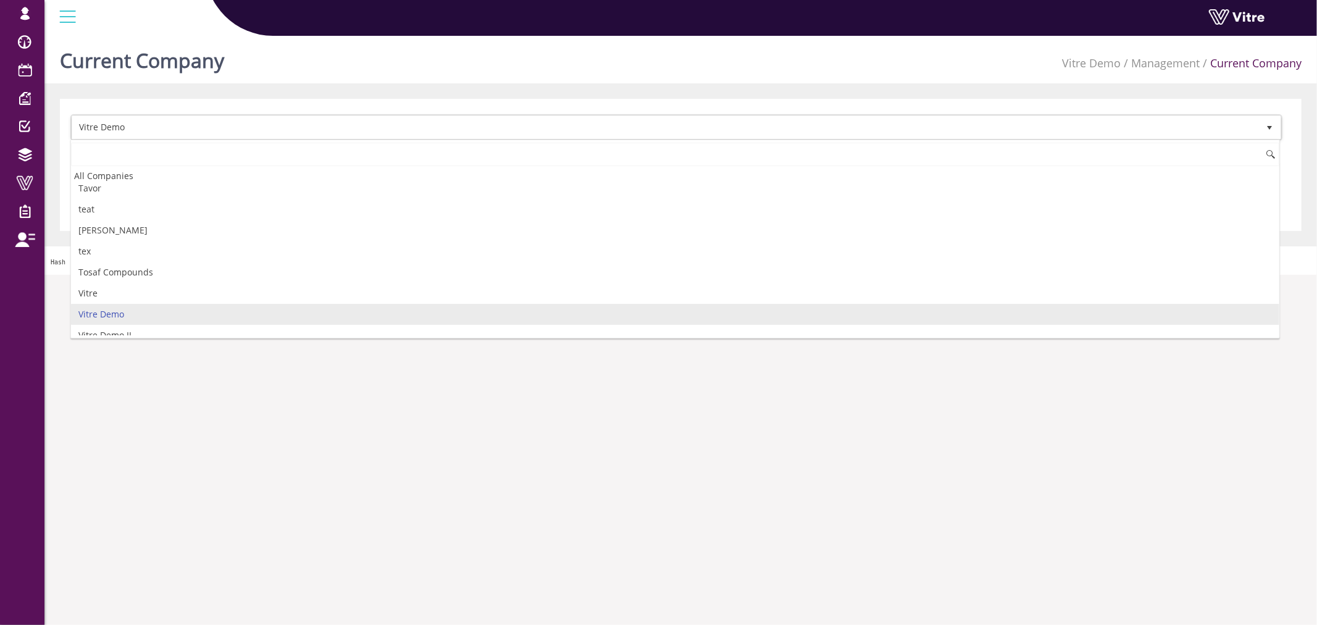
click at [149, 156] on input at bounding box center [675, 154] width 1208 height 23
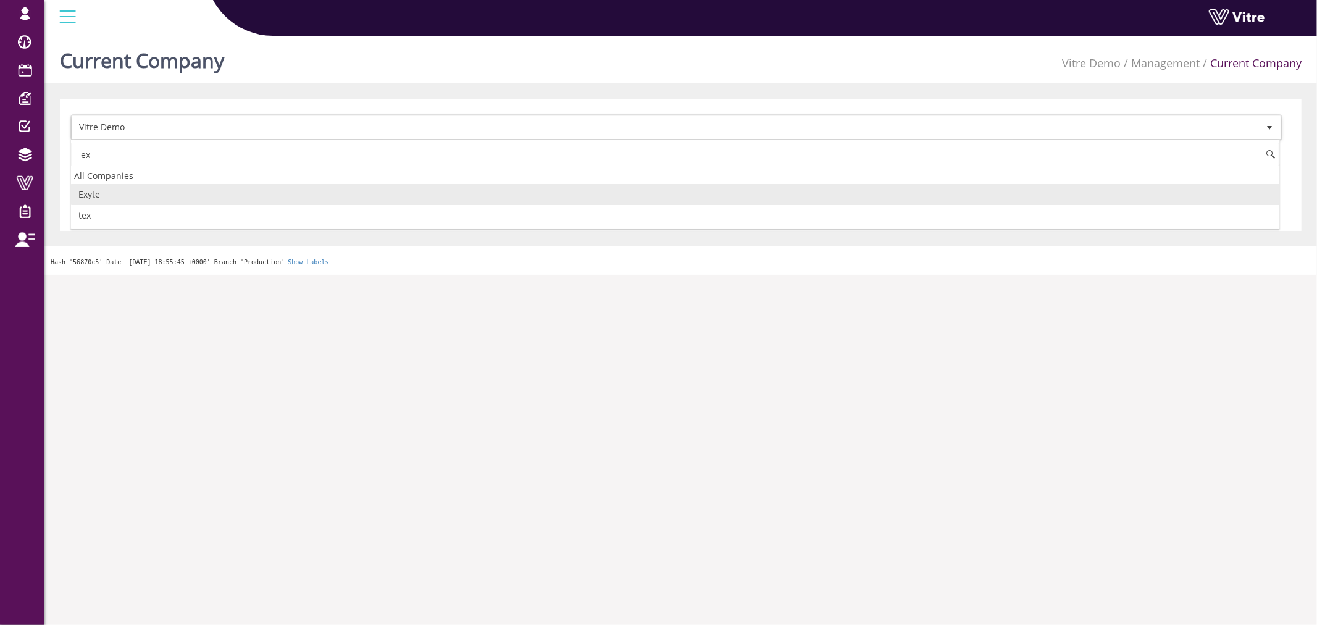
type input "ex"
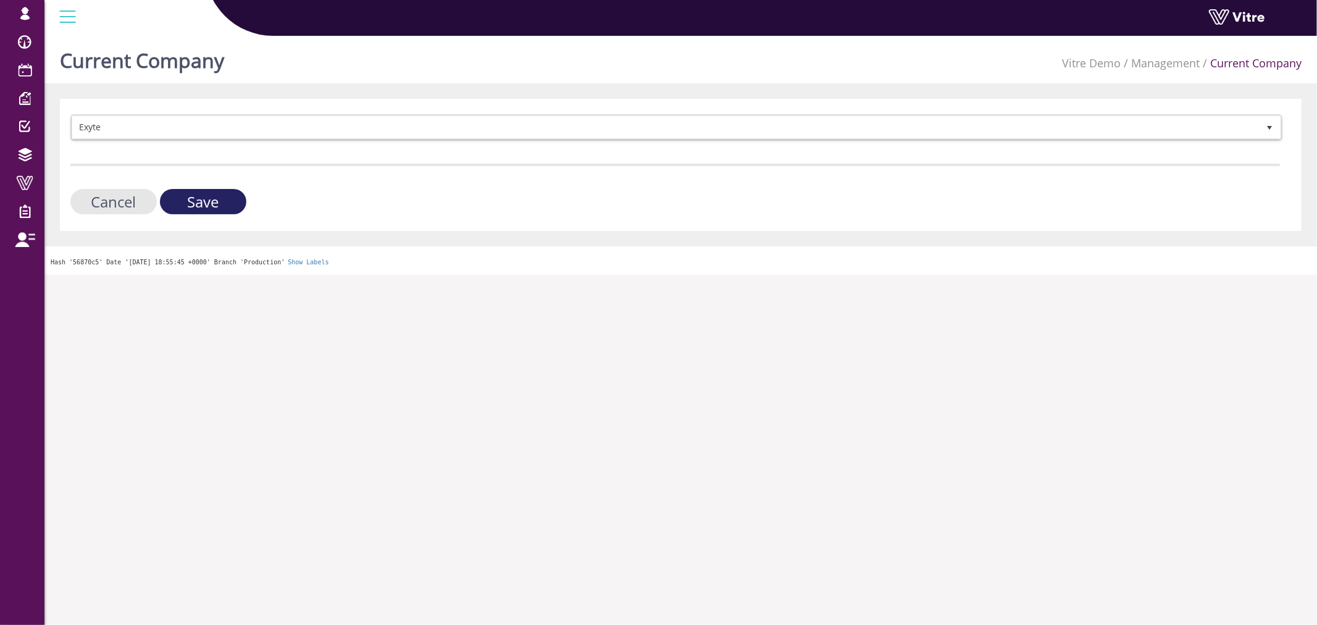
click at [205, 199] on input "Save" at bounding box center [203, 201] width 86 height 25
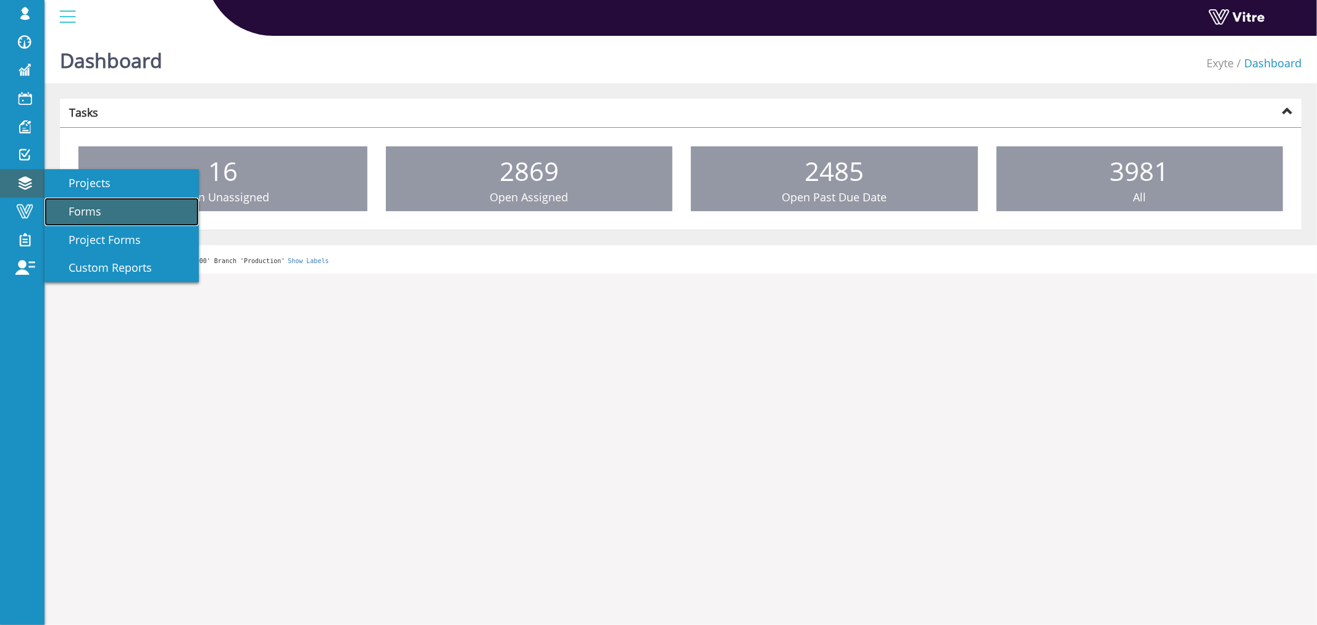
click at [94, 207] on span "Forms" at bounding box center [78, 211] width 48 height 15
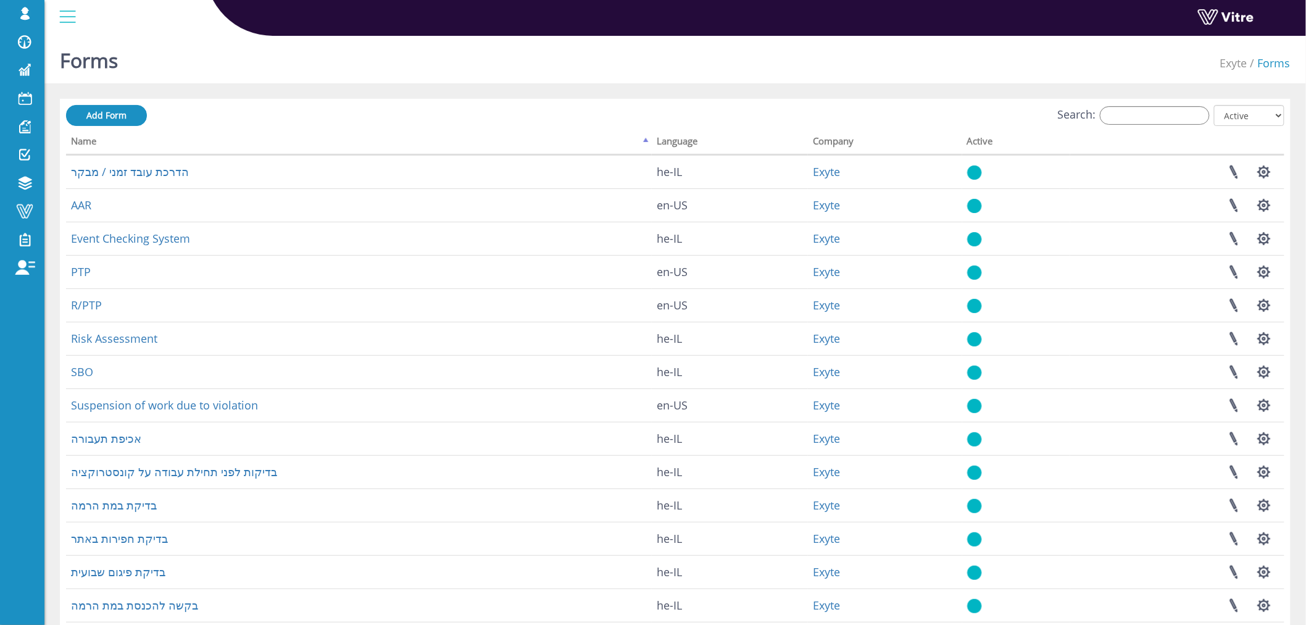
click at [1193, 127] on div "Search: All Active Not Active" at bounding box center [675, 116] width 1219 height 23
click at [1190, 116] on input "Search:" at bounding box center [1155, 115] width 110 height 19
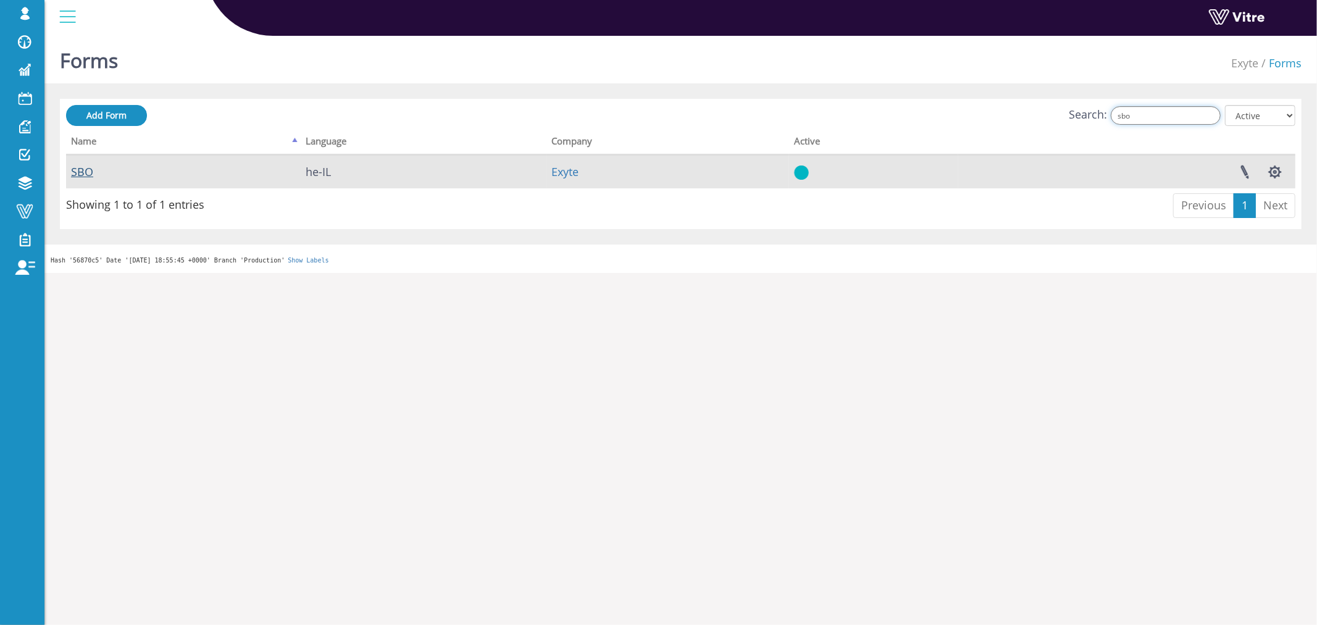
type input "sbo"
click at [81, 170] on link "SBO" at bounding box center [82, 171] width 22 height 15
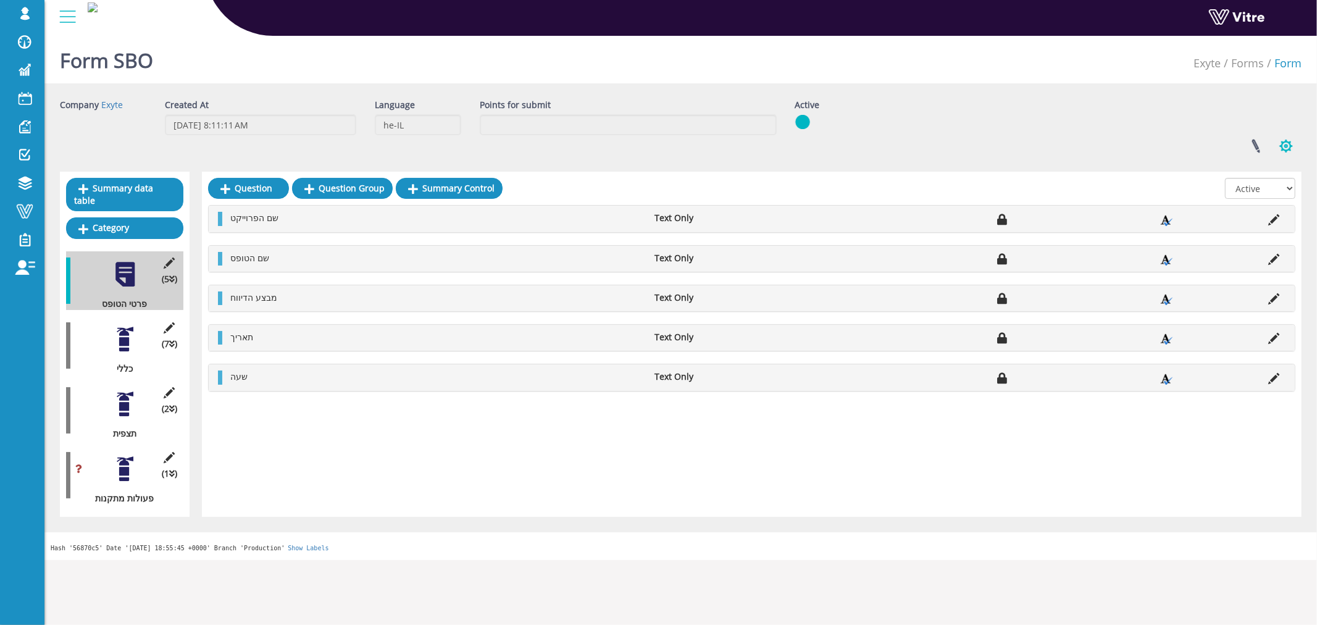
click at [1289, 140] on button "button" at bounding box center [1285, 146] width 31 height 33
click at [1264, 223] on link "Clone Form" at bounding box center [1244, 223] width 112 height 16
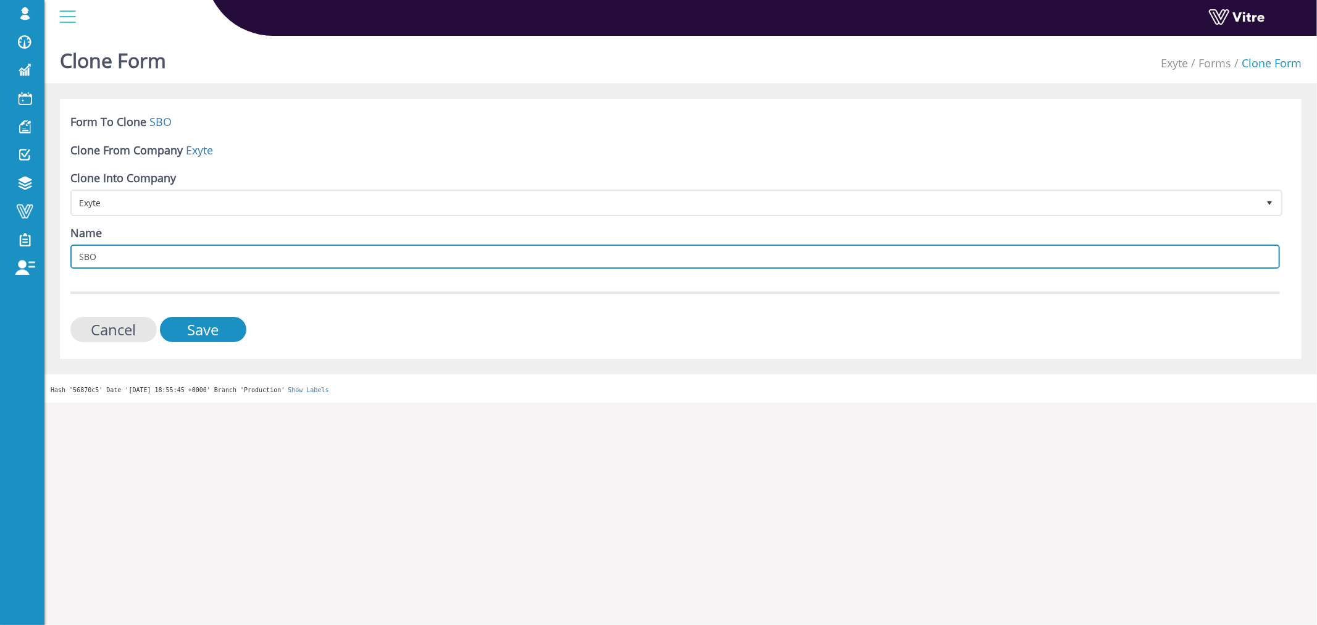
click at [145, 256] on input "SBO" at bounding box center [674, 256] width 1209 height 24
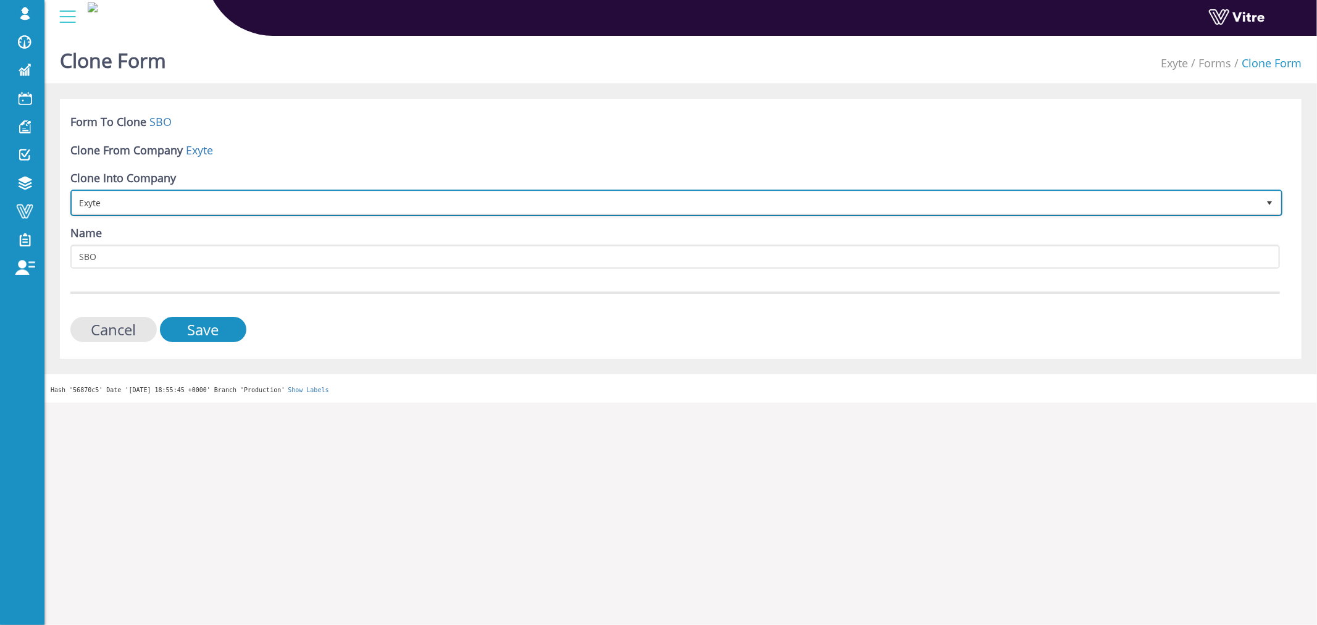
click at [173, 194] on span "Exyte" at bounding box center [665, 202] width 1186 height 22
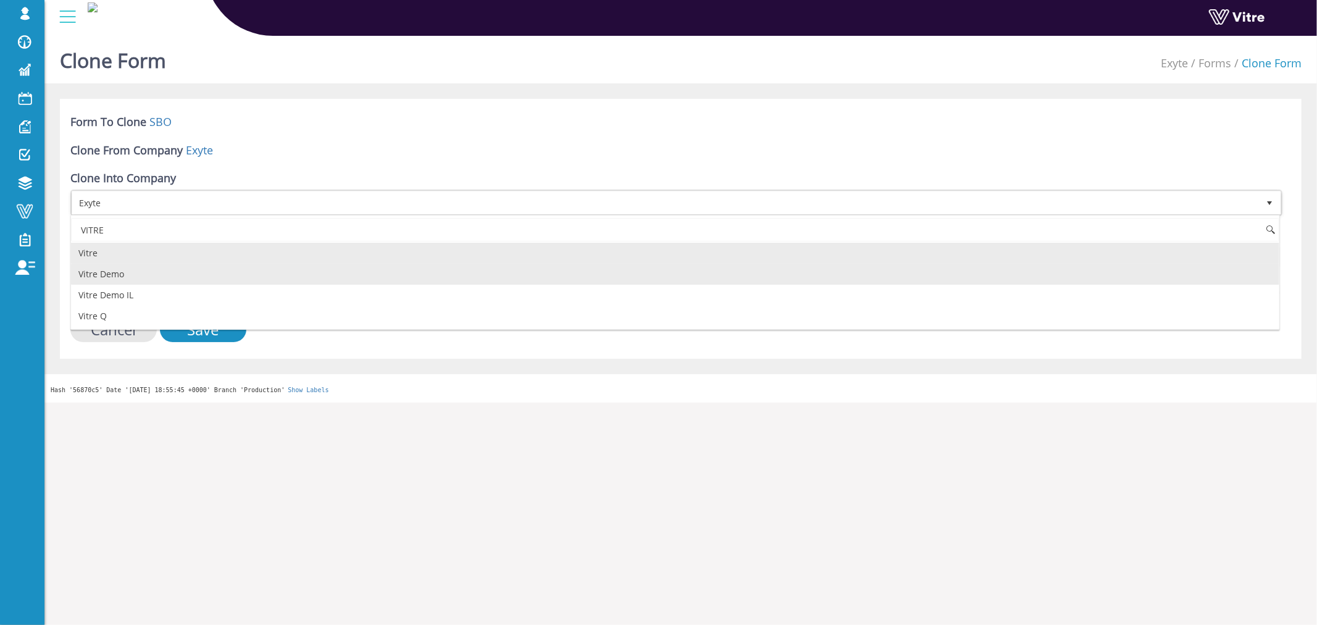
click at [149, 281] on li "Vitre Demo" at bounding box center [675, 274] width 1208 height 21
type input "VITRE"
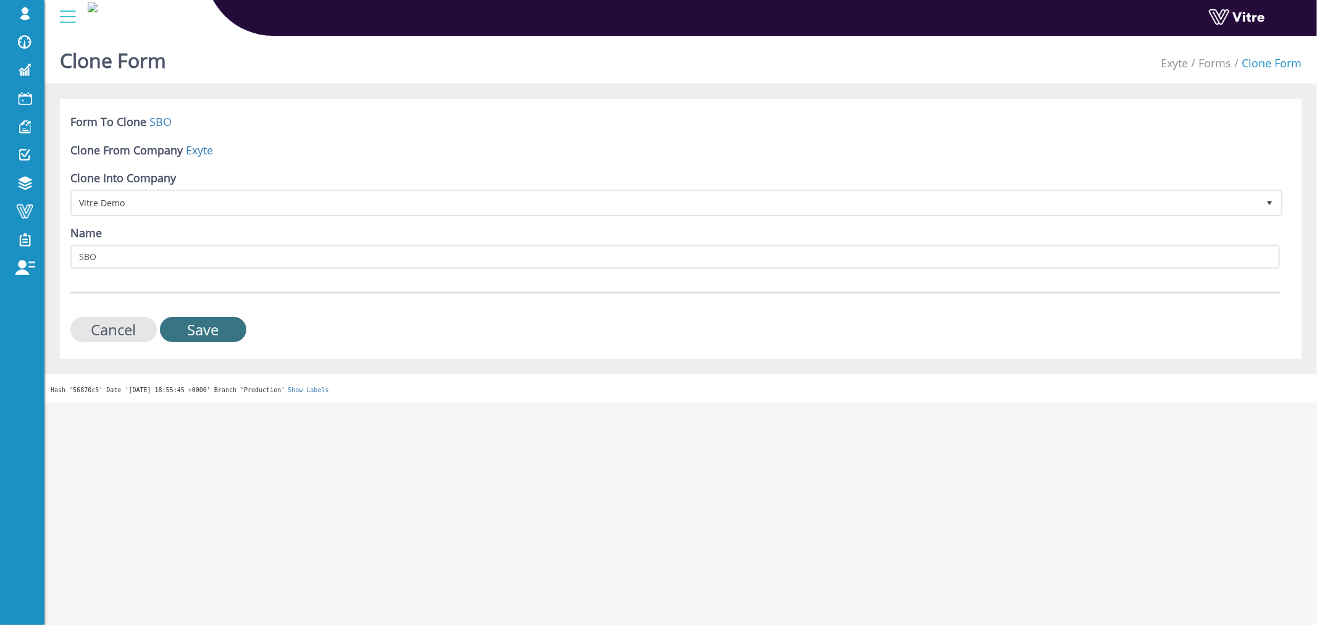
click at [215, 328] on input "Save" at bounding box center [203, 329] width 86 height 25
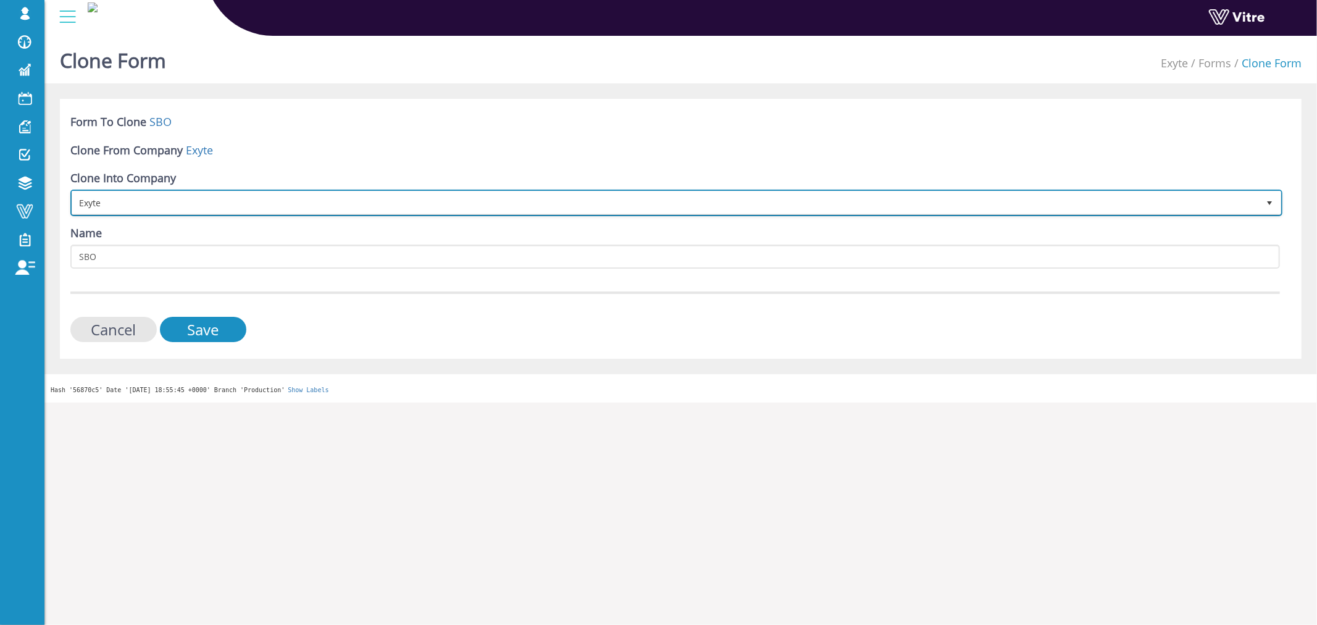
click at [158, 204] on span "Exyte" at bounding box center [665, 202] width 1186 height 22
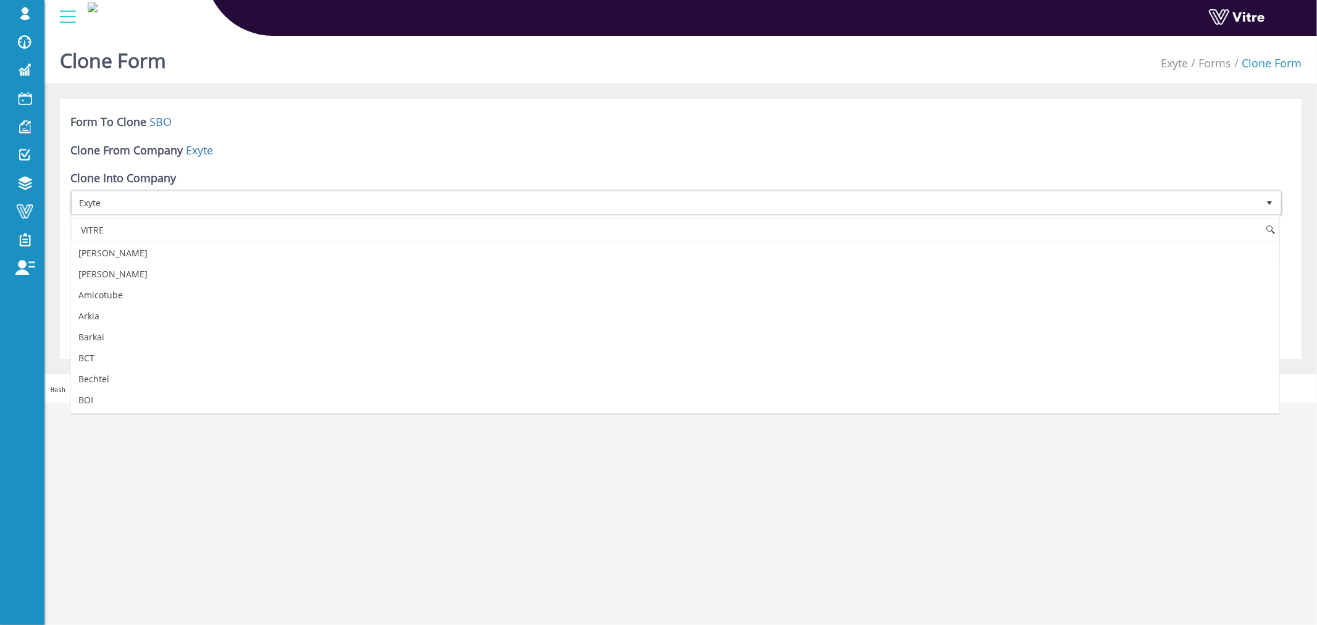
scroll to position [317, 0]
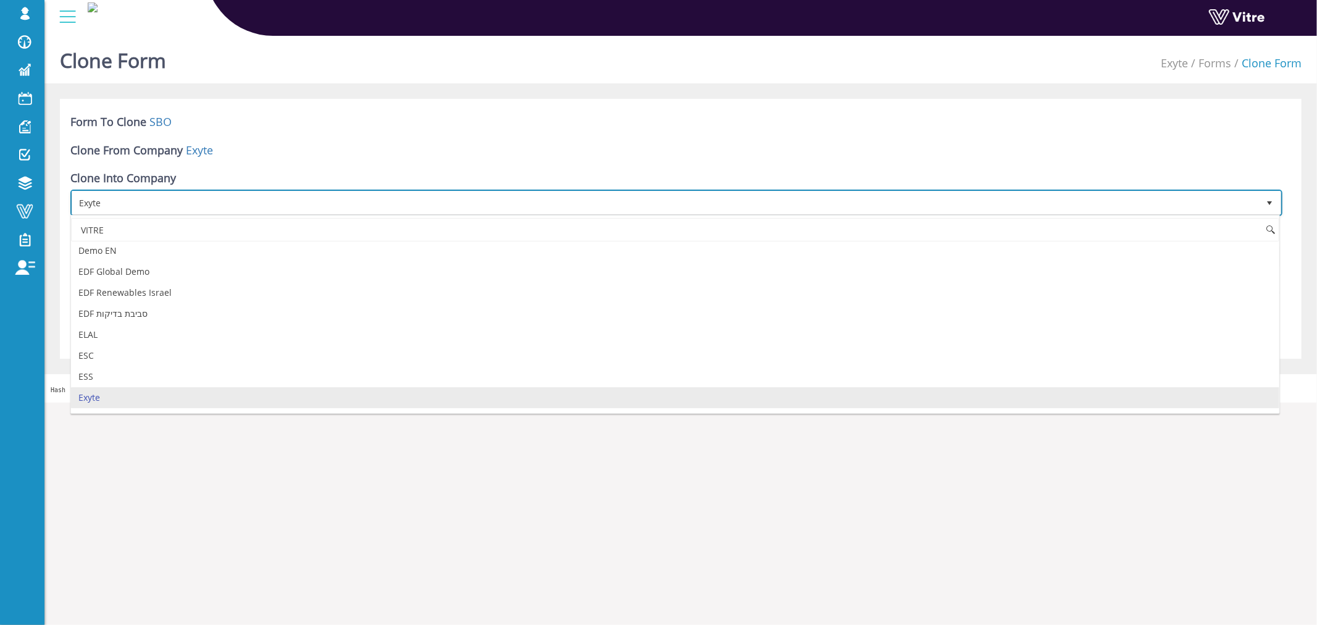
click at [158, 204] on span "Exyte" at bounding box center [665, 202] width 1186 height 22
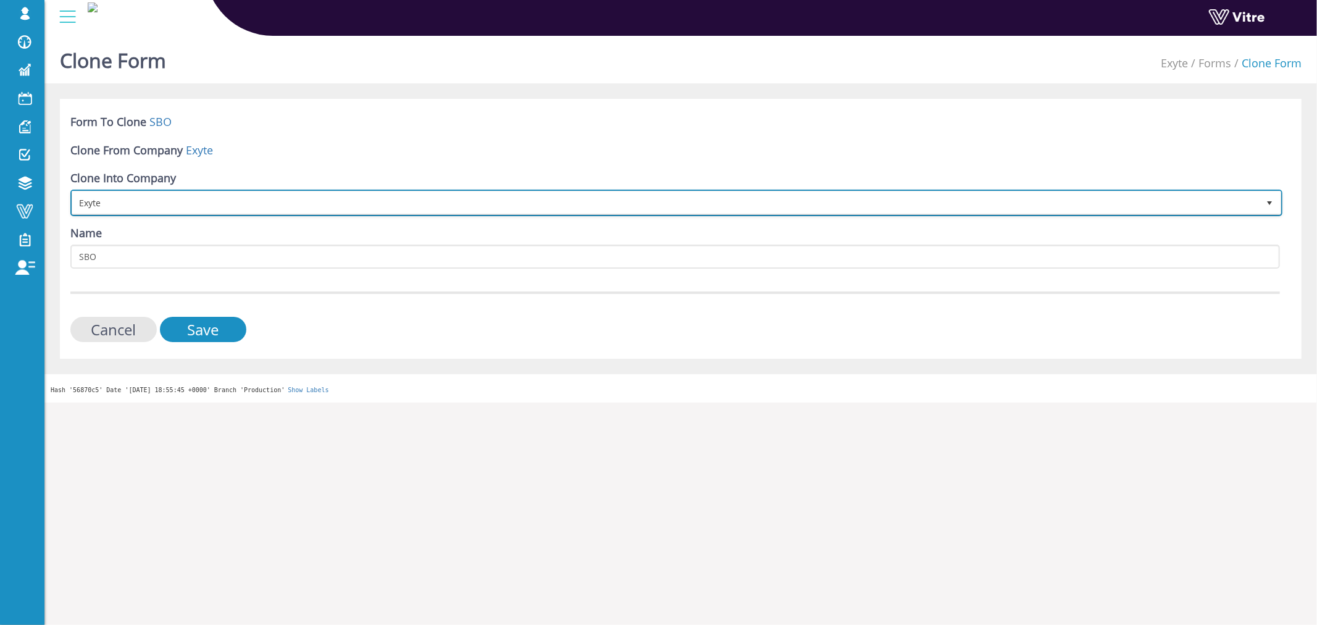
click at [158, 204] on span "Exyte" at bounding box center [665, 202] width 1186 height 22
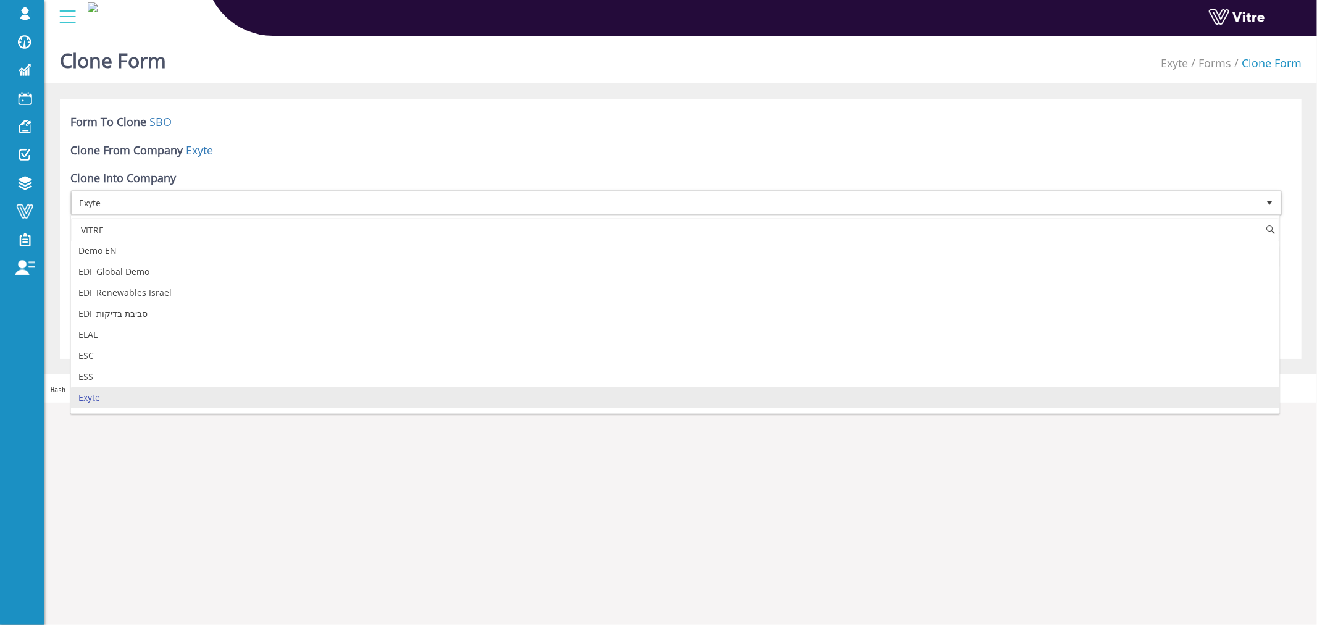
click at [156, 226] on input "VITRE" at bounding box center [675, 229] width 1208 height 23
click at [156, 223] on input "VITRE" at bounding box center [675, 229] width 1208 height 23
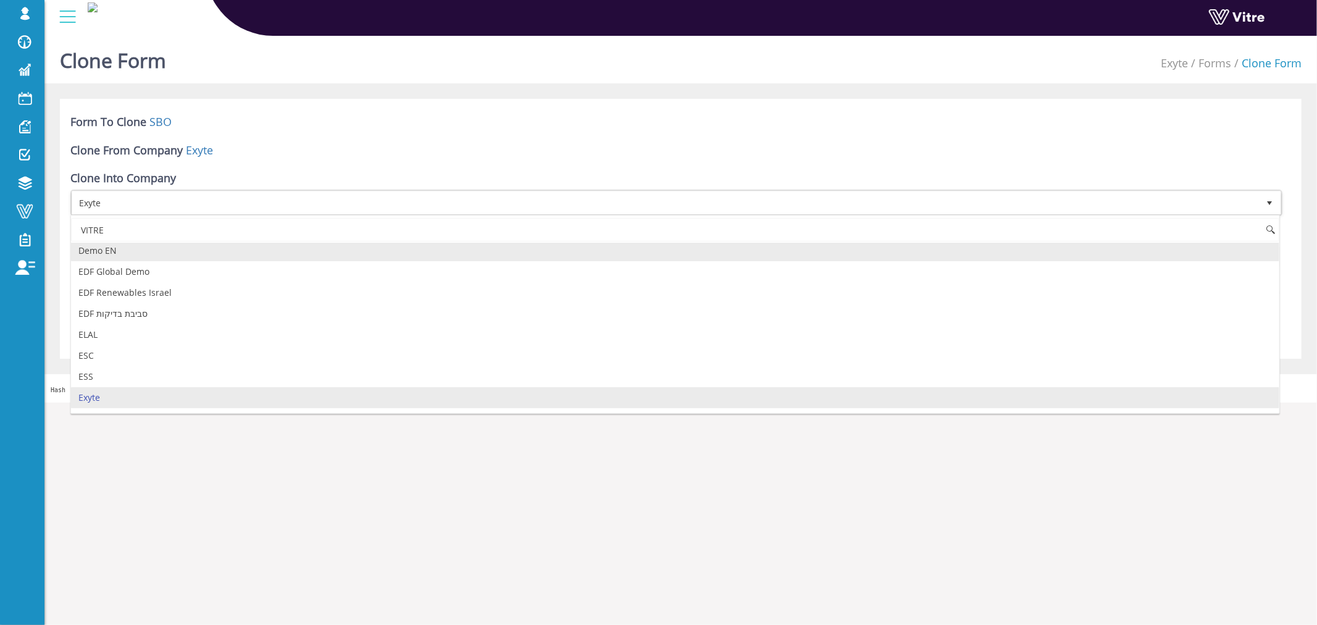
scroll to position [0, 0]
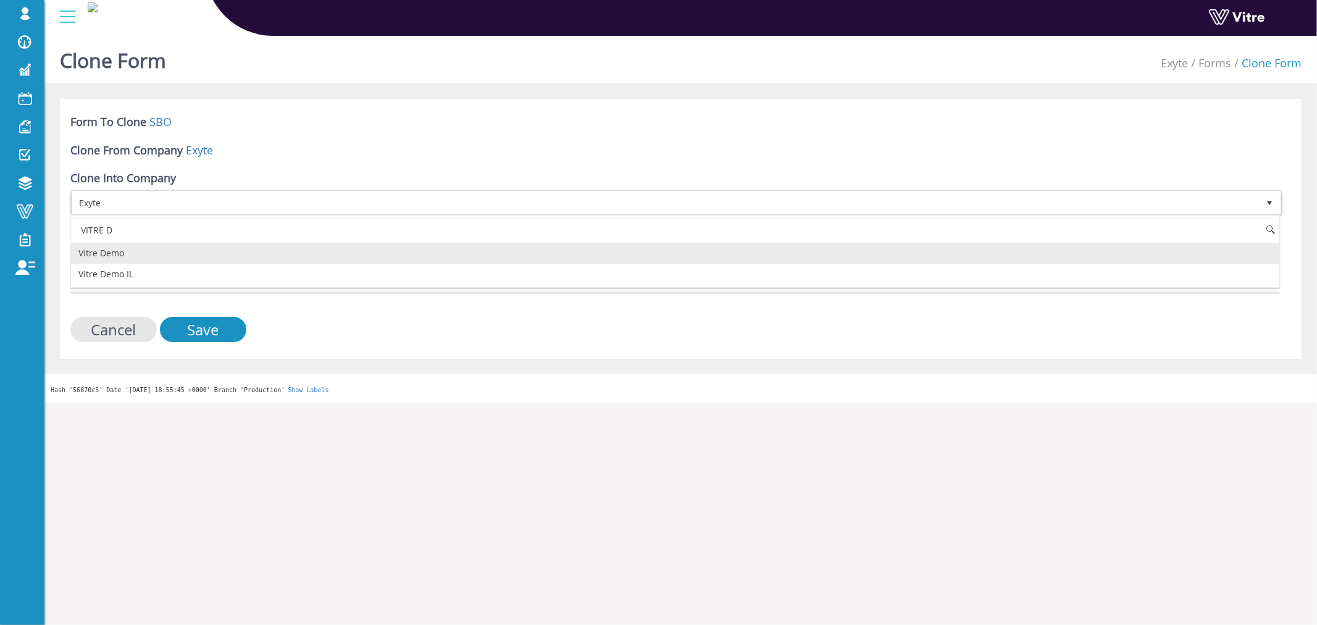
click at [101, 225] on input "VITRE D" at bounding box center [675, 229] width 1208 height 23
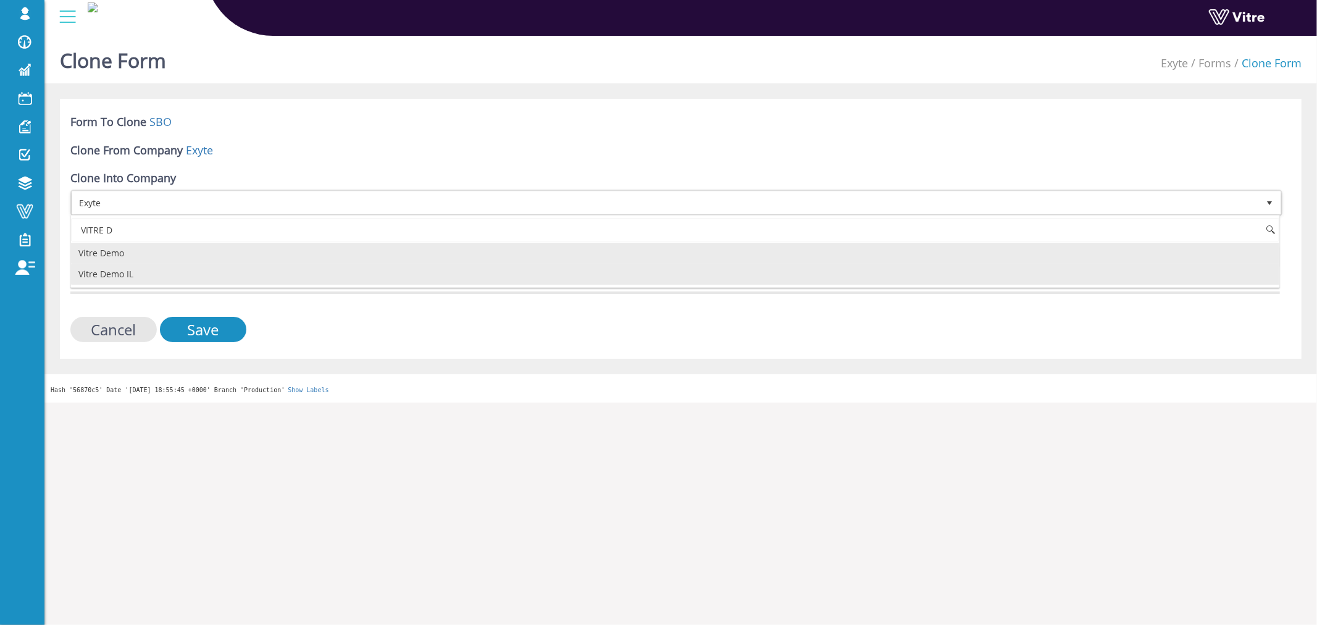
click at [115, 276] on li "Vitre Demo IL" at bounding box center [675, 274] width 1208 height 21
type input "VITRE D"
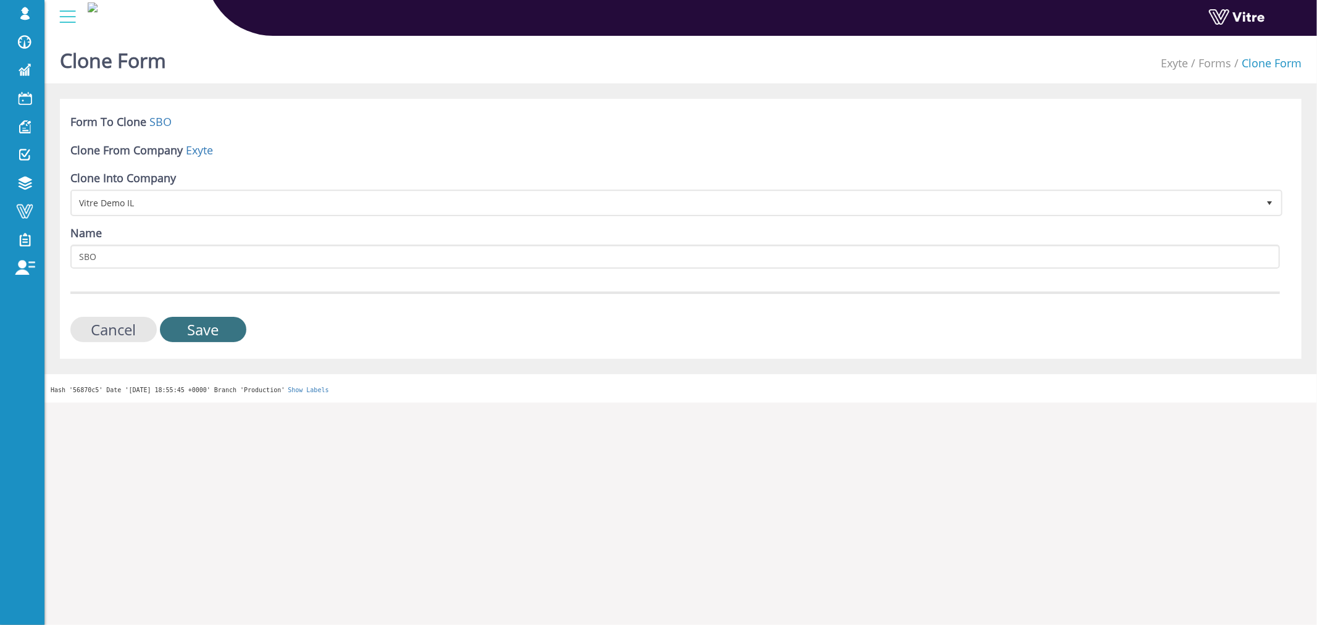
click at [214, 328] on input "Save" at bounding box center [203, 329] width 86 height 25
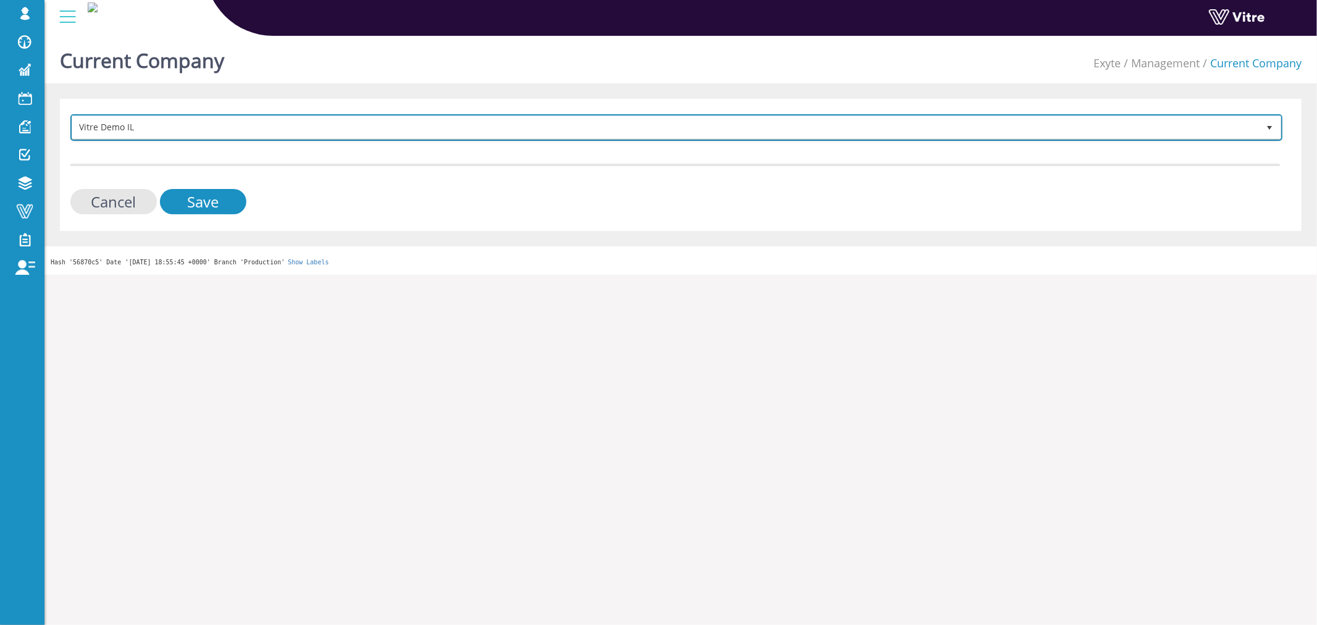
click at [146, 126] on span "Vitre Demo IL" at bounding box center [665, 127] width 1186 height 22
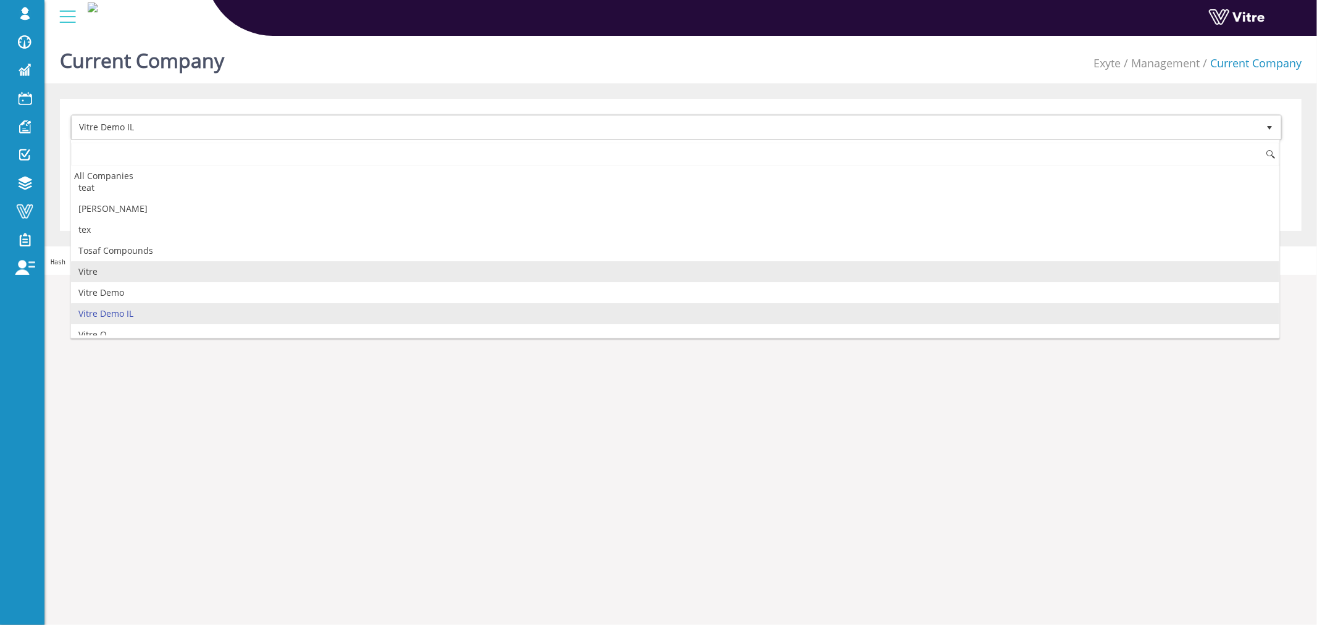
scroll to position [1775, 0]
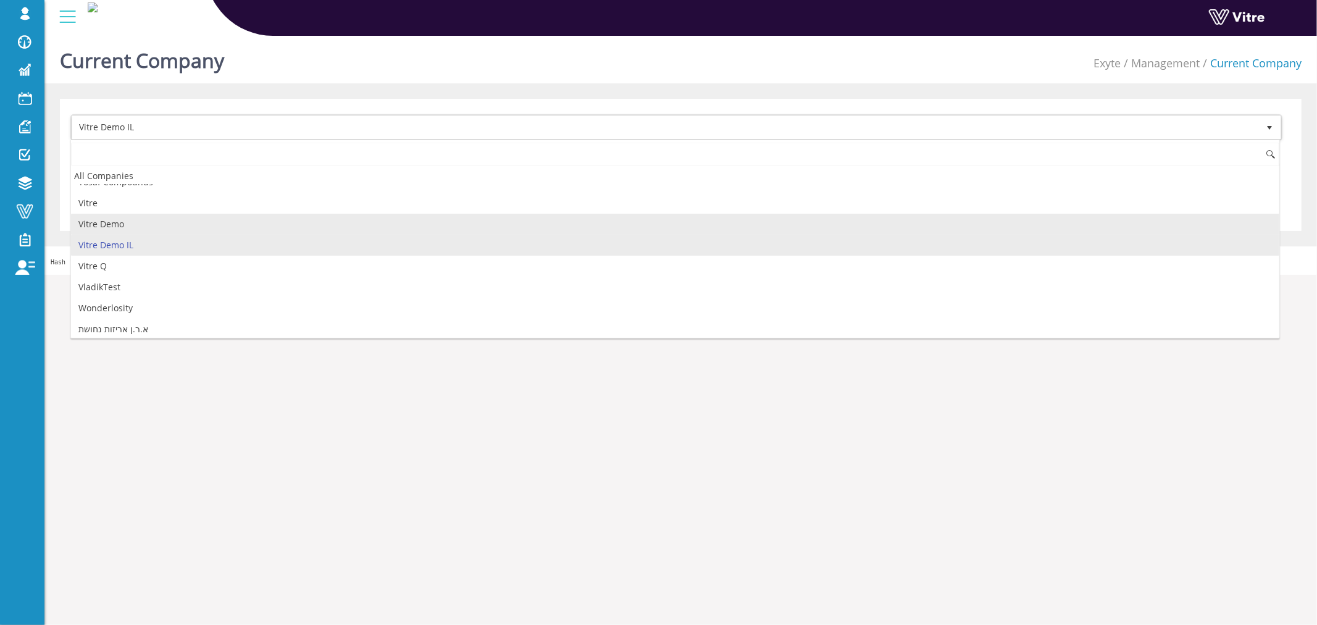
click at [124, 235] on li "Vitre Demo" at bounding box center [675, 224] width 1208 height 21
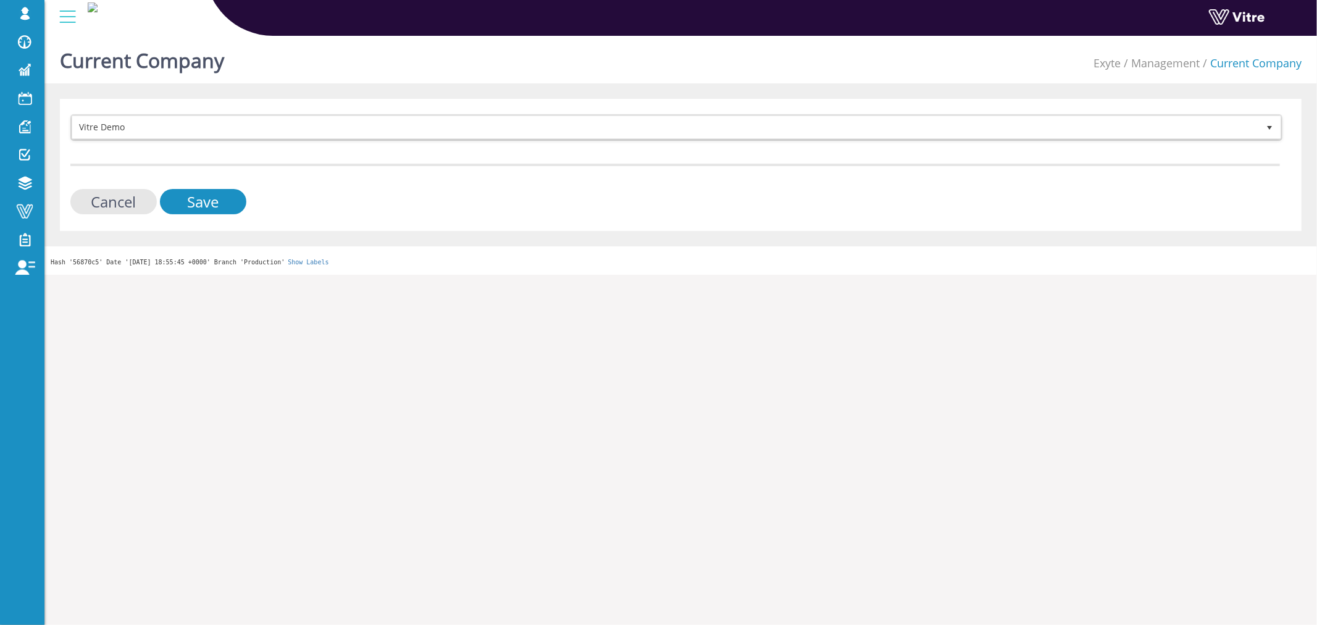
click at [167, 214] on div "Vitre Demo 412 Cancel Save" at bounding box center [680, 165] width 1241 height 132
click at [181, 204] on input "Save" at bounding box center [203, 201] width 86 height 25
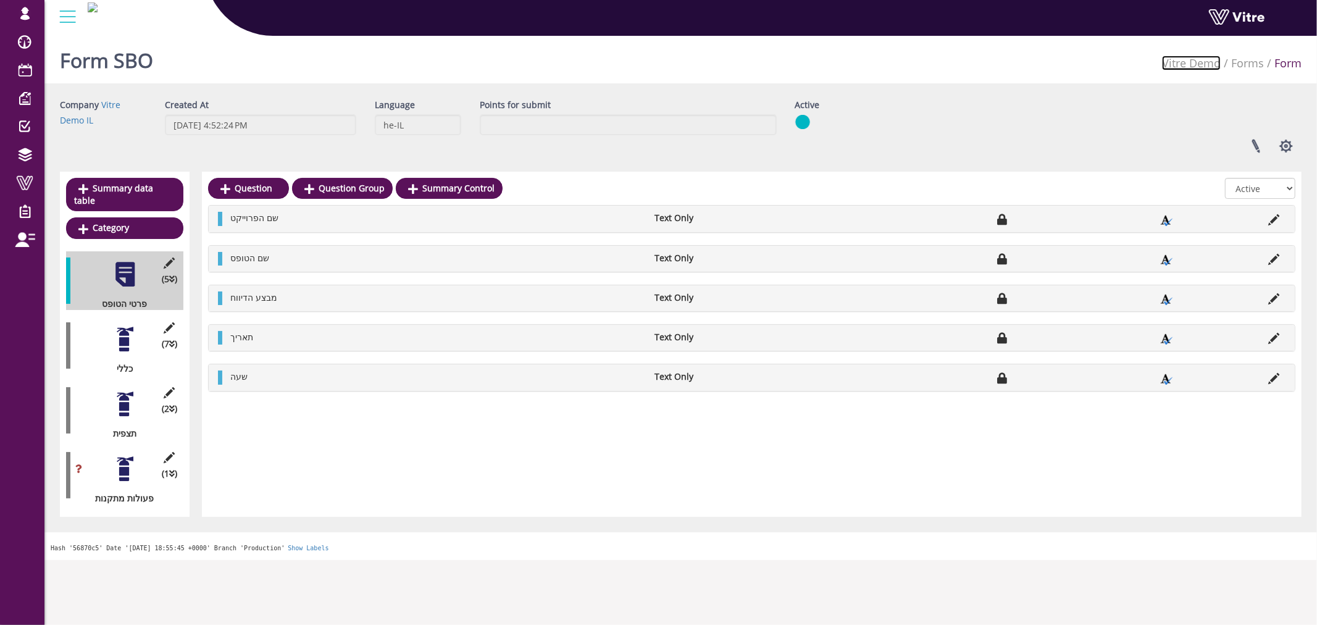
click at [1207, 64] on link "Vitre Demo" at bounding box center [1191, 63] width 59 height 15
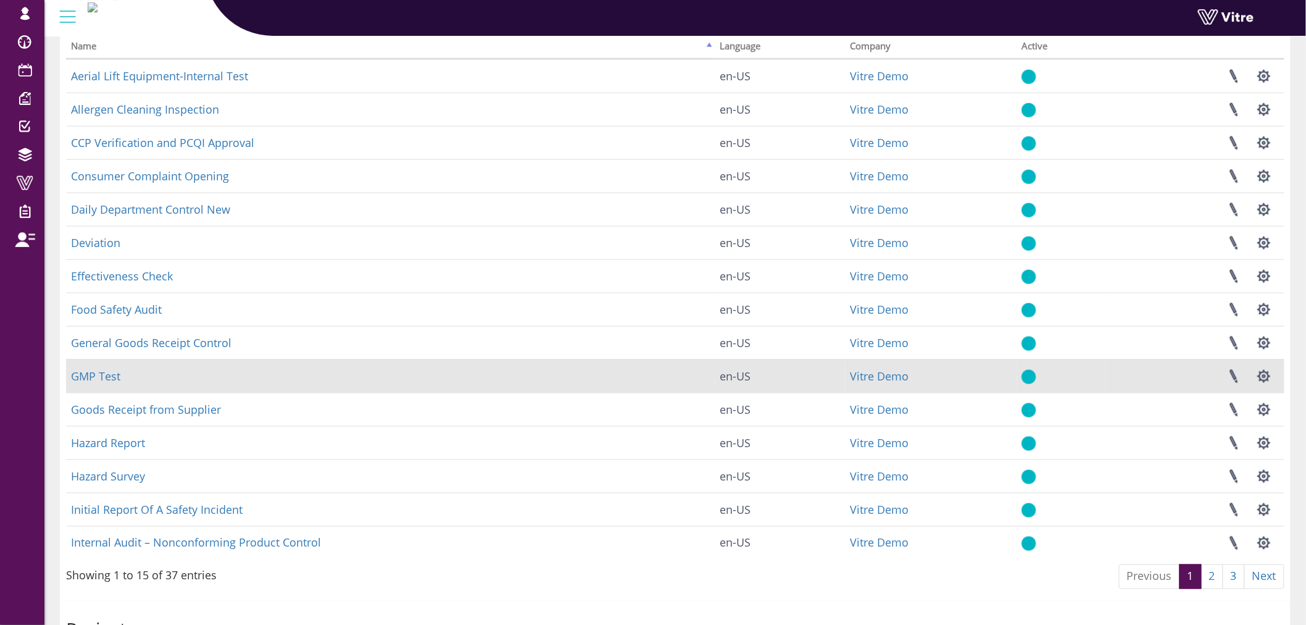
scroll to position [343, 0]
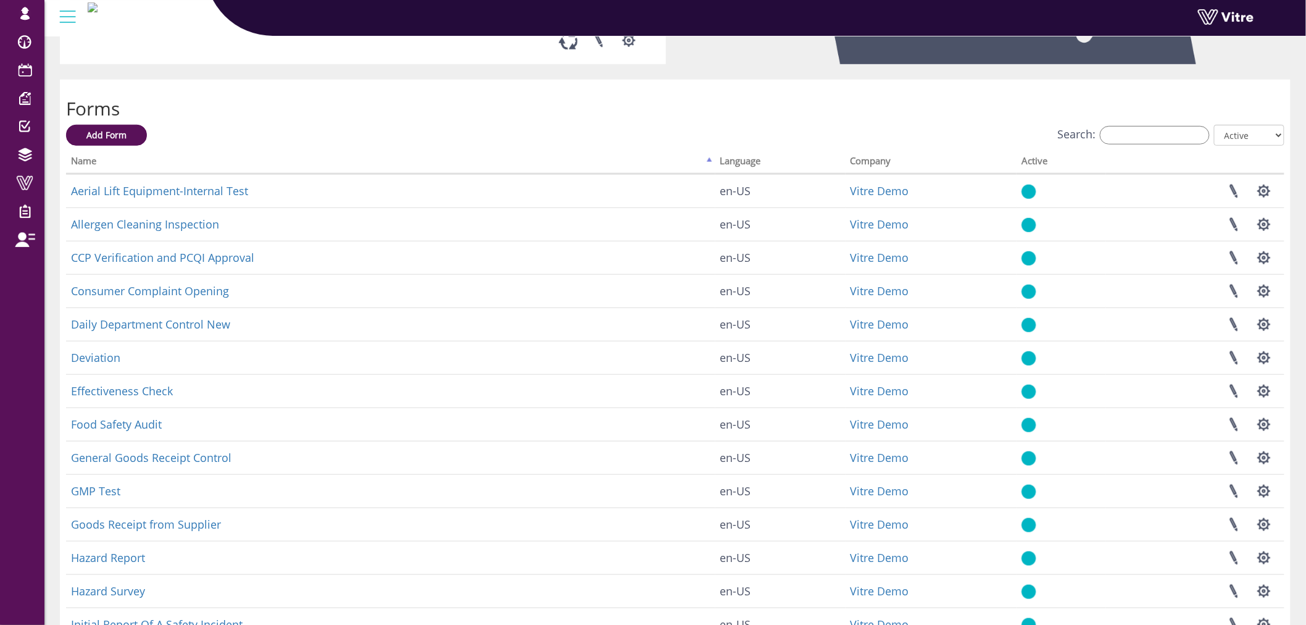
click at [727, 159] on th "Language" at bounding box center [780, 162] width 130 height 23
click at [746, 161] on th "Language" at bounding box center [780, 162] width 130 height 23
click at [708, 161] on th "Name" at bounding box center [390, 162] width 649 height 23
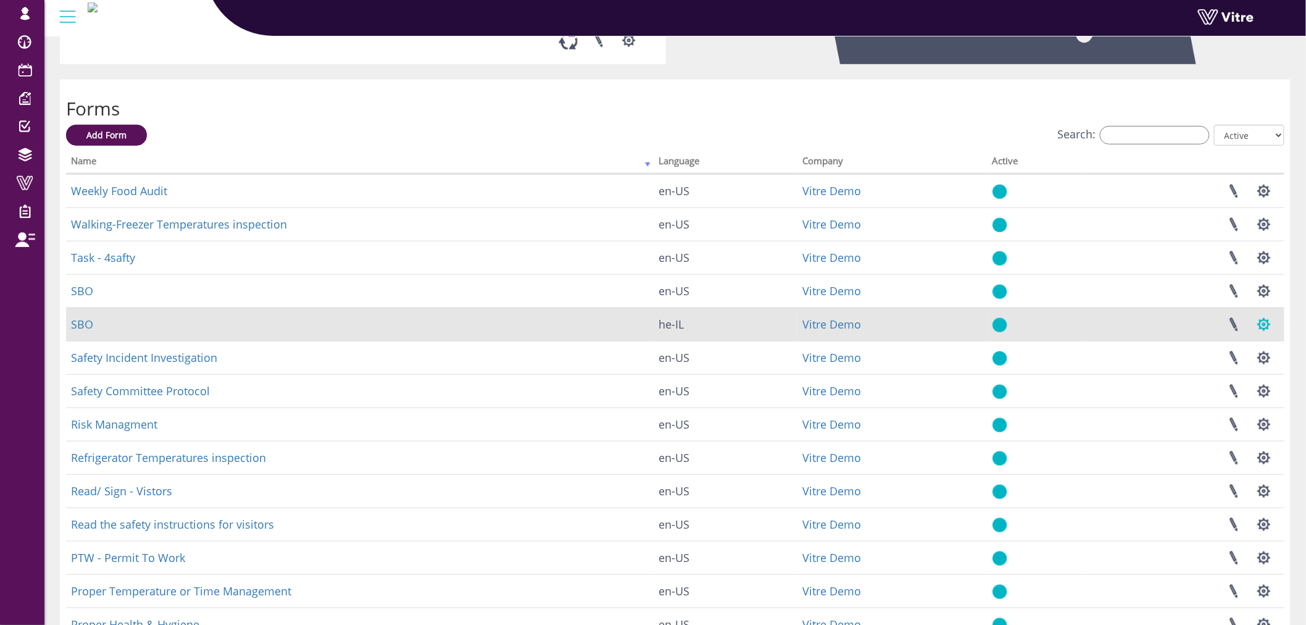
click at [1267, 323] on button "button" at bounding box center [1264, 324] width 31 height 33
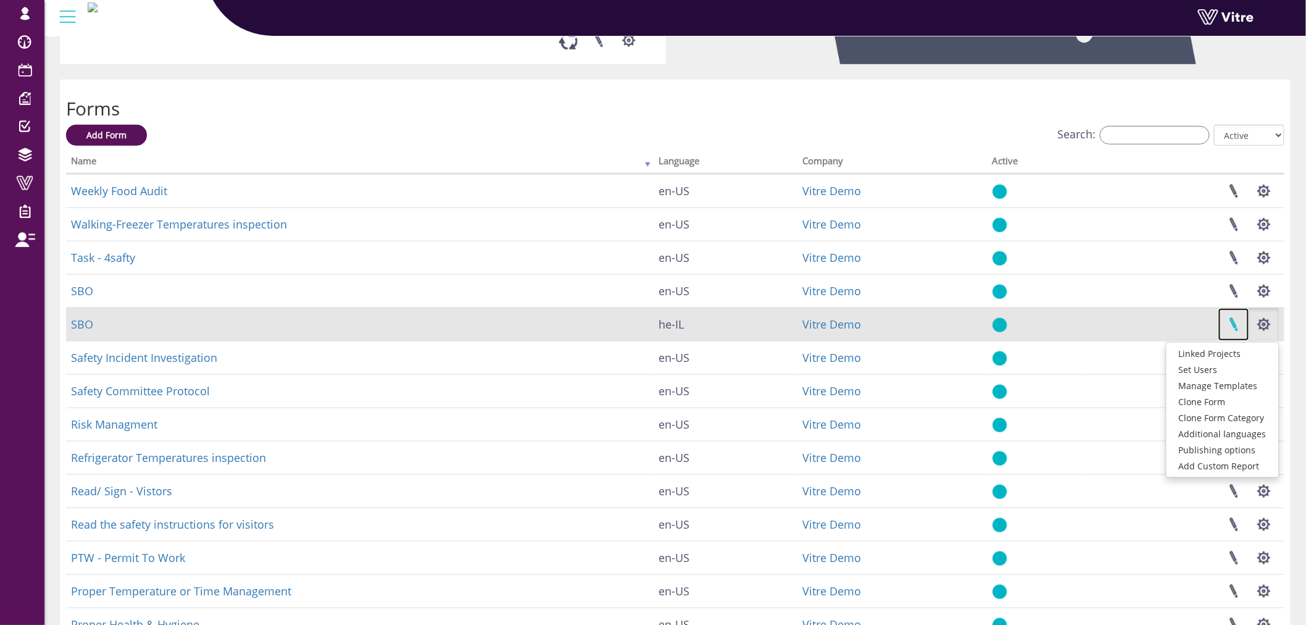
click at [1239, 331] on link at bounding box center [1234, 324] width 31 height 33
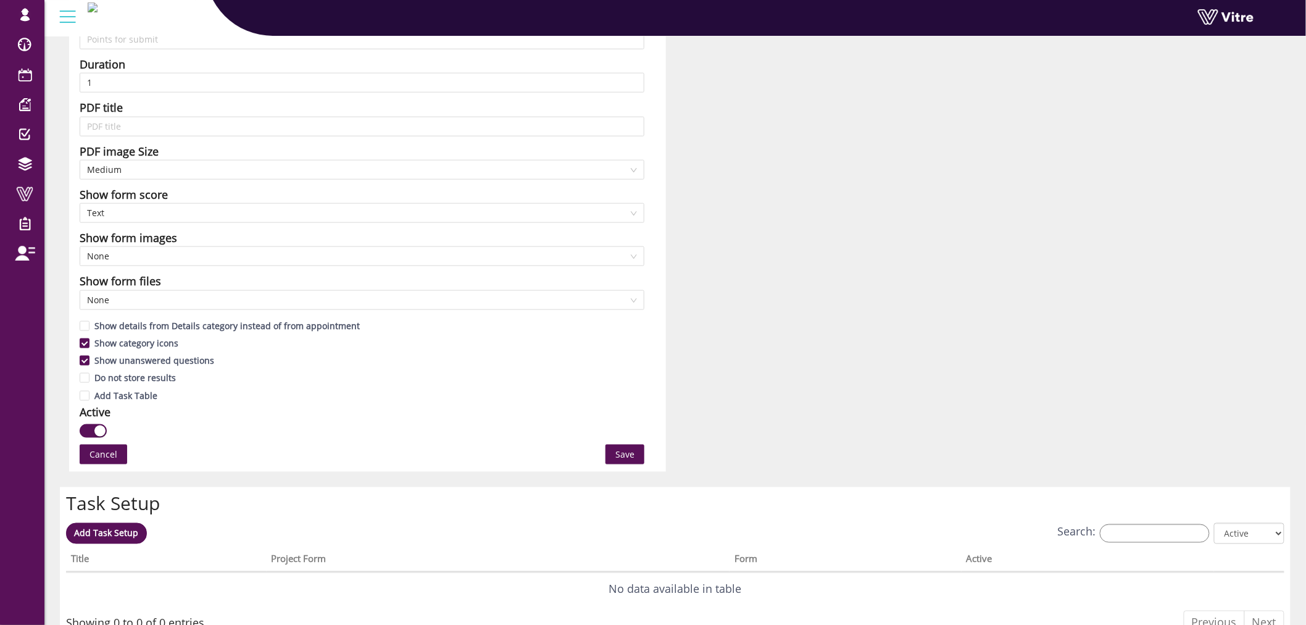
scroll to position [548, 0]
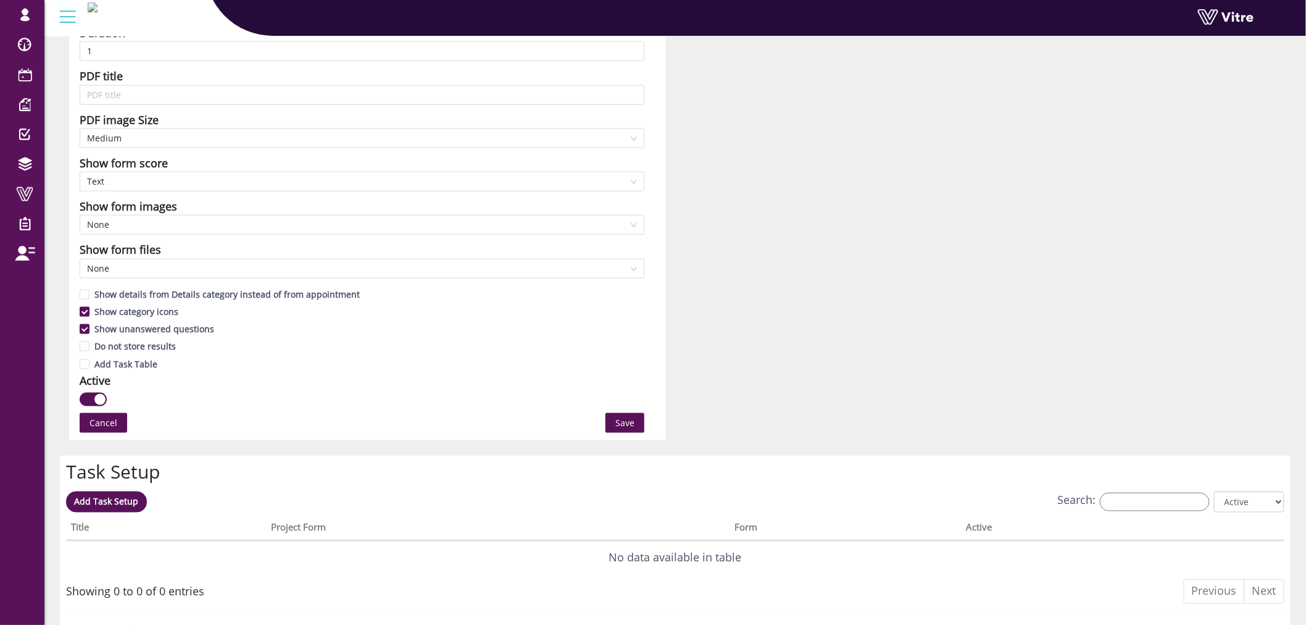
click at [99, 404] on div "button" at bounding box center [99, 399] width 11 height 11
click at [615, 423] on button "Save" at bounding box center [625, 423] width 39 height 20
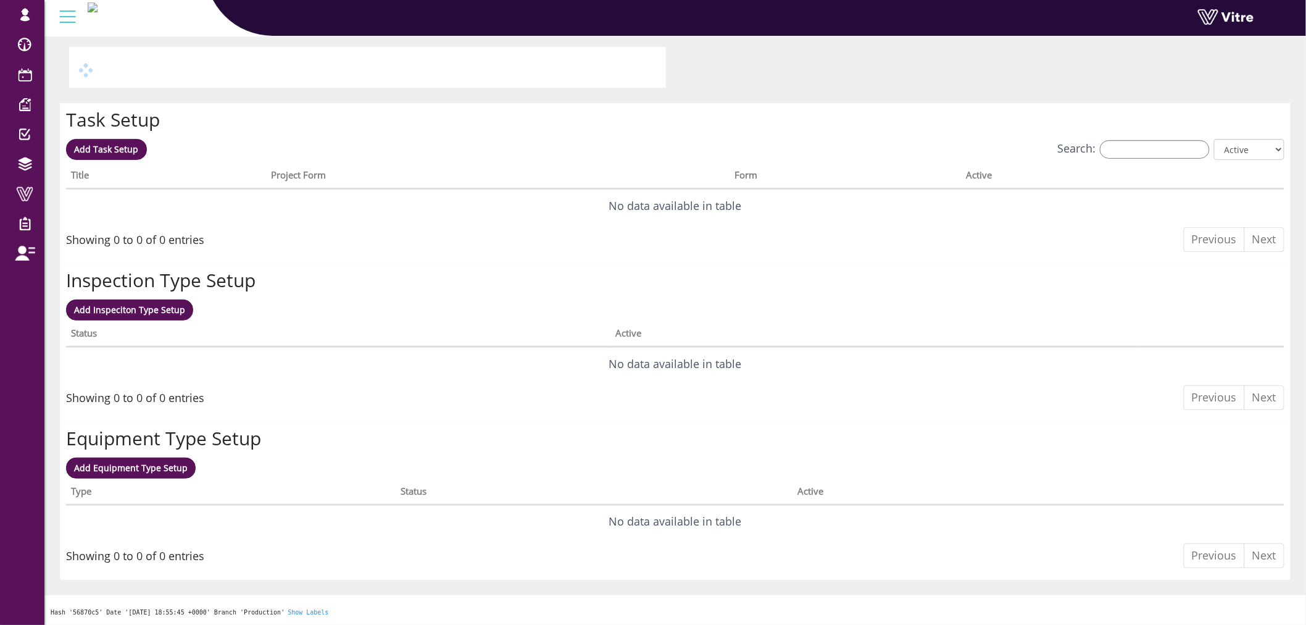
scroll to position [0, 0]
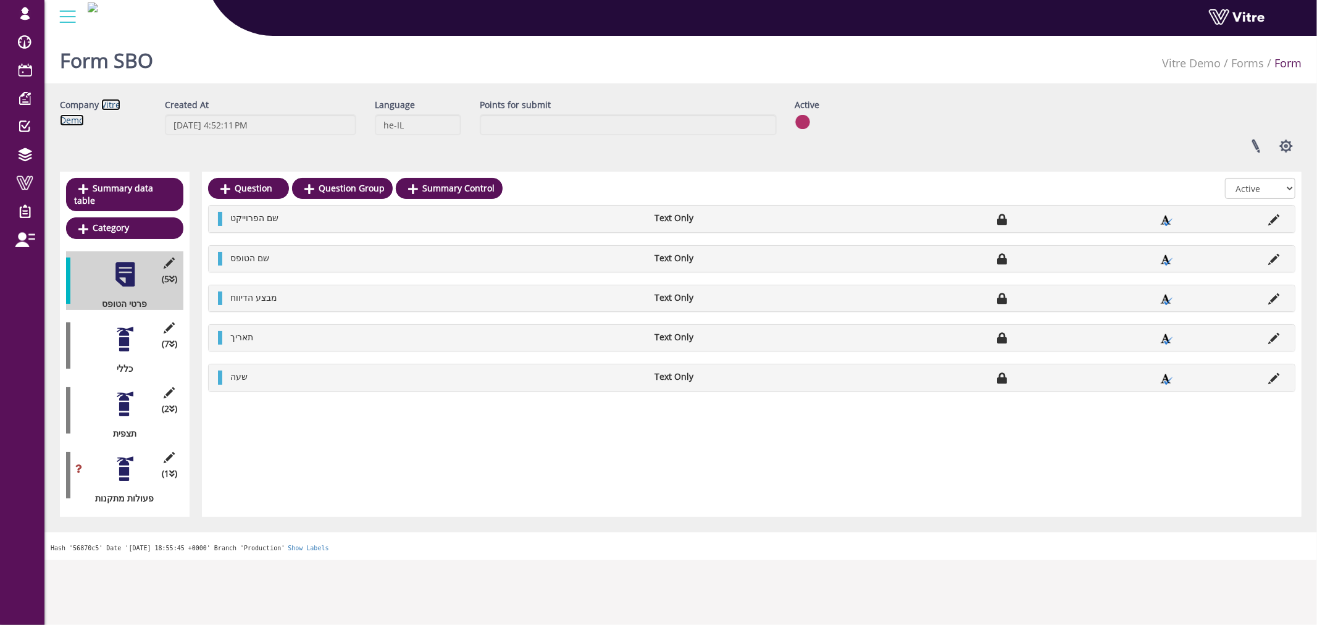
click at [120, 106] on link "Vitre Demo" at bounding box center [90, 112] width 60 height 27
click at [114, 111] on div "Company Vitre Demo" at bounding box center [103, 113] width 105 height 28
click at [120, 106] on link "Vitre Demo" at bounding box center [90, 112] width 60 height 27
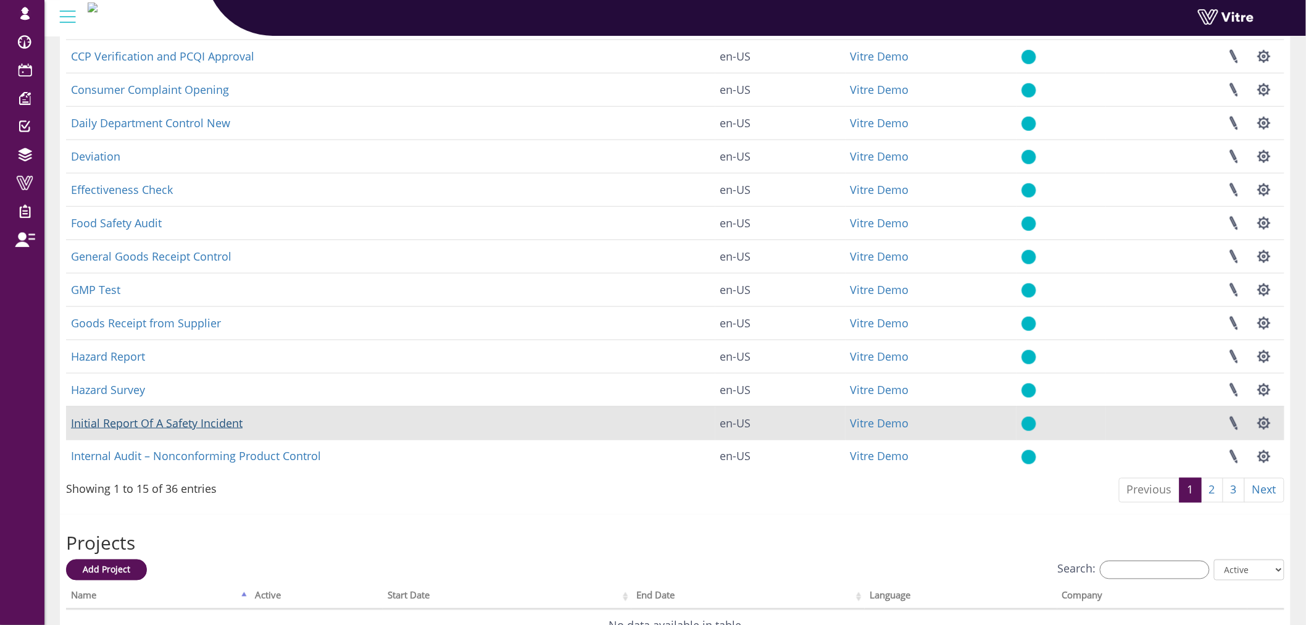
scroll to position [548, 0]
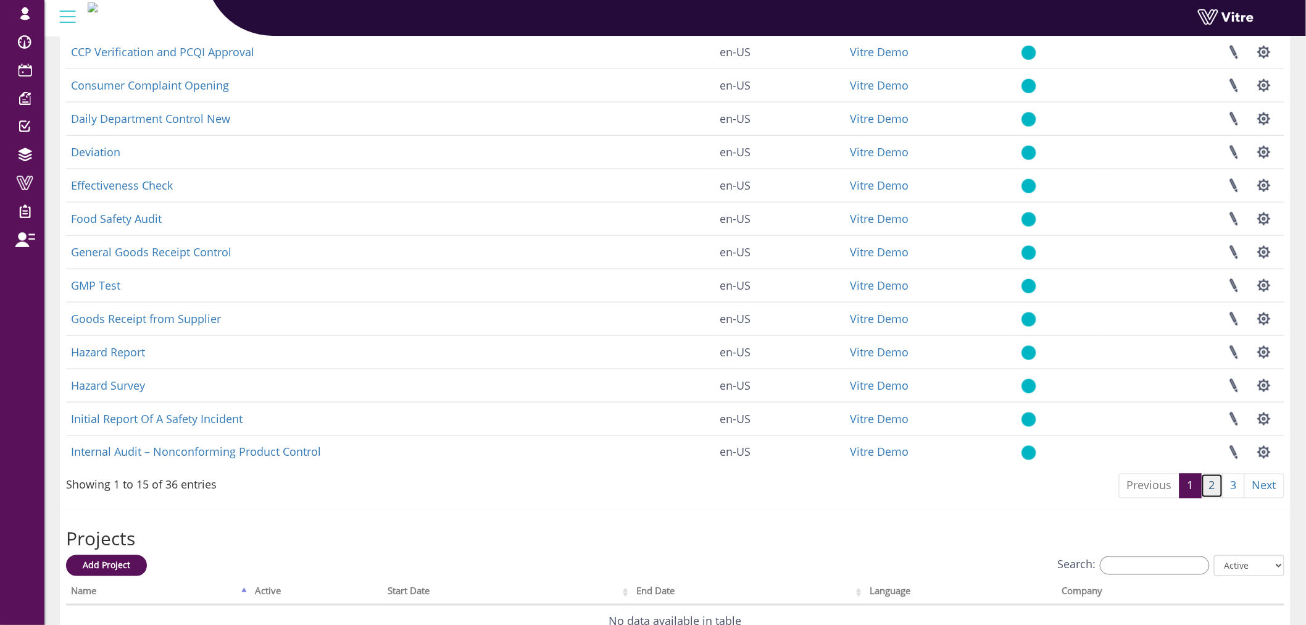
click at [1216, 482] on link "2" at bounding box center [1212, 485] width 22 height 25
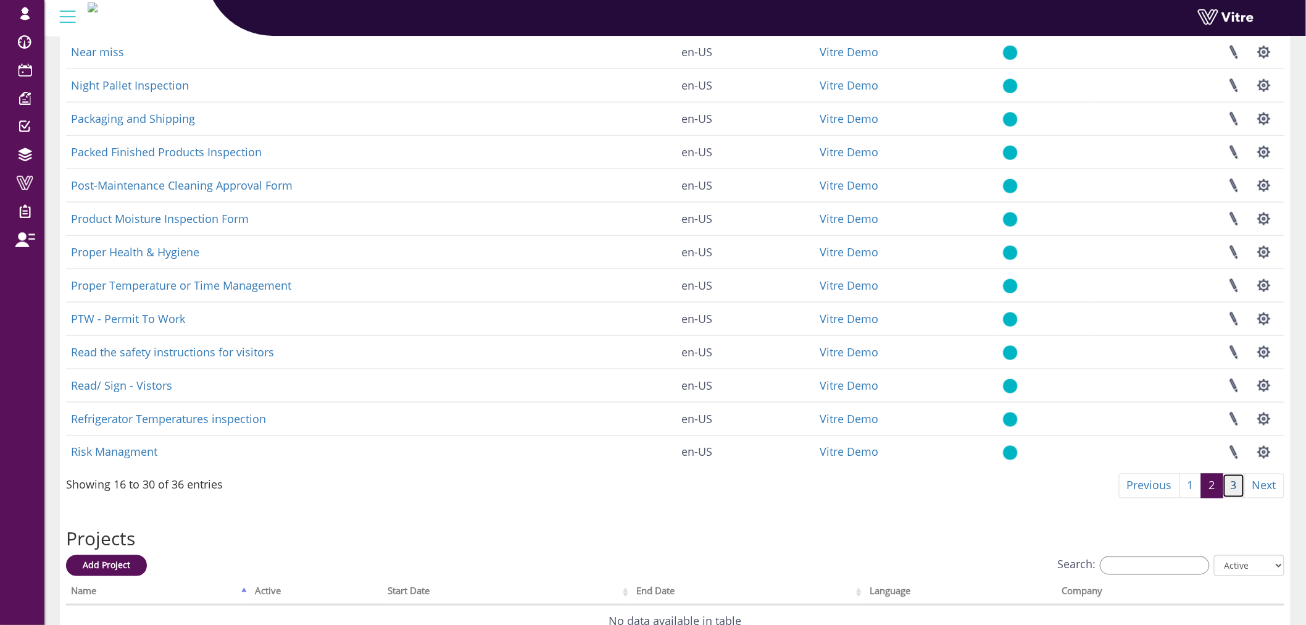
click at [1232, 491] on link "3" at bounding box center [1234, 485] width 22 height 25
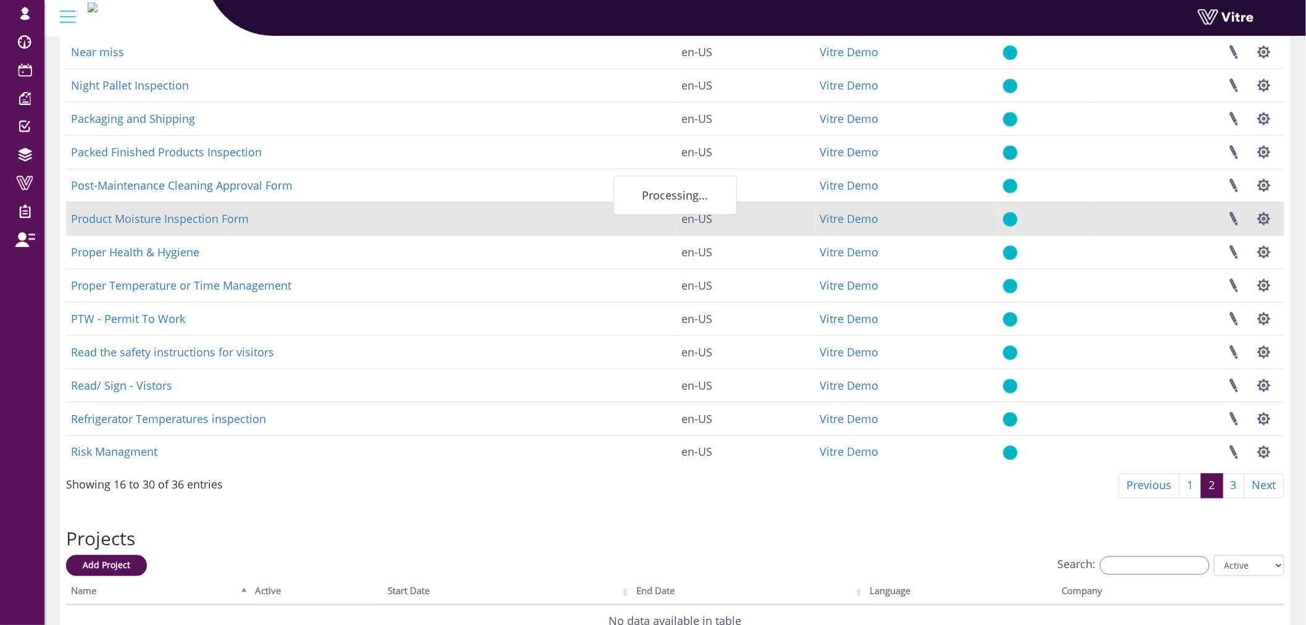
scroll to position [398, 0]
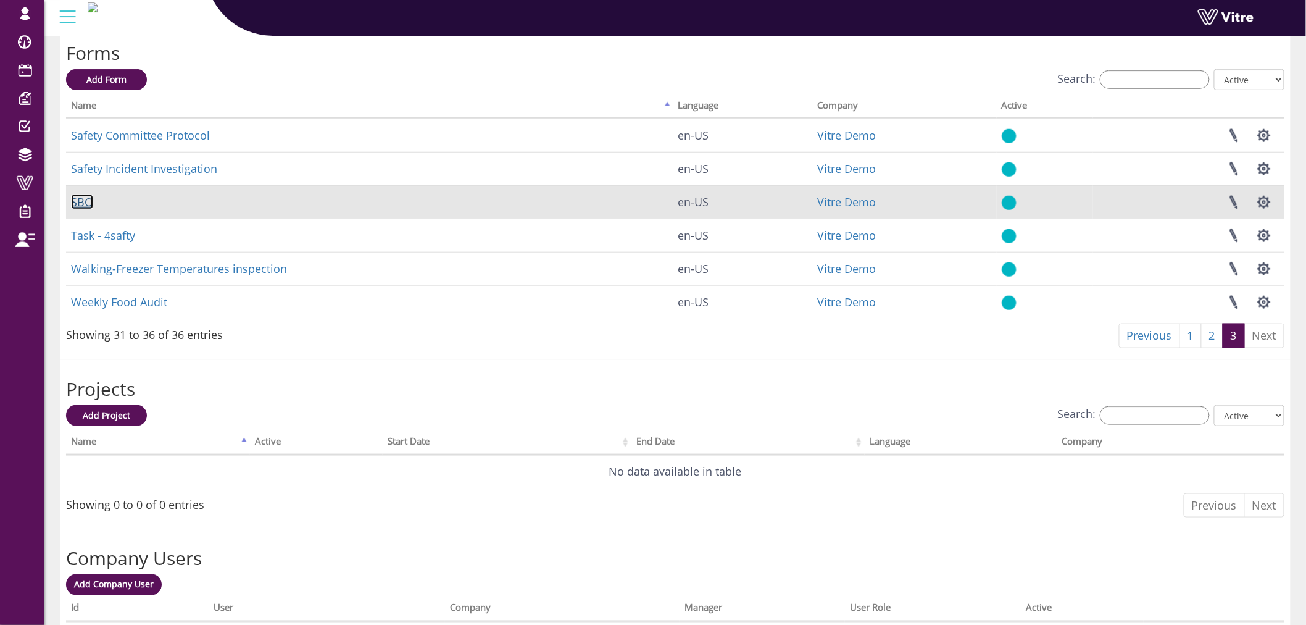
click at [85, 195] on link "SBO" at bounding box center [82, 201] width 22 height 15
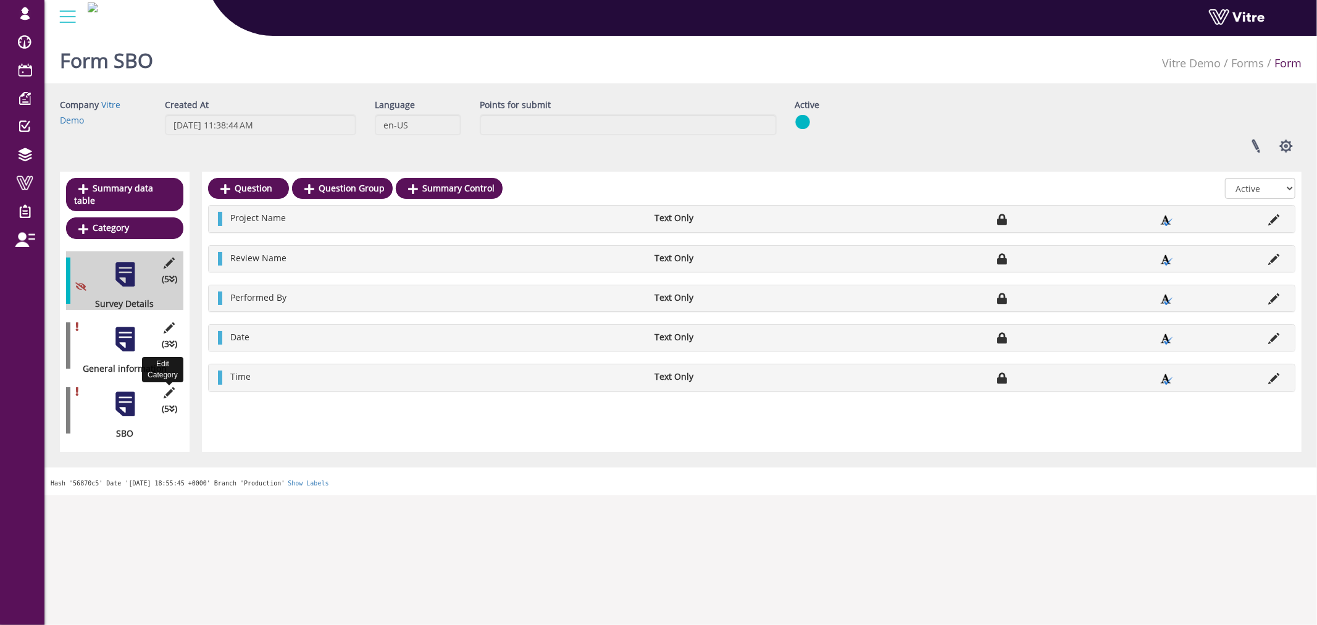
click at [168, 387] on icon at bounding box center [169, 392] width 15 height 11
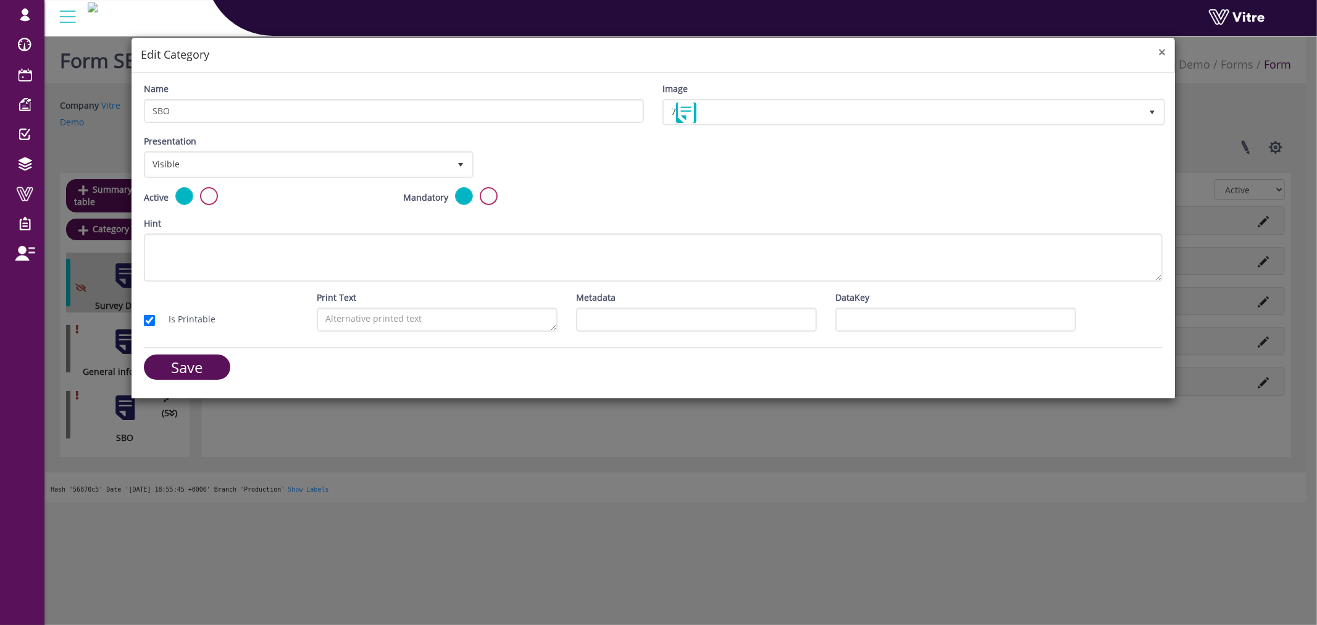
click at [1158, 47] on span "×" at bounding box center [1161, 51] width 7 height 17
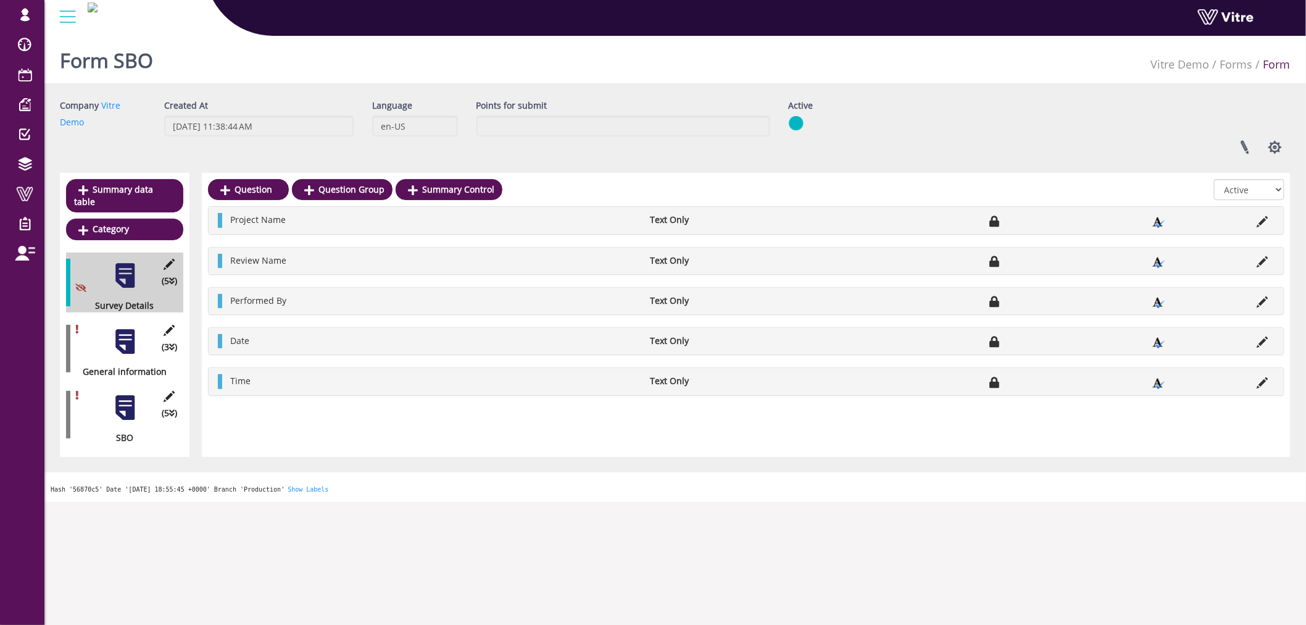
click at [127, 332] on div at bounding box center [125, 342] width 28 height 28
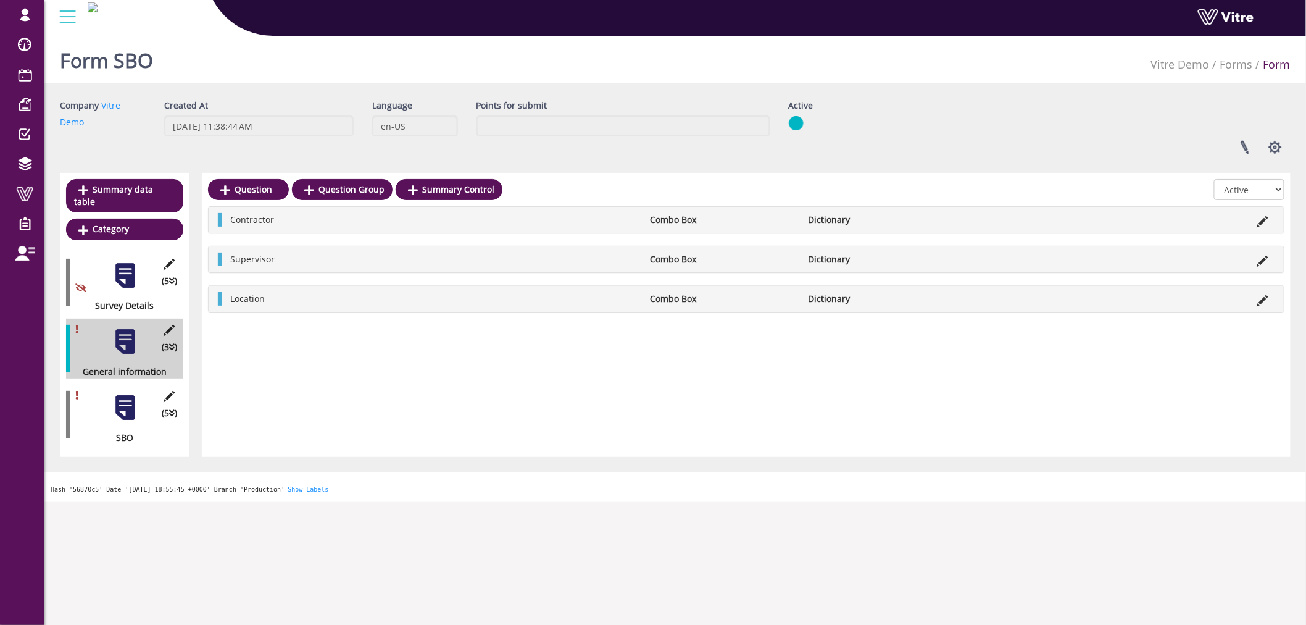
click at [123, 394] on div at bounding box center [125, 408] width 28 height 28
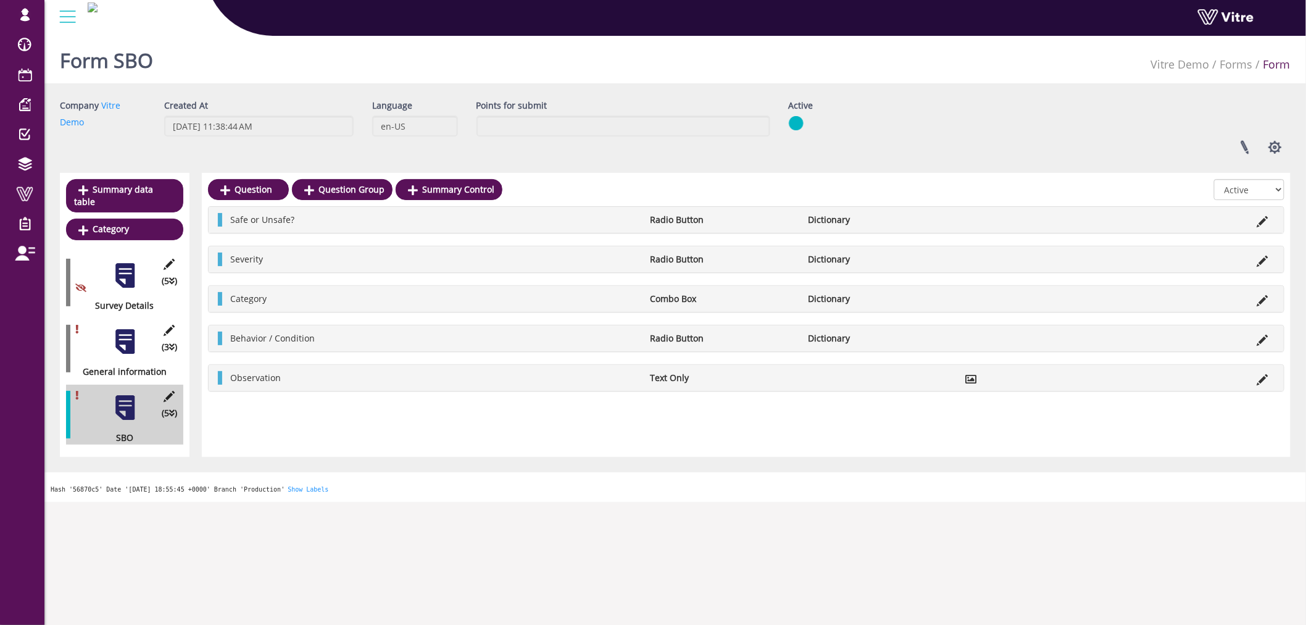
click at [123, 335] on div at bounding box center [125, 342] width 28 height 28
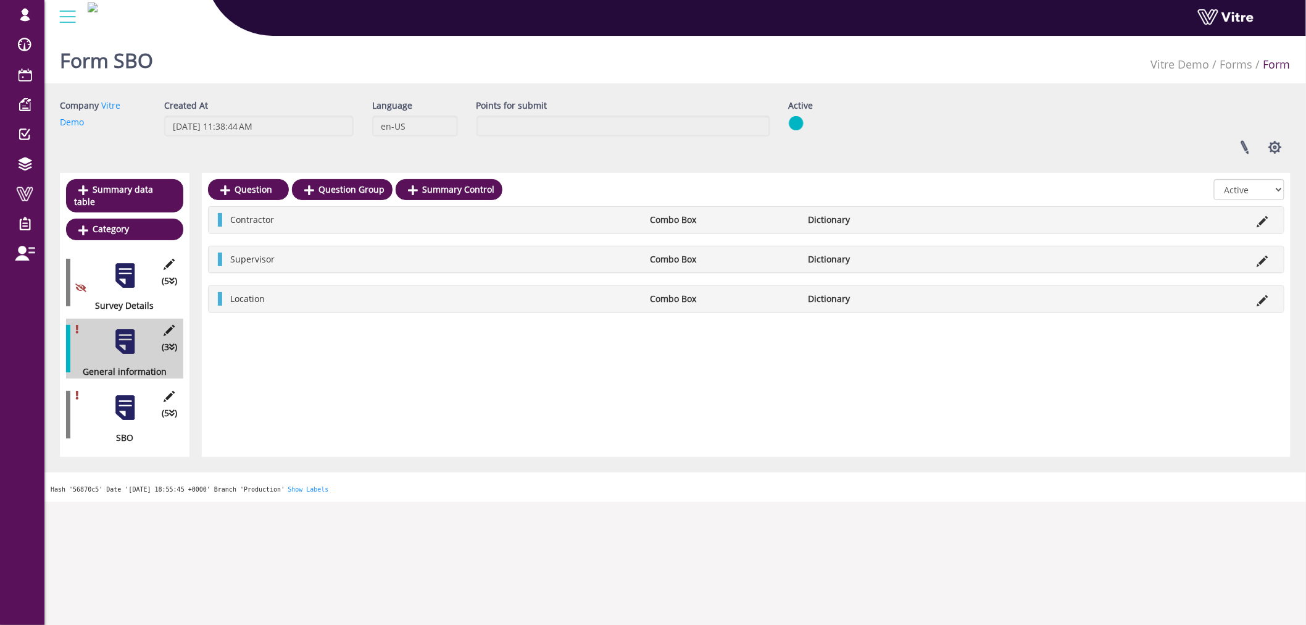
click at [127, 262] on div at bounding box center [125, 276] width 28 height 28
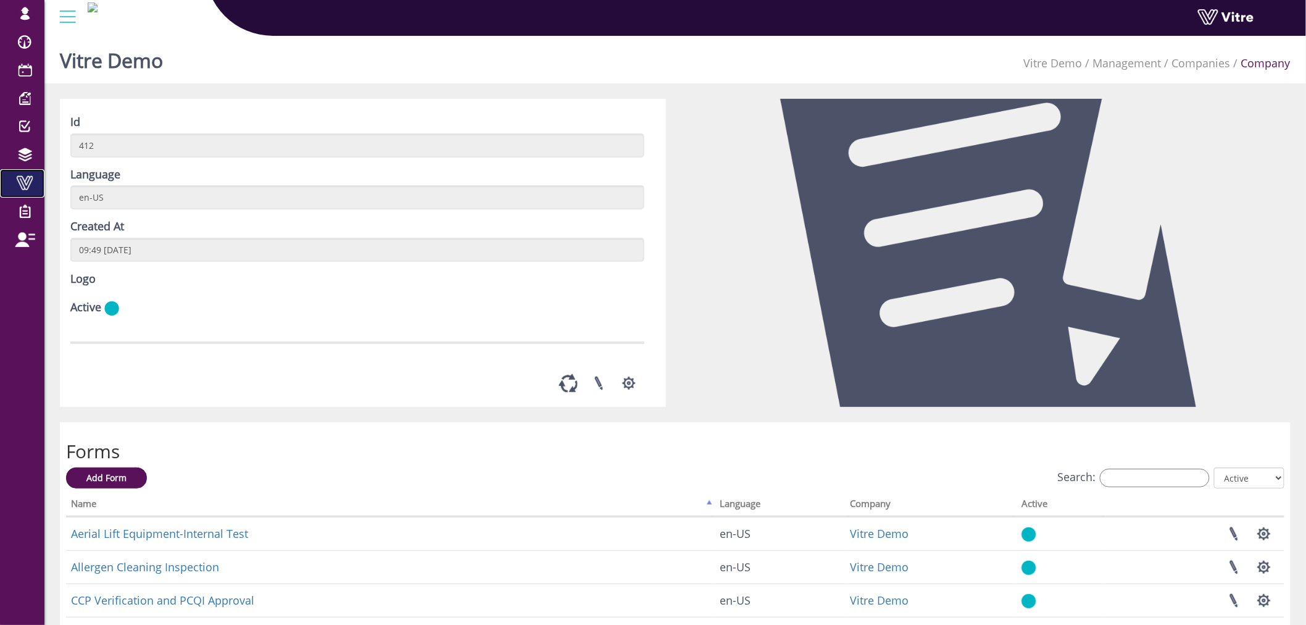
click at [31, 181] on span at bounding box center [24, 182] width 31 height 15
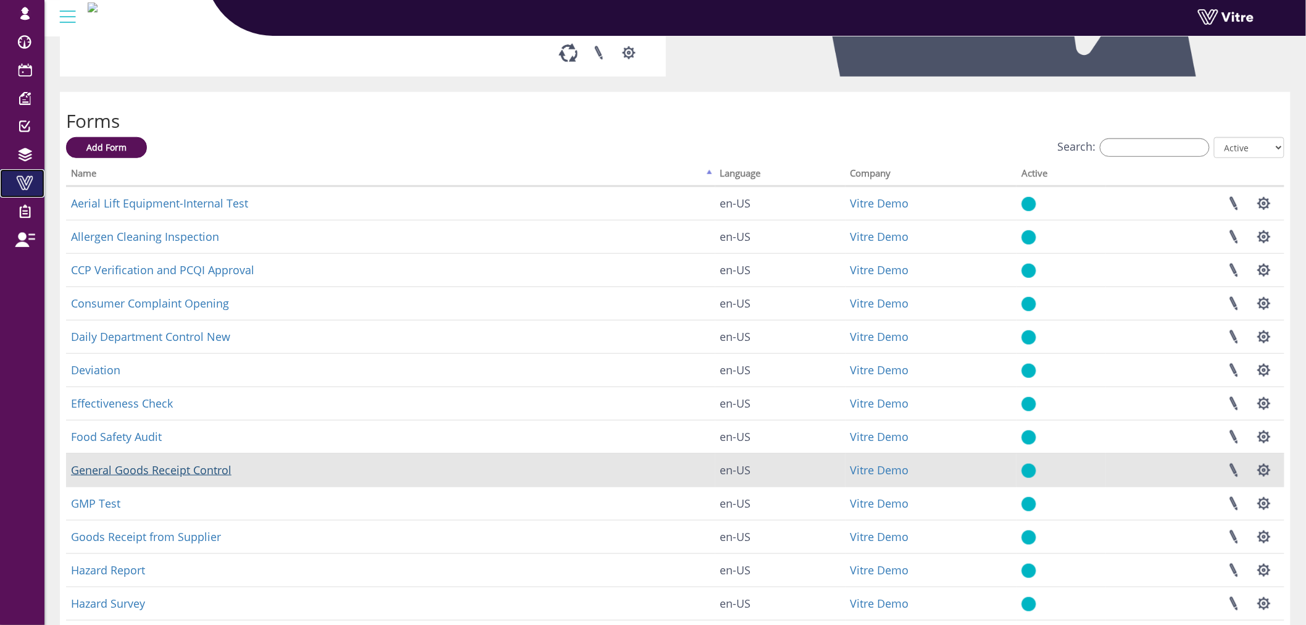
scroll to position [206, 0]
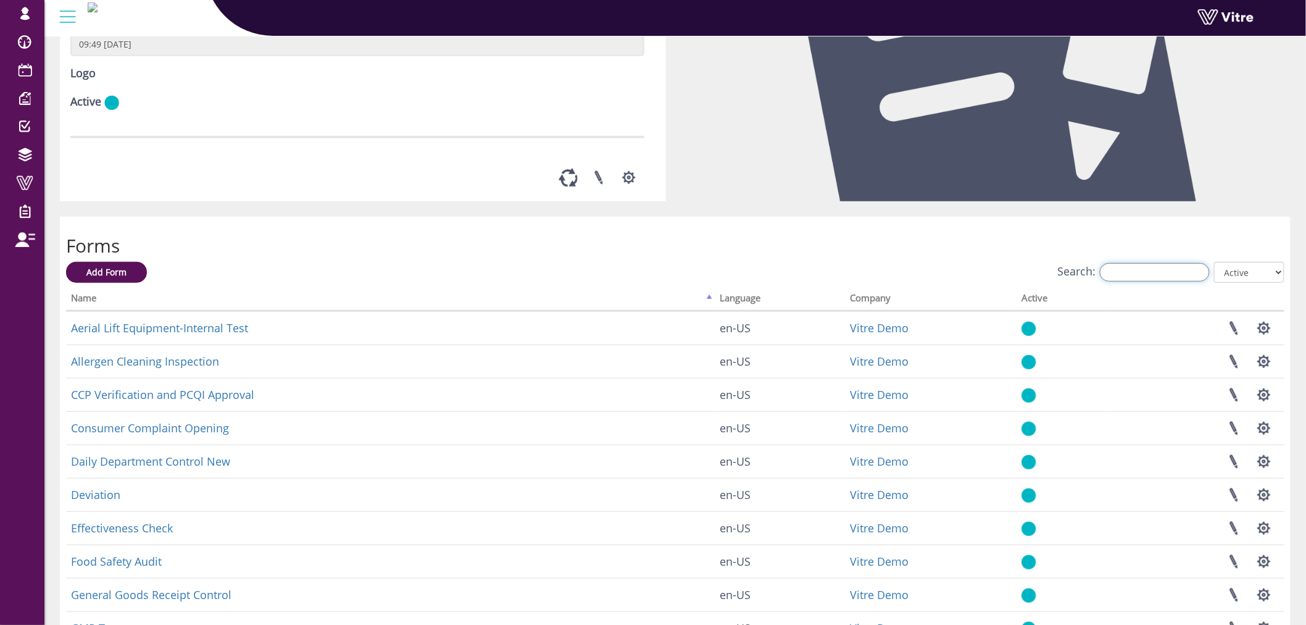
click at [1121, 270] on input "Search:" at bounding box center [1155, 272] width 110 height 19
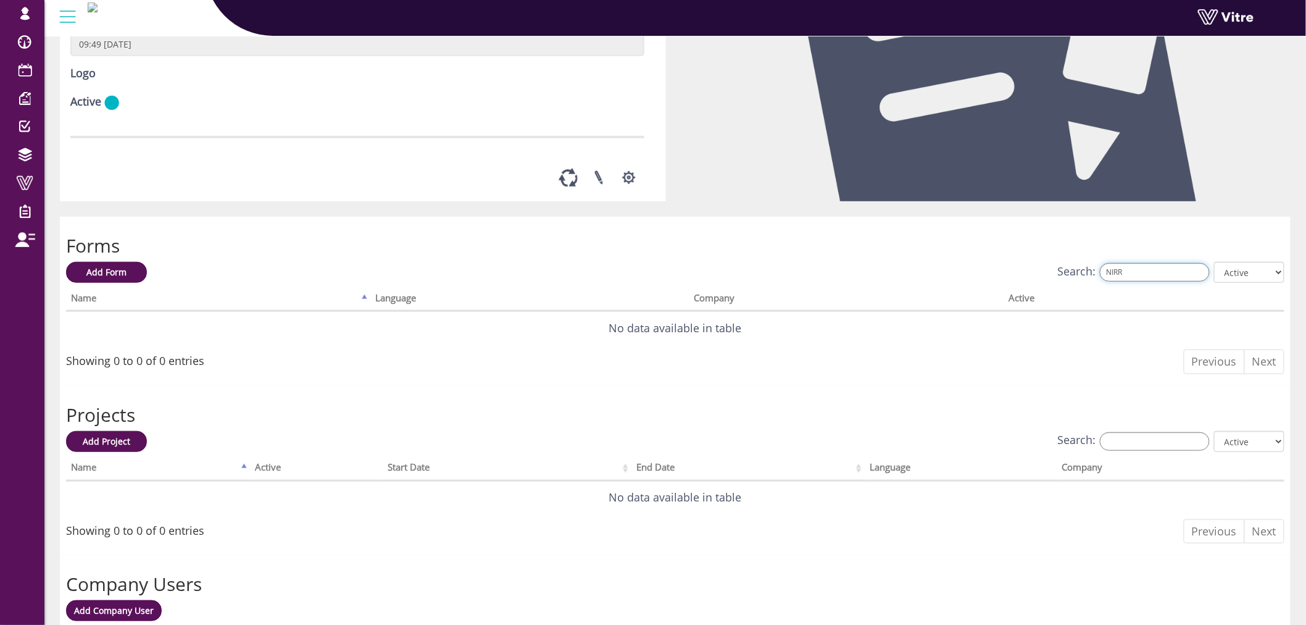
type input "NIRR"
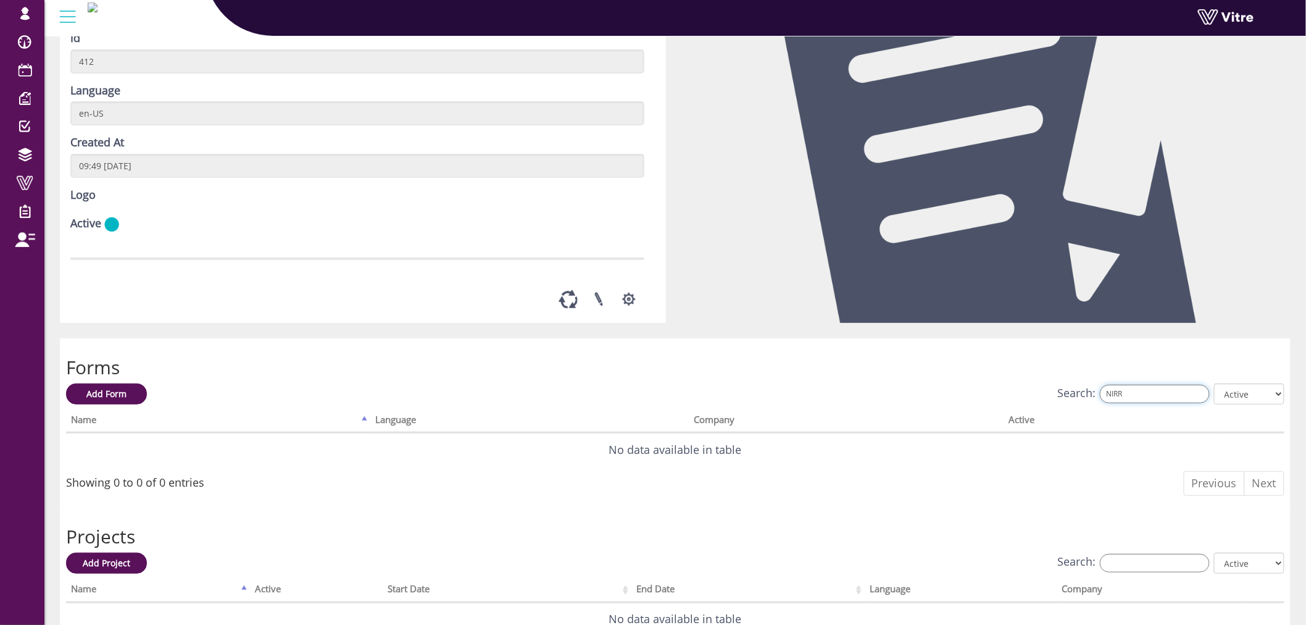
scroll to position [0, 0]
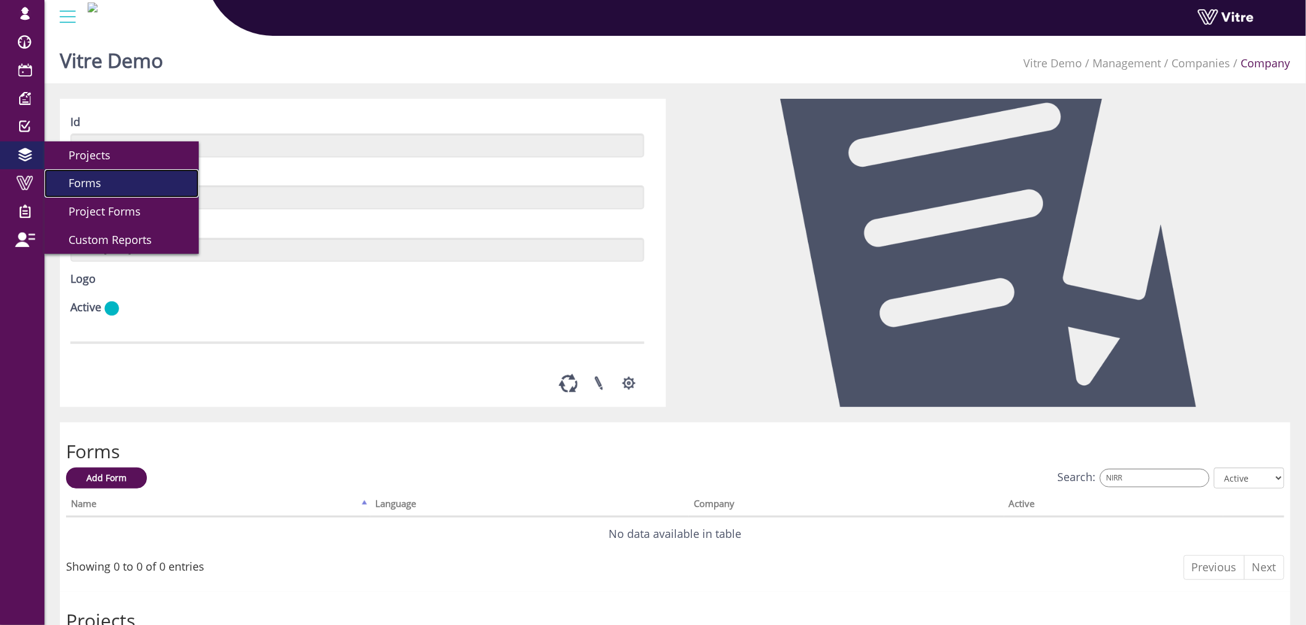
click at [113, 193] on link "Forms" at bounding box center [121, 183] width 154 height 28
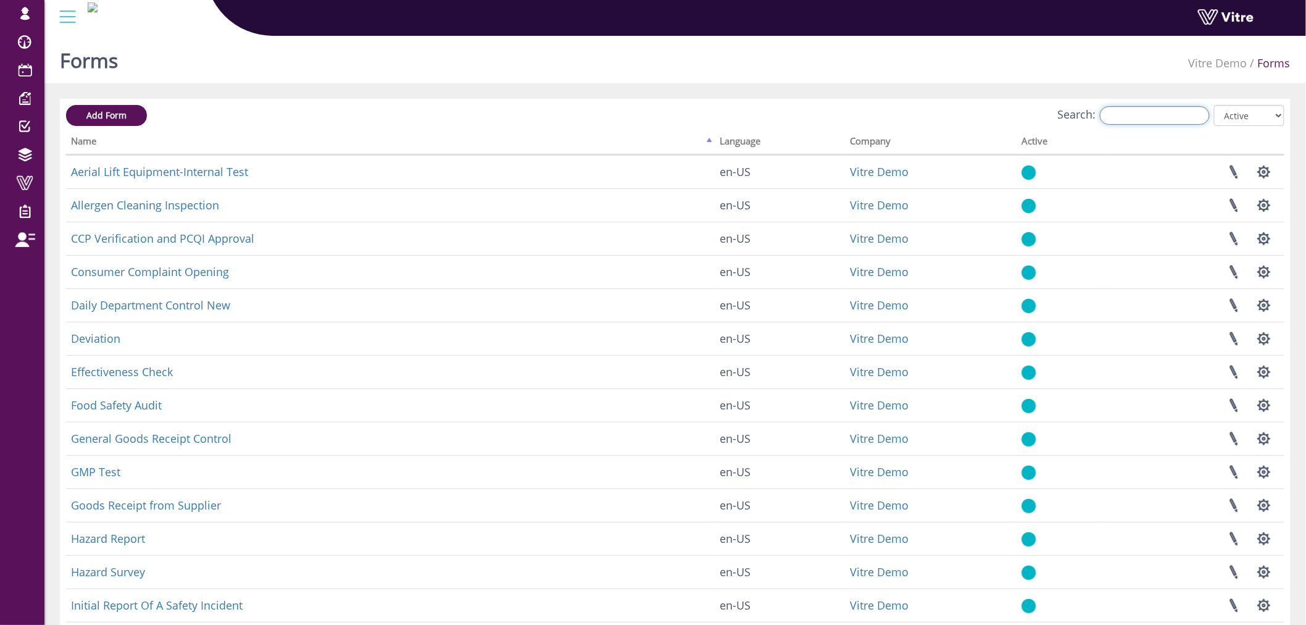
click at [1146, 116] on input "Search:" at bounding box center [1155, 115] width 110 height 19
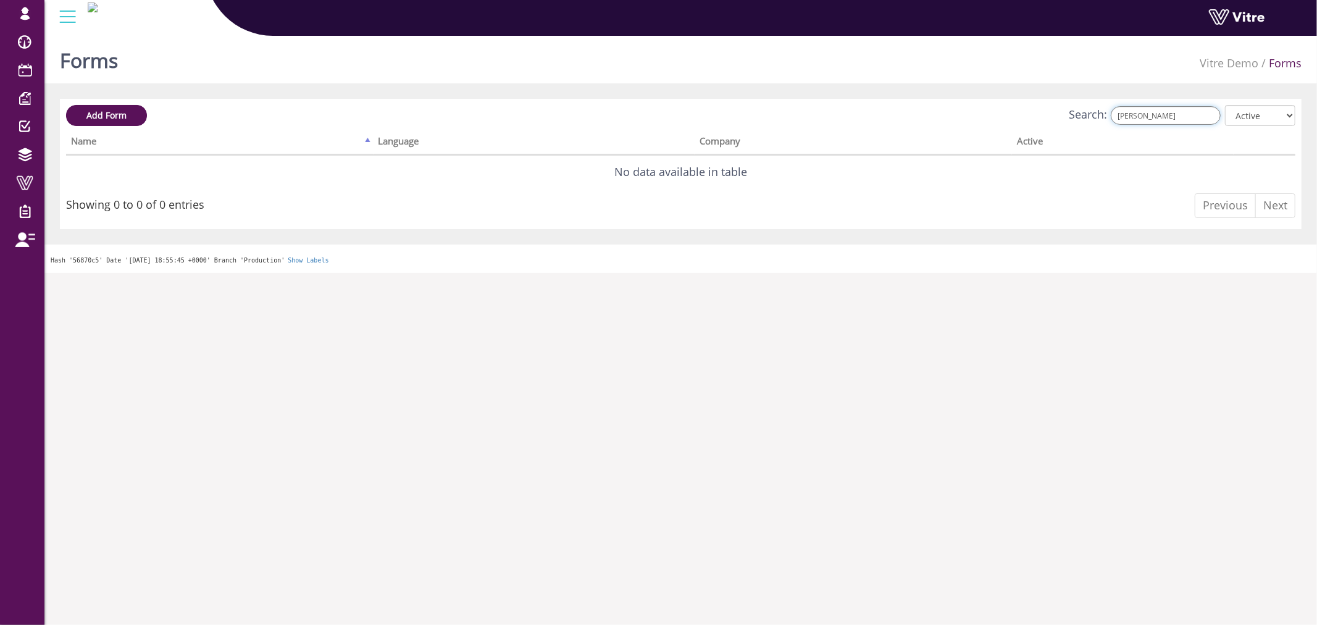
click at [1171, 117] on input "[PERSON_NAME]" at bounding box center [1166, 115] width 110 height 19
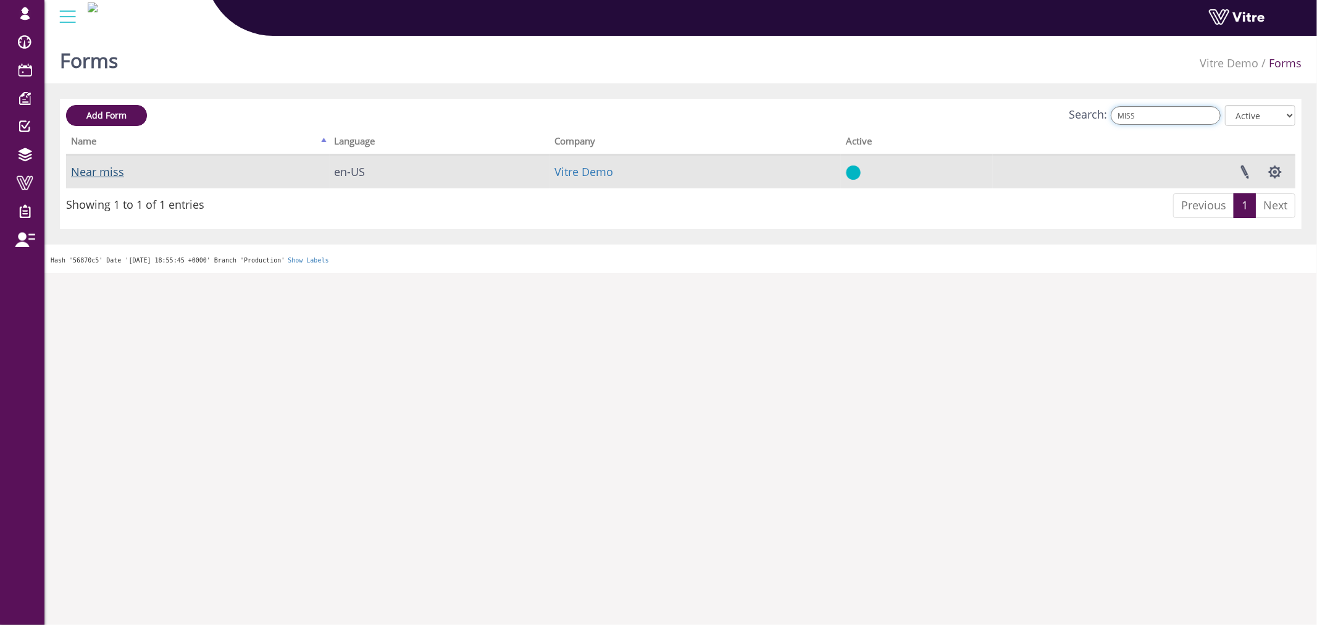
type input "MISS"
click at [100, 169] on link "Near miss" at bounding box center [97, 171] width 53 height 15
